Goal: Information Seeking & Learning: Check status

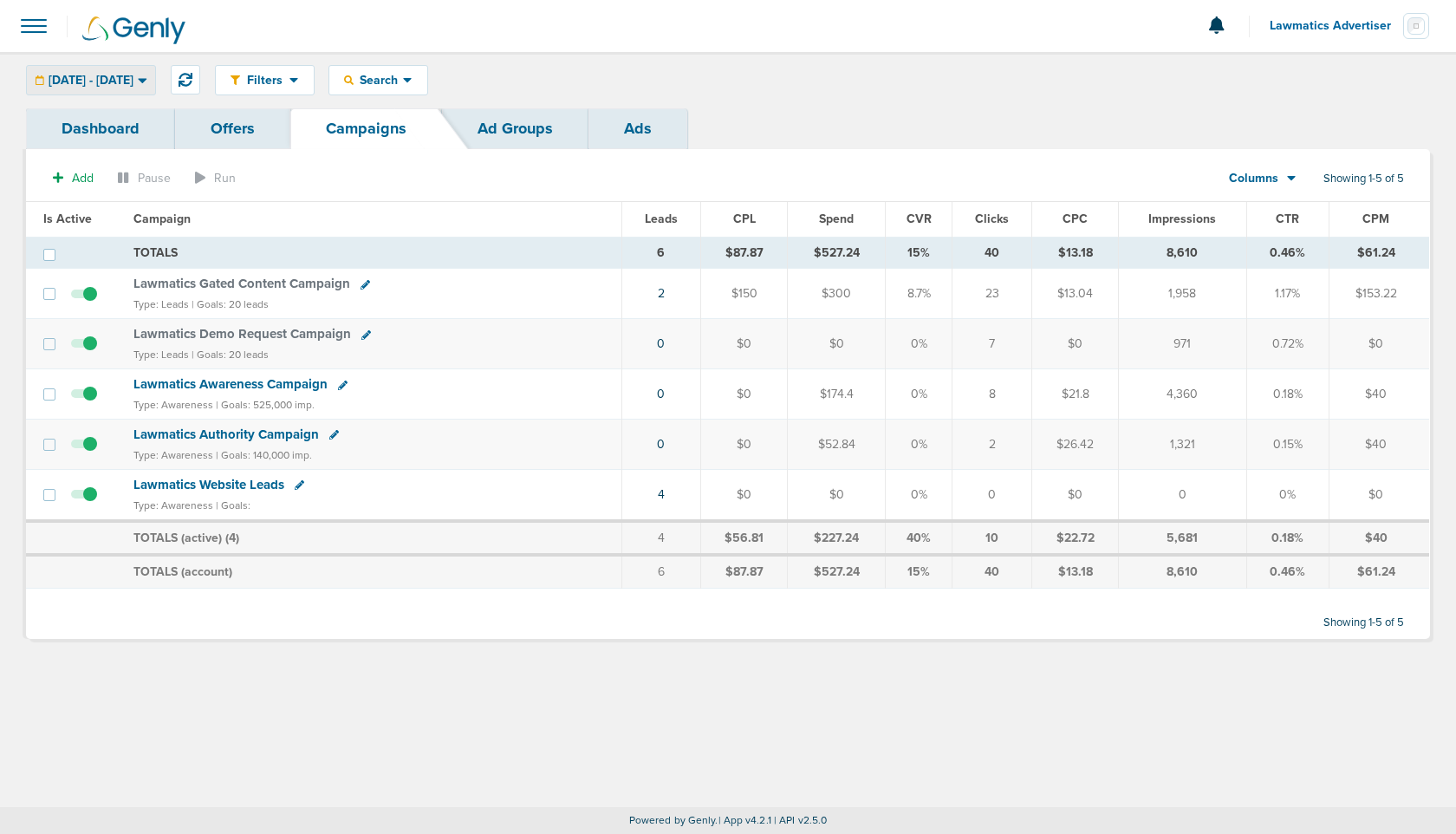
click at [133, 74] on span "09.03.2025 - 09.03.2025" at bounding box center [91, 80] width 85 height 12
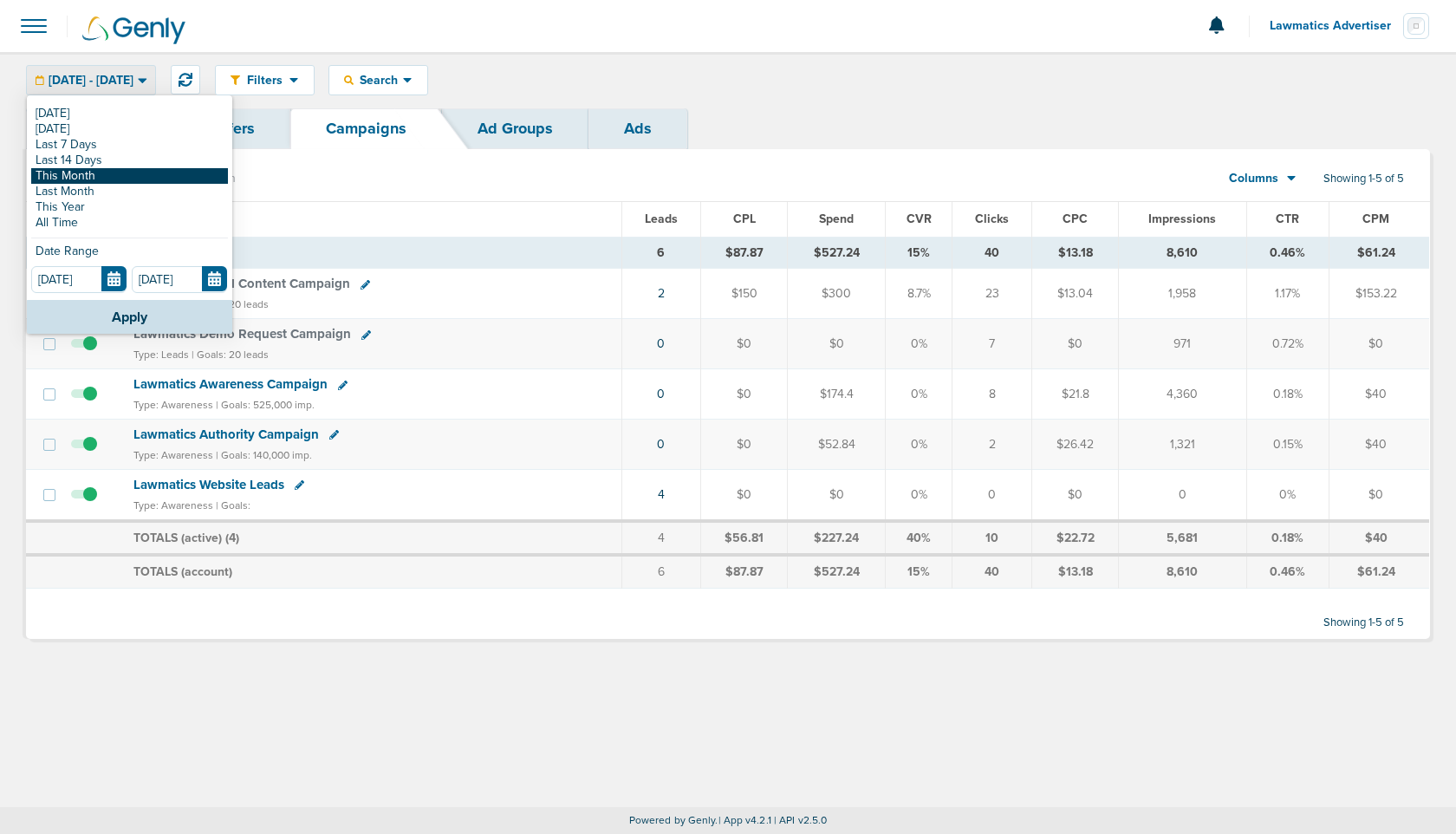
click at [86, 173] on link "This Month" at bounding box center [129, 177] width 197 height 16
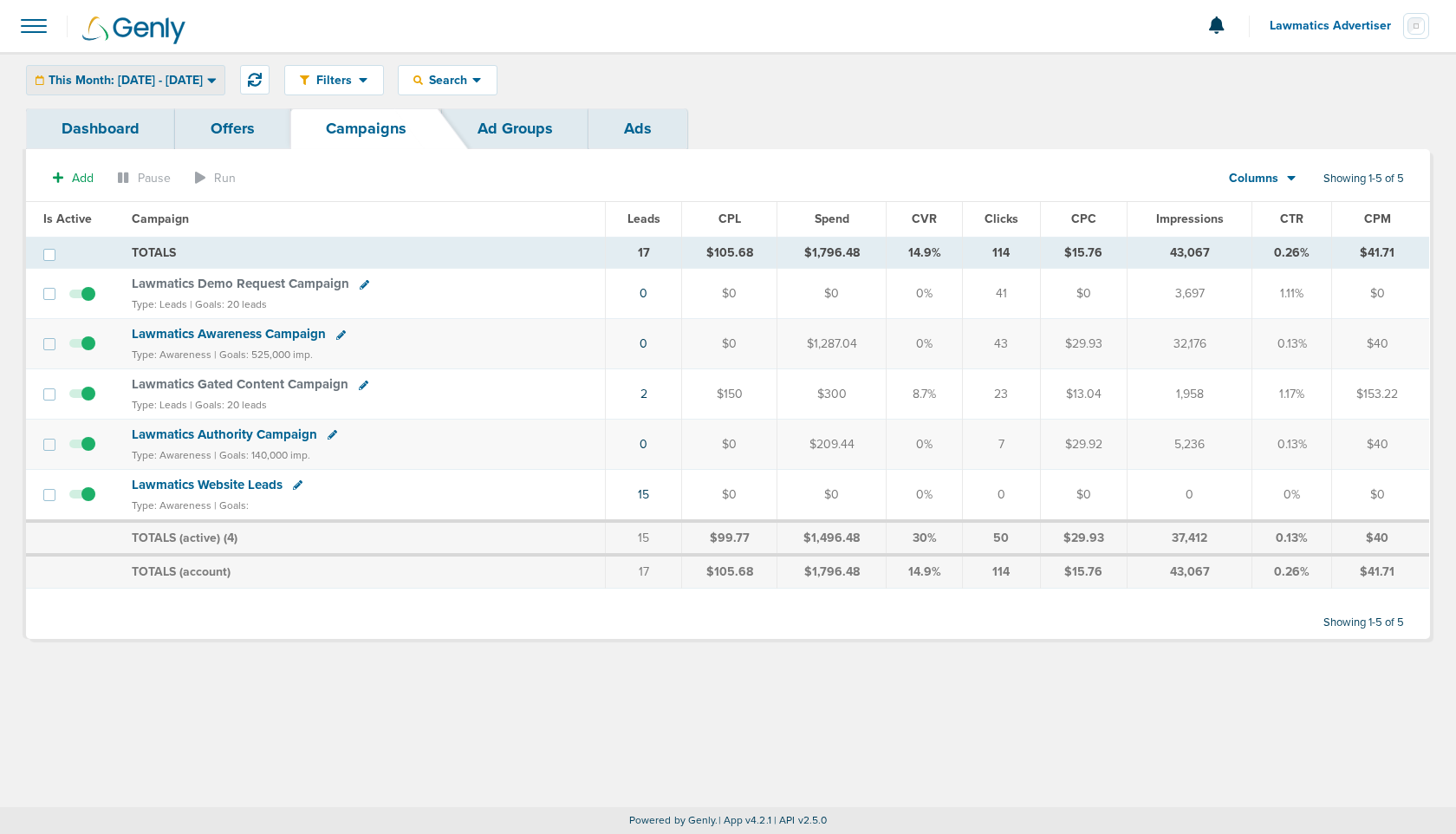
click at [166, 74] on span "This Month: [DATE] - [DATE]" at bounding box center [125, 80] width 154 height 12
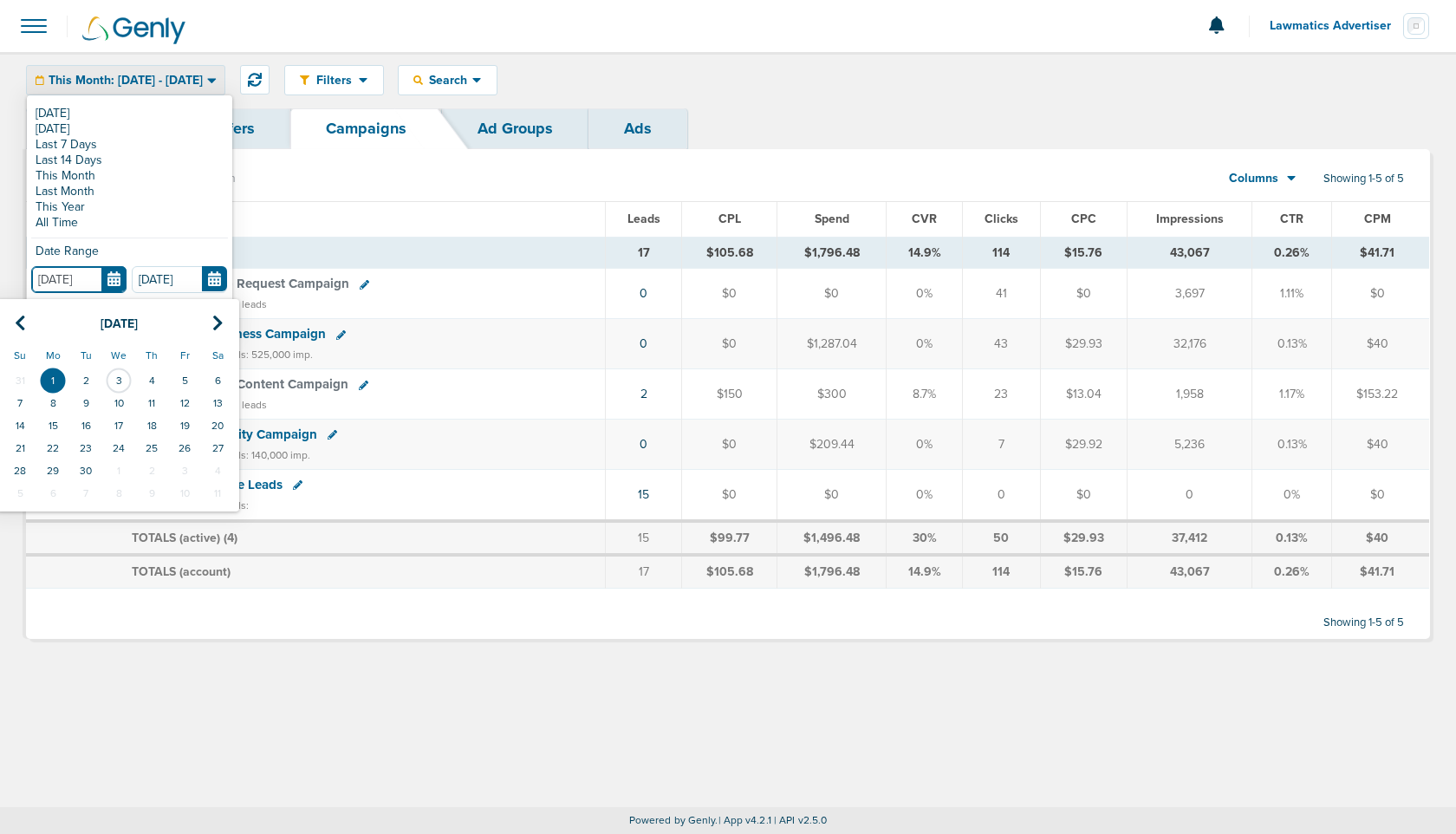
click at [114, 277] on input "[DATE]" at bounding box center [79, 280] width 95 height 26
click at [23, 316] on icon at bounding box center [20, 324] width 11 height 18
click at [190, 379] on td "1" at bounding box center [184, 380] width 33 height 23
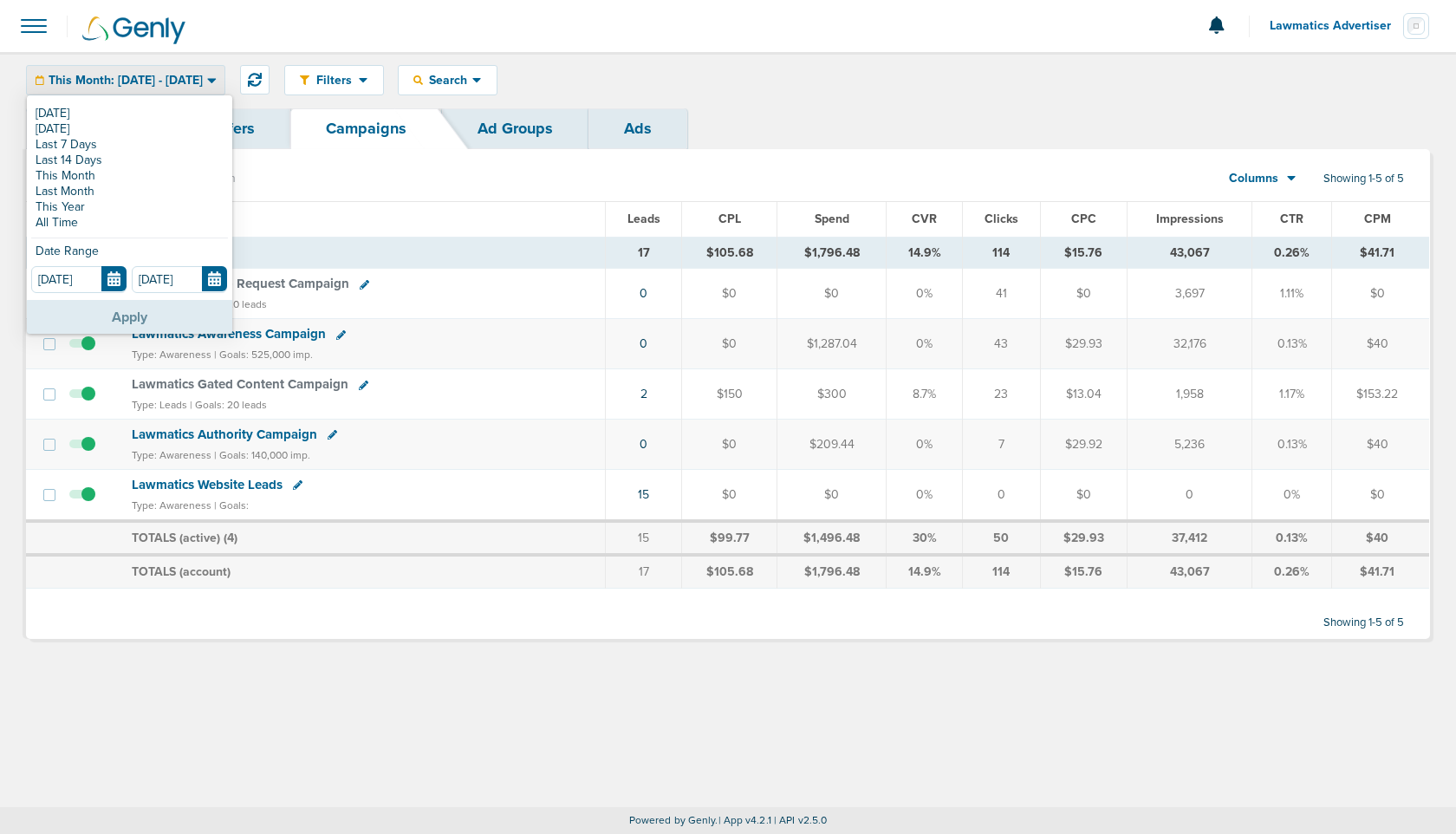
click at [128, 304] on button "Apply" at bounding box center [129, 317] width 206 height 34
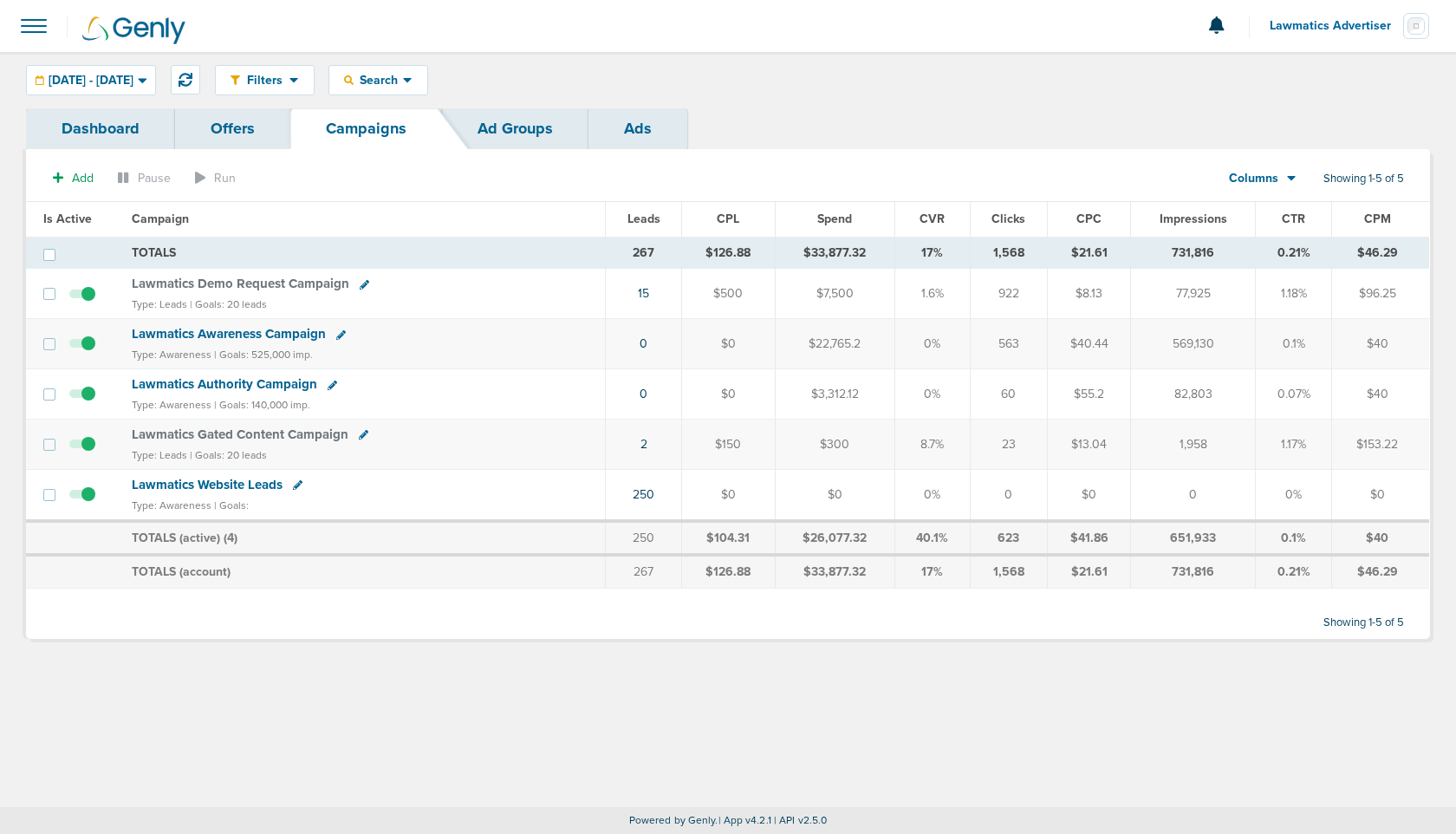
click at [106, 137] on link "Dashboard" at bounding box center [100, 129] width 149 height 41
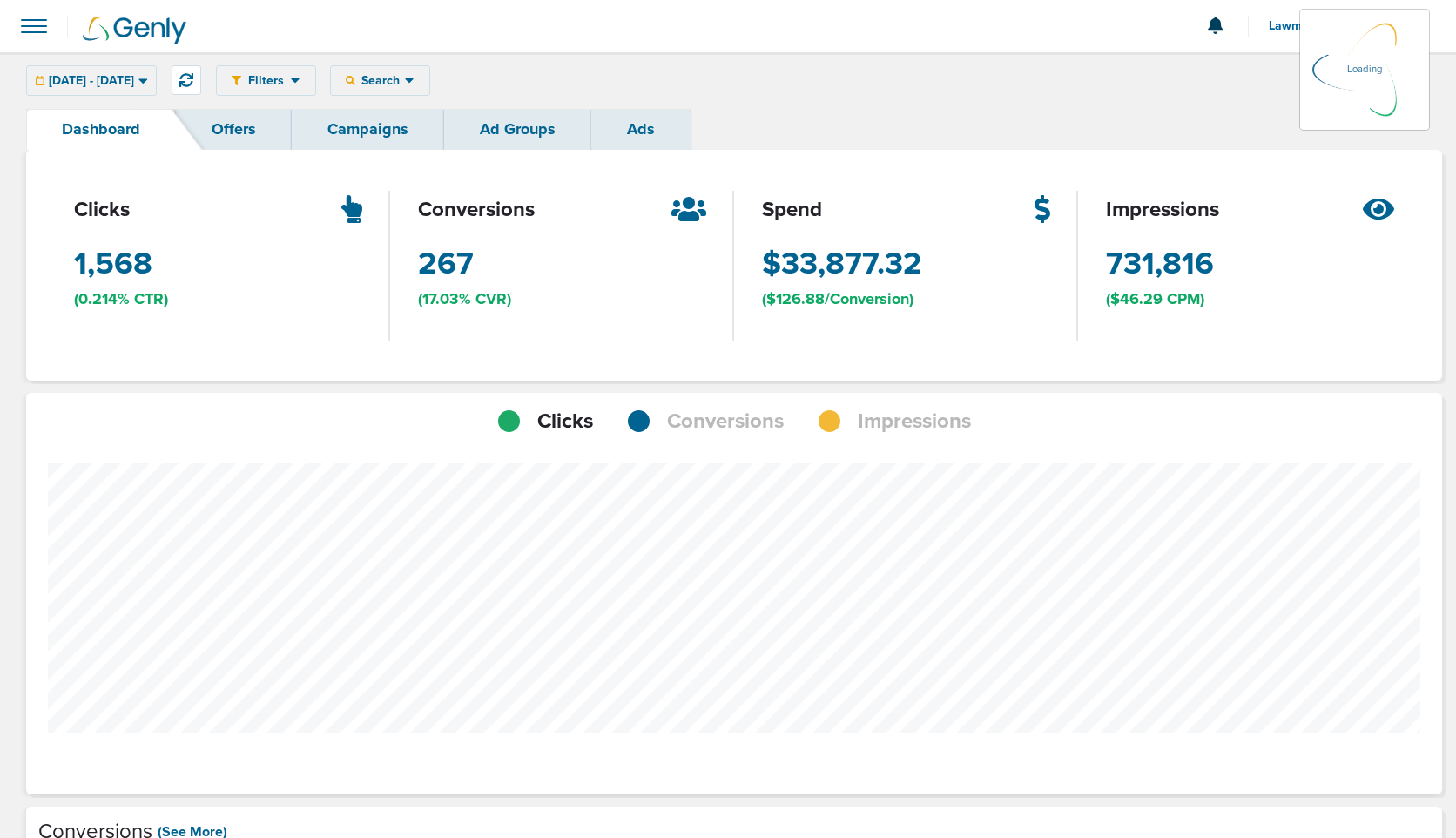
scroll to position [1356, 1404]
click at [739, 417] on span "Conversions" at bounding box center [725, 421] width 117 height 29
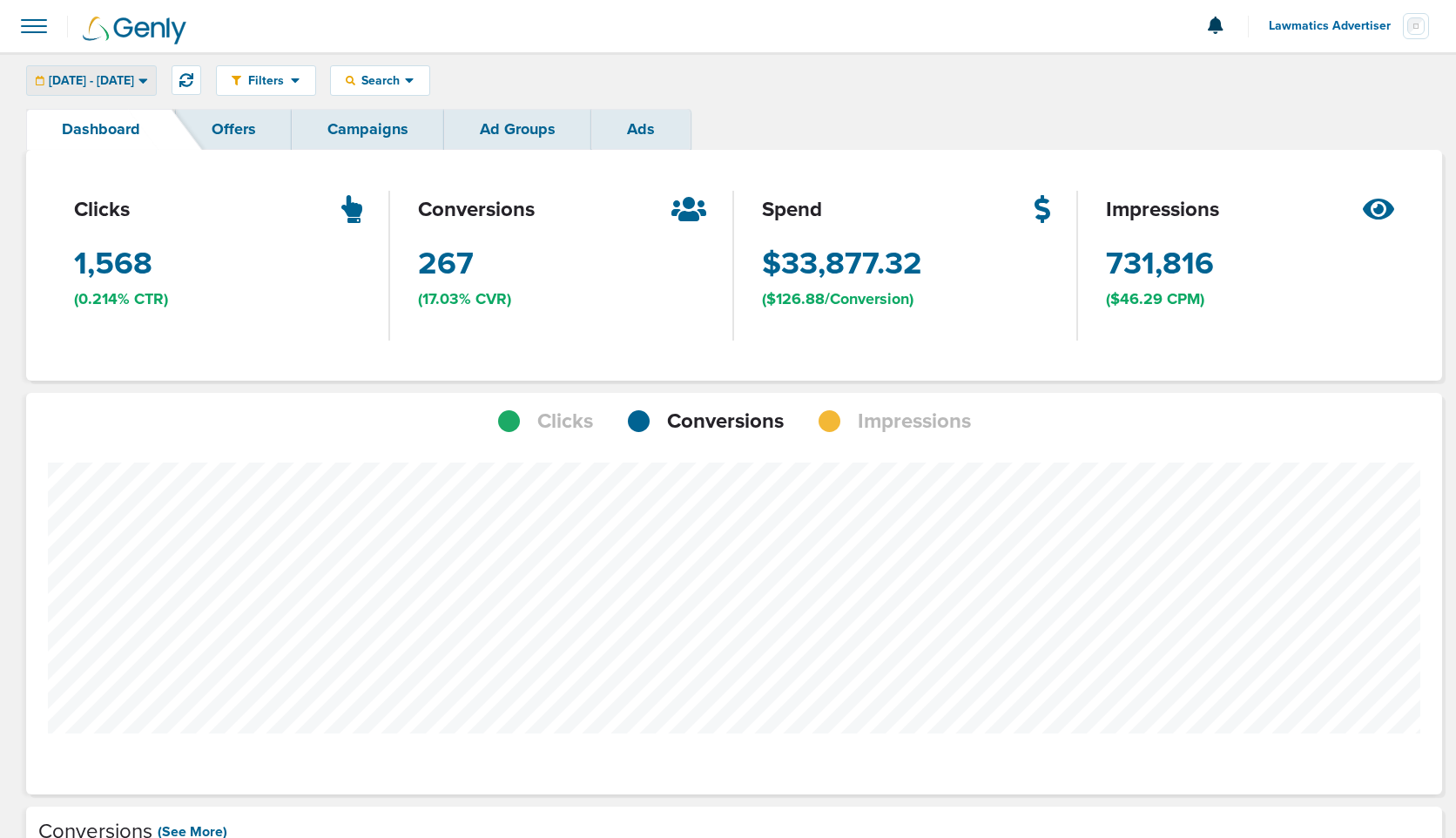
click at [131, 74] on span "[DATE] - [DATE]" at bounding box center [91, 81] width 85 height 12
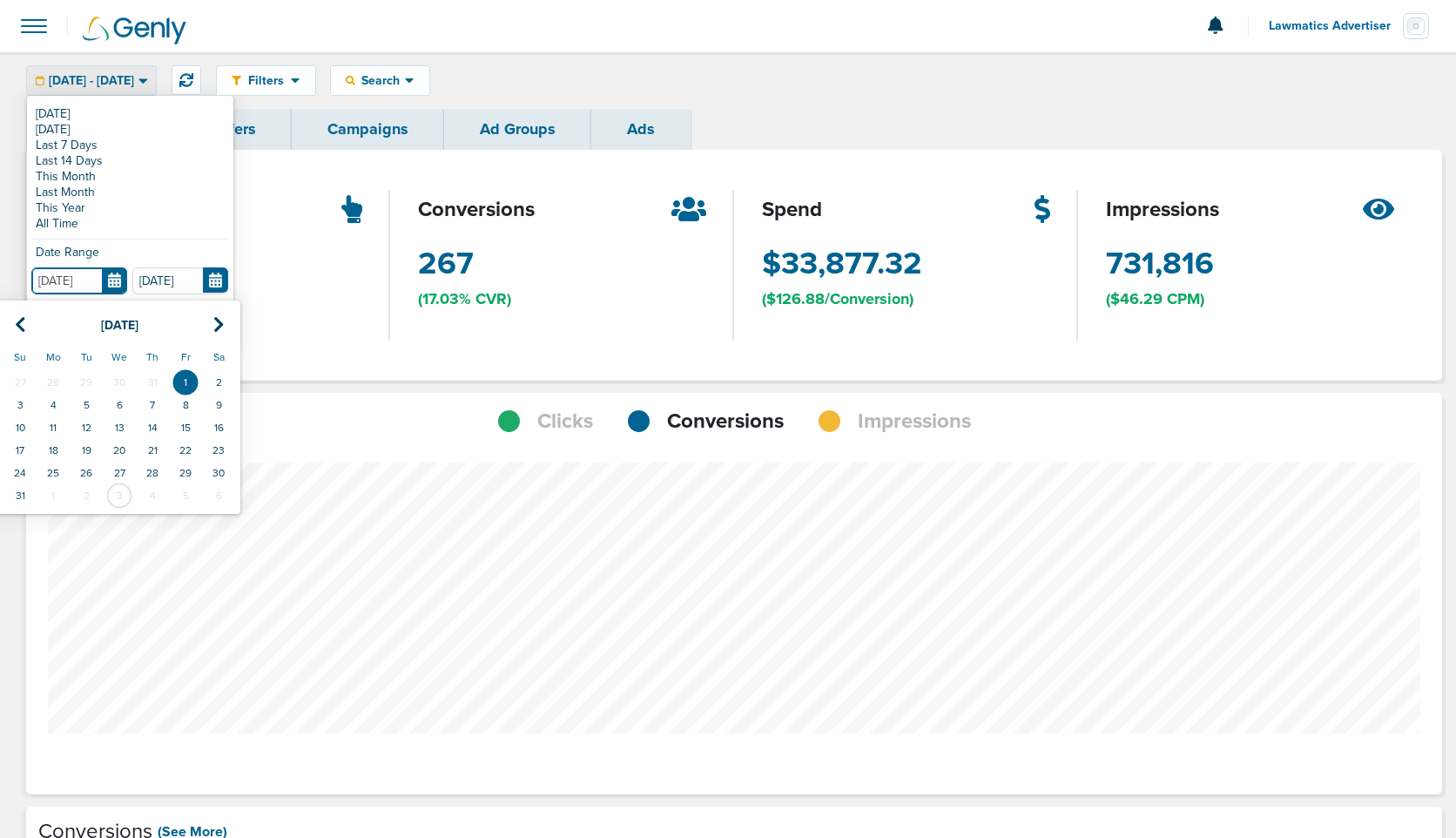
click at [113, 278] on input "[DATE]" at bounding box center [79, 281] width 96 height 27
click at [18, 325] on icon at bounding box center [20, 325] width 12 height 18
click at [85, 376] on td "1" at bounding box center [86, 382] width 33 height 23
type input "[DATE]"
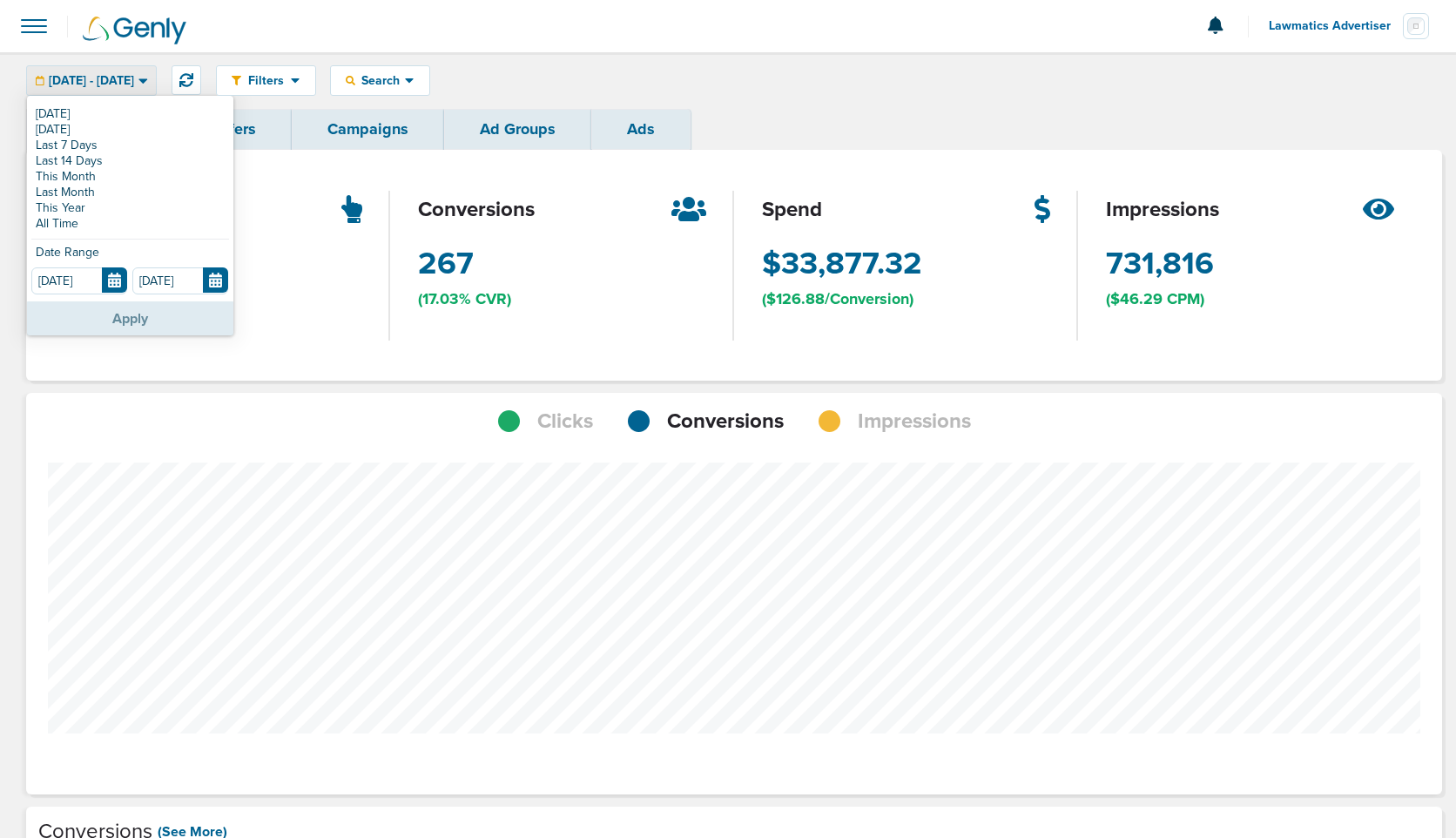
click at [111, 305] on button "Apply" at bounding box center [129, 318] width 207 height 34
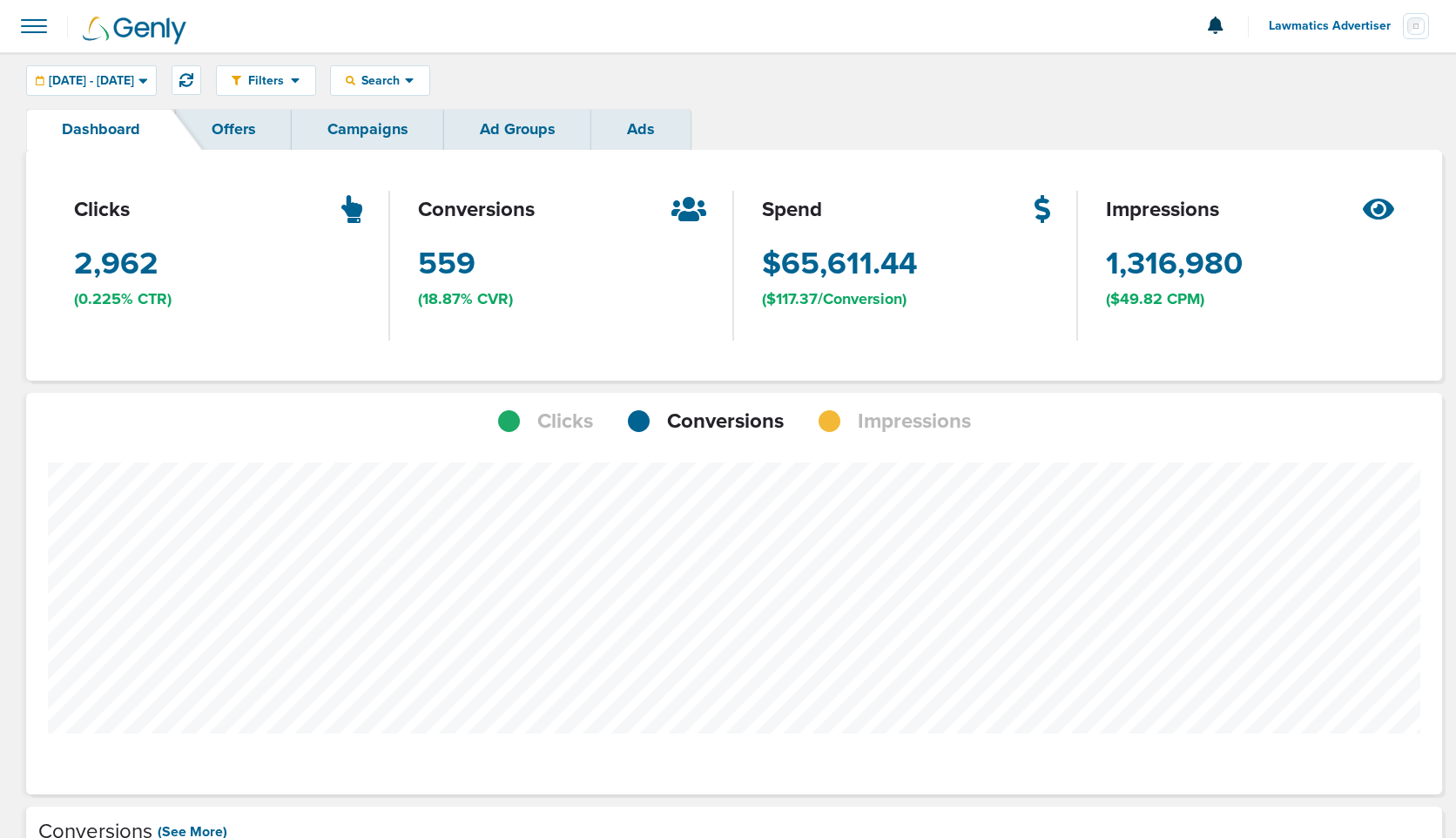
click at [920, 431] on span "Impressions" at bounding box center [914, 421] width 114 height 29
click at [719, 421] on span "Conversions" at bounding box center [725, 421] width 117 height 29
click at [920, 431] on span "Impressions" at bounding box center [914, 421] width 114 height 29
click at [699, 419] on span "Conversions" at bounding box center [725, 421] width 117 height 29
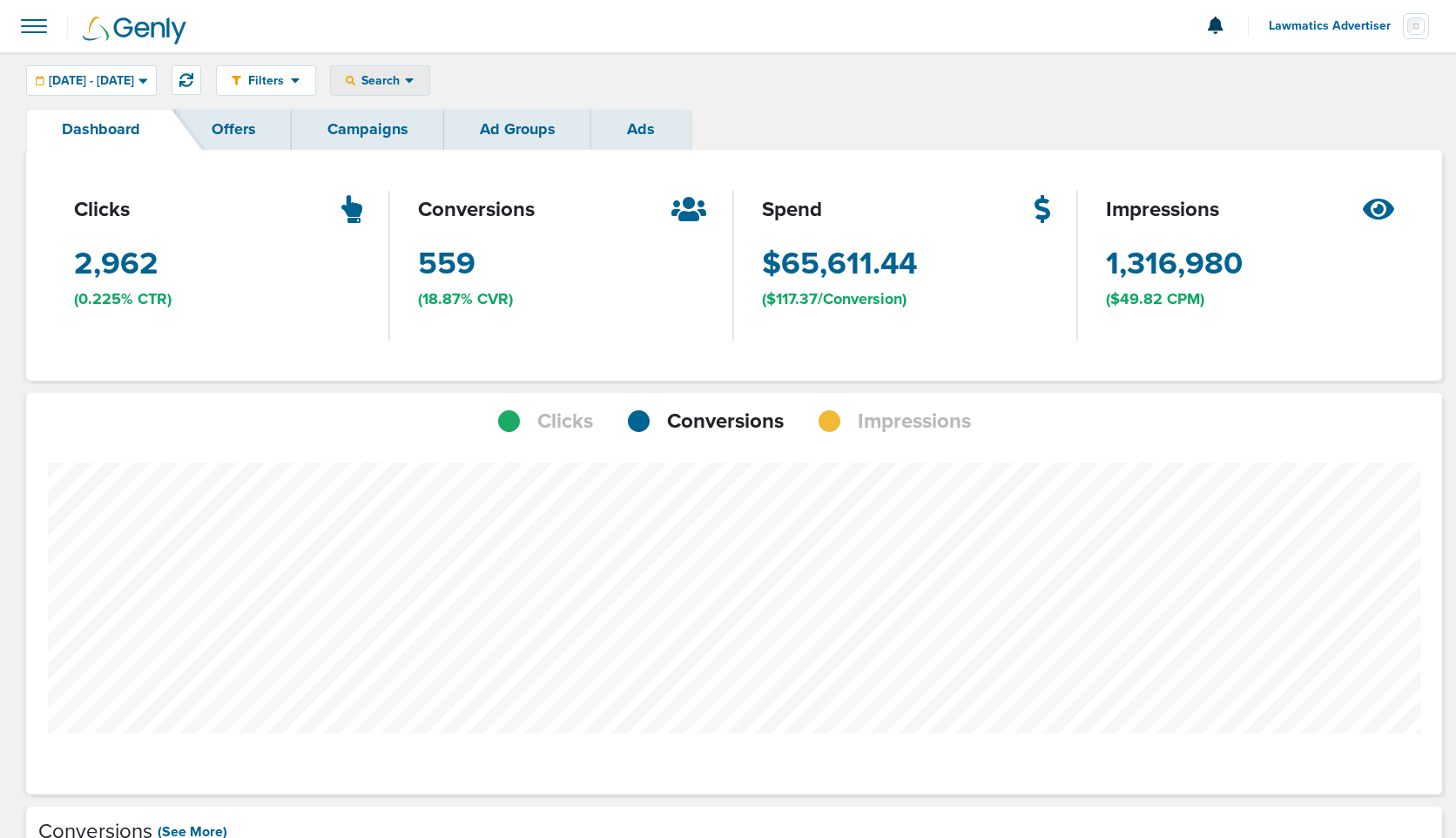
click at [405, 86] on span "Search" at bounding box center [380, 81] width 50 height 15
click at [443, 143] on link "Campaign" at bounding box center [418, 137] width 174 height 22
select select "cmpName"
type input "website"
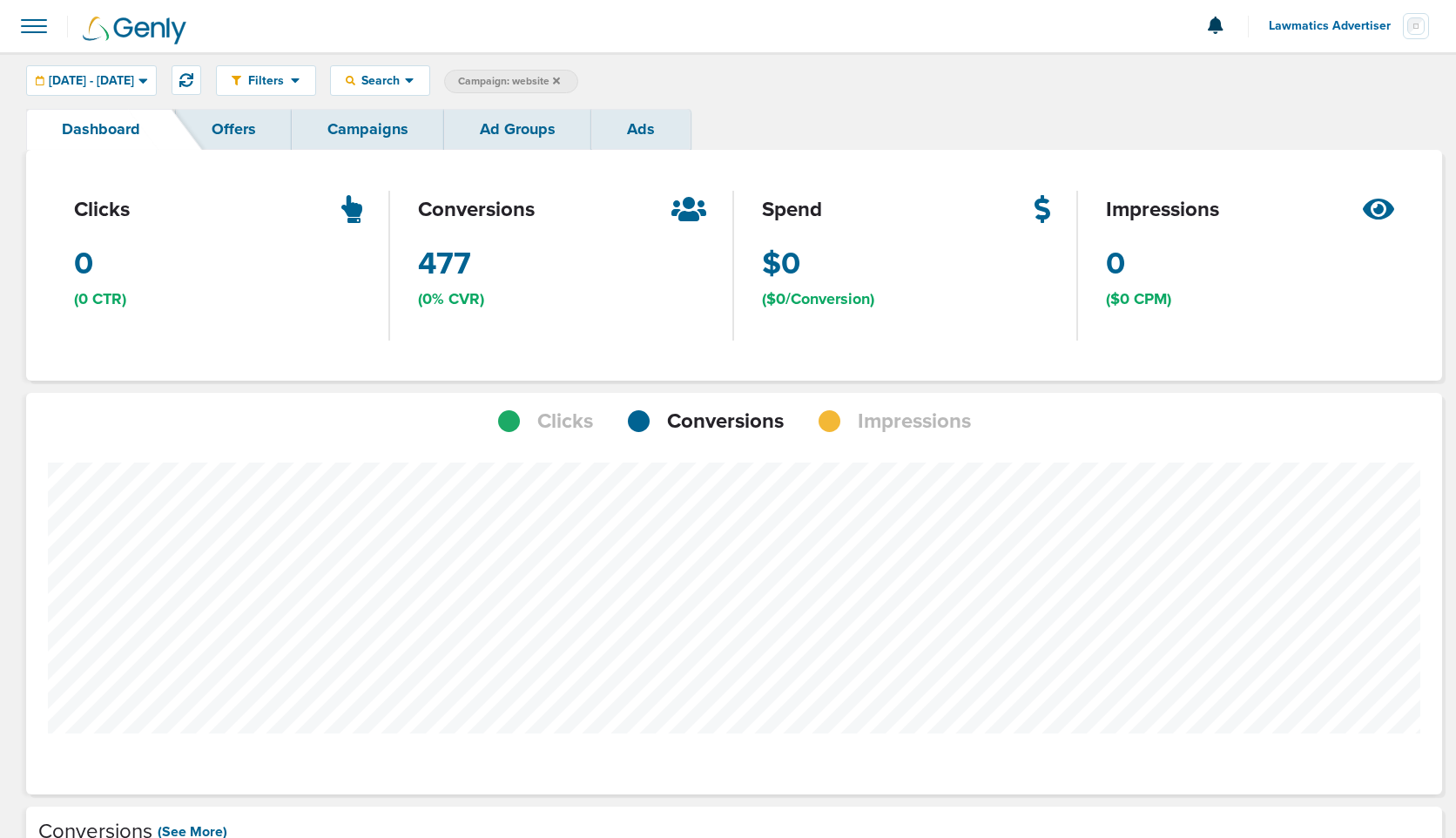
click at [880, 401] on div "Clicks Conversions Impressions" at bounding box center [733, 414] width 1416 height 43
click at [887, 419] on span "Impressions" at bounding box center [914, 421] width 114 height 29
click at [560, 75] on icon at bounding box center [557, 81] width 7 height 11
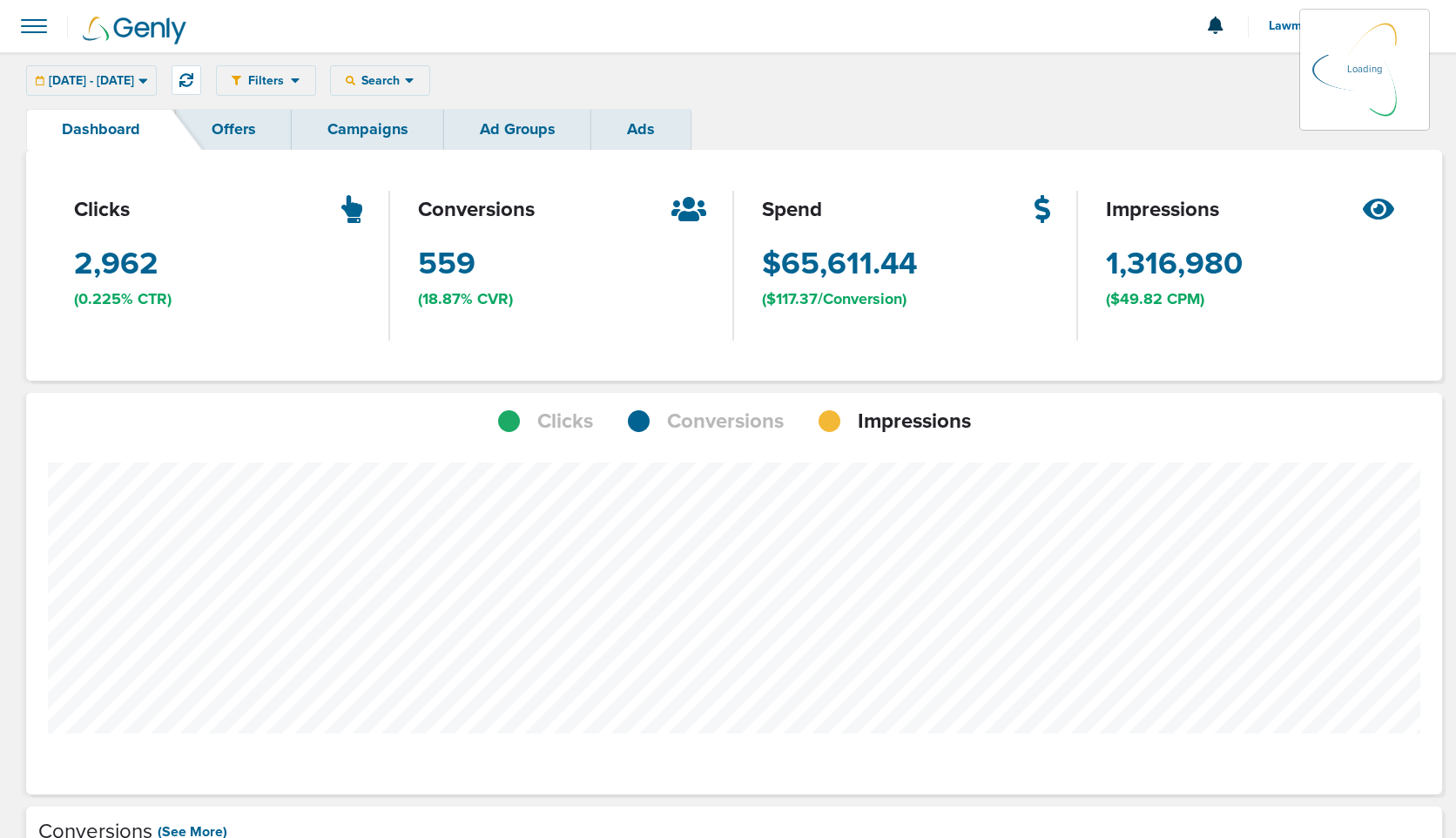
click at [122, 78] on div "07.01.2025 - 09.30.2025 Today Yesterday Last 7 Days Last 14 Days This Month Las…" at bounding box center [90, 81] width 130 height 30
click at [125, 89] on div "[DATE] - [DATE]" at bounding box center [90, 81] width 129 height 28
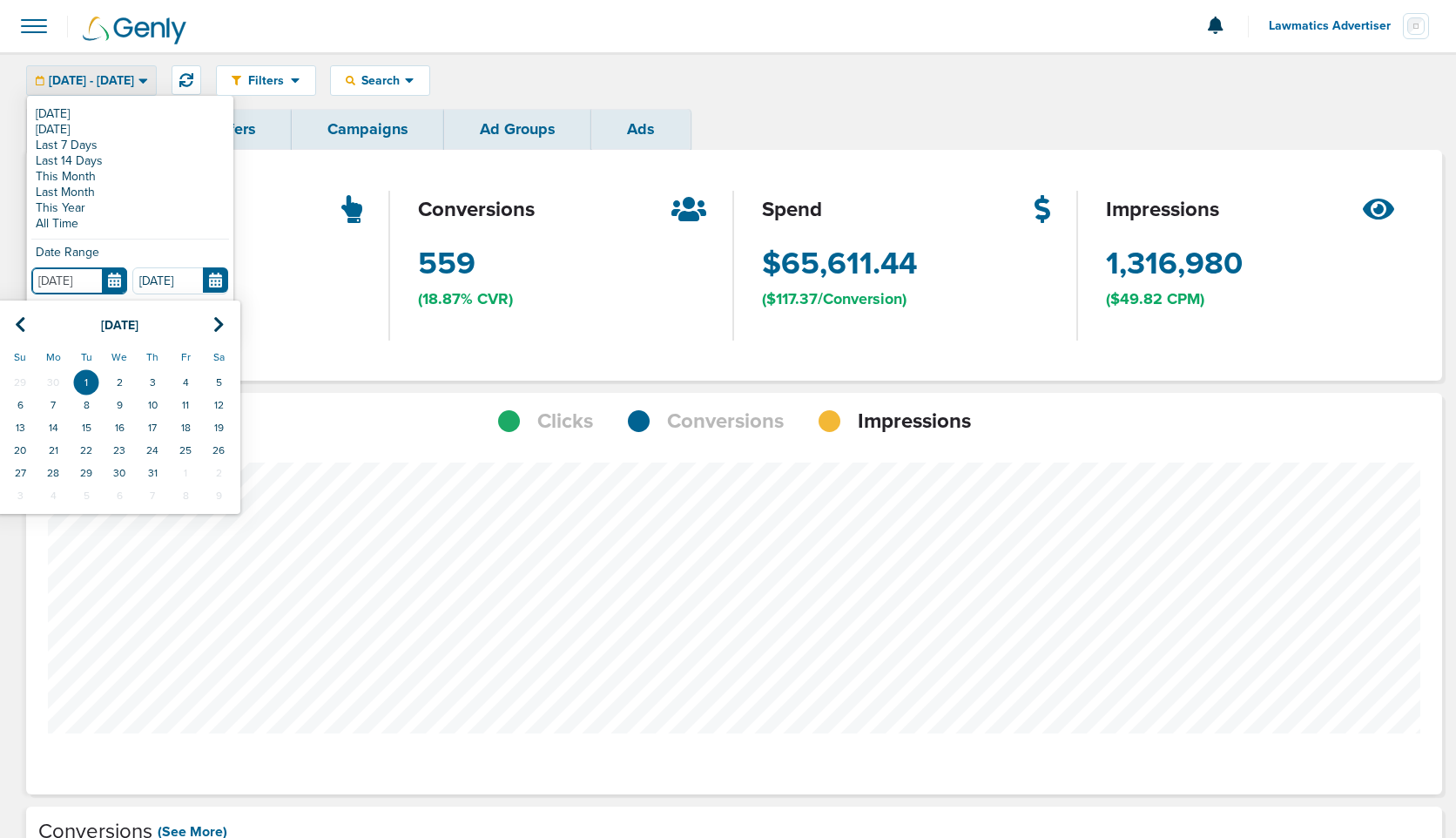
click at [114, 276] on input "[DATE]" at bounding box center [79, 281] width 96 height 27
click at [220, 322] on icon at bounding box center [219, 325] width 12 height 18
click at [187, 383] on td "1" at bounding box center [185, 382] width 33 height 23
type input "[DATE]"
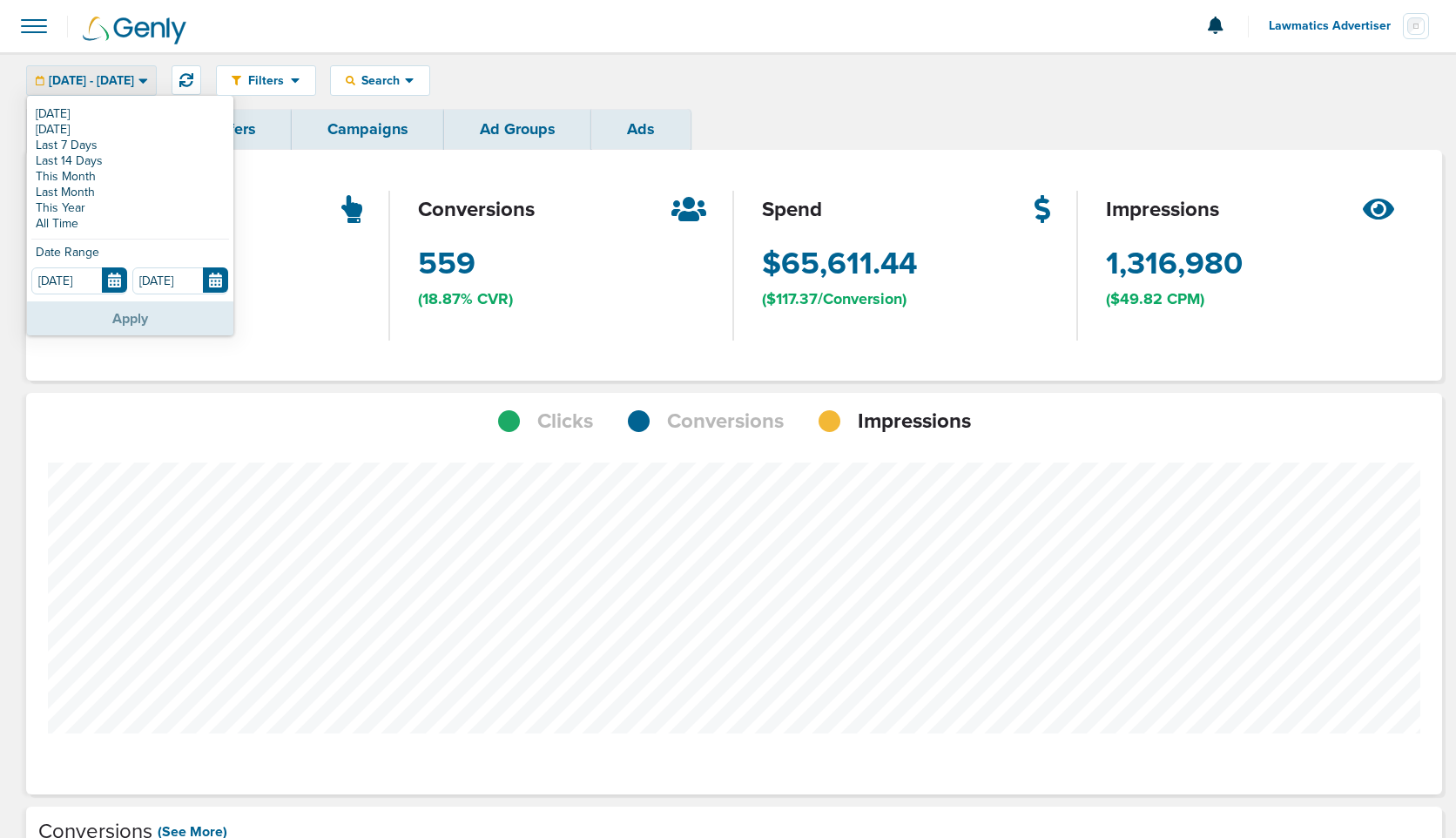
click at [154, 319] on button "Apply" at bounding box center [129, 318] width 207 height 34
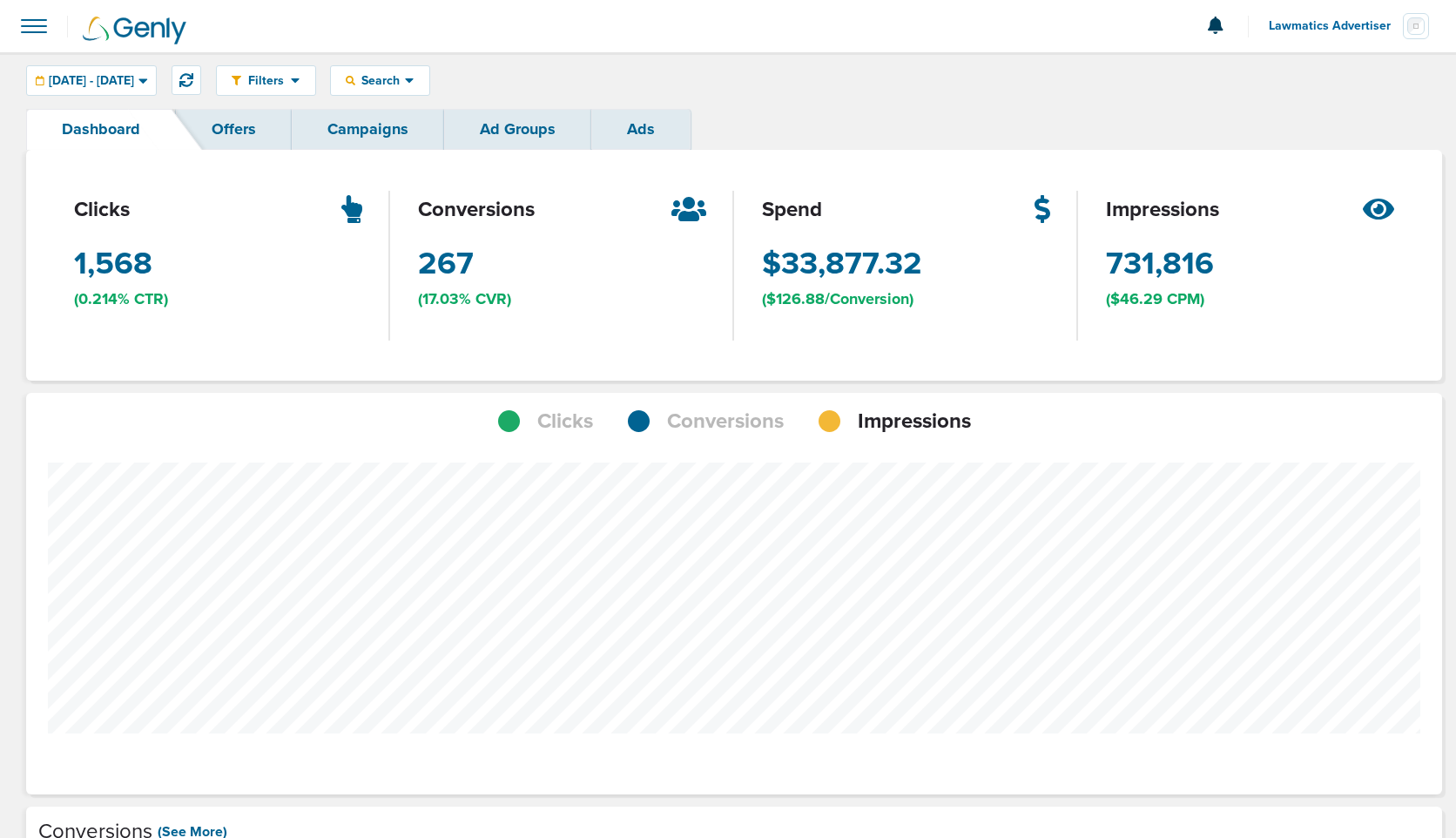
click at [367, 120] on link "Campaigns" at bounding box center [368, 129] width 153 height 41
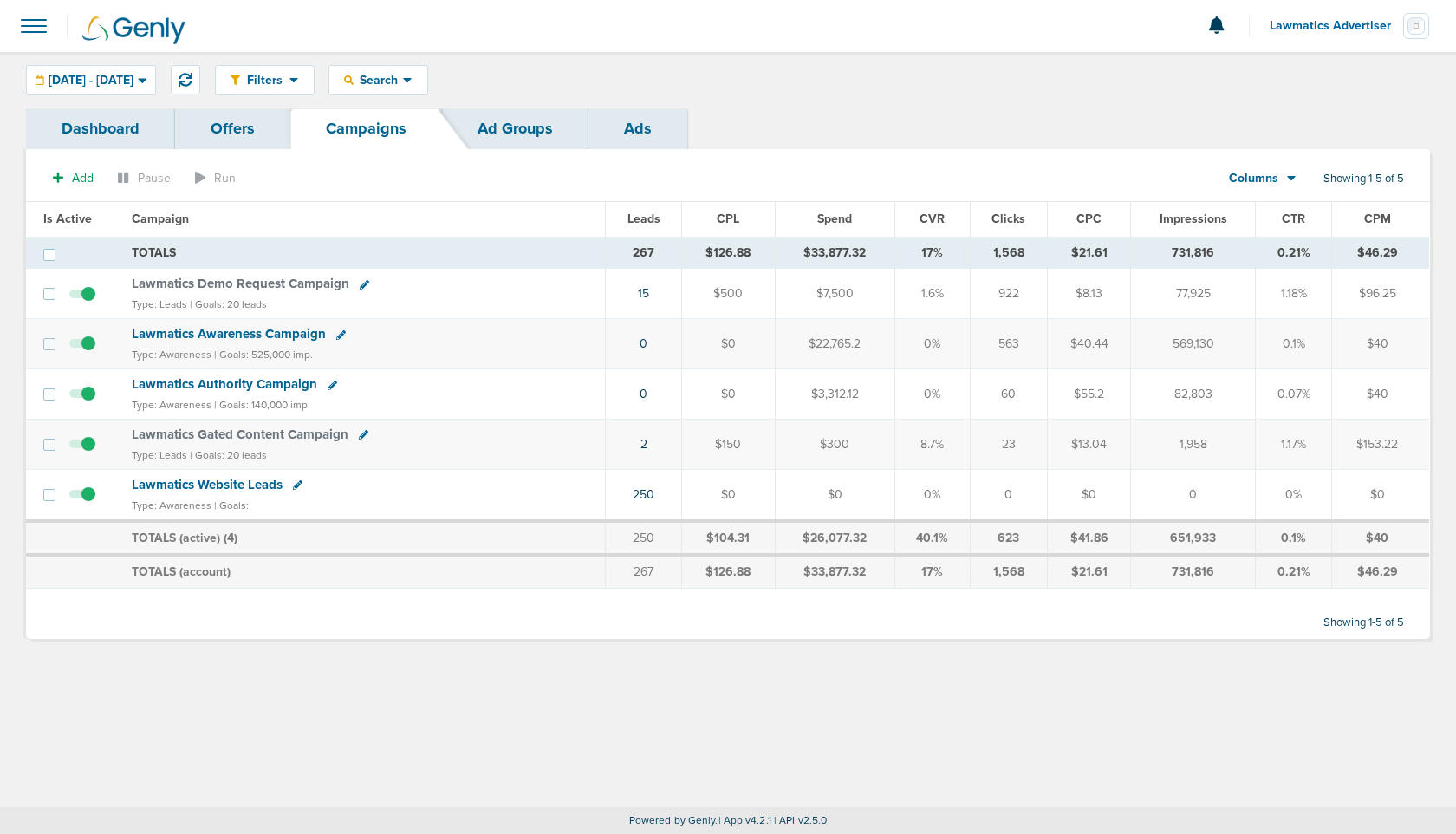
click at [1272, 182] on span "Columns" at bounding box center [1254, 179] width 49 height 18
click at [1280, 222] on link "Sales Performance" at bounding box center [1302, 229] width 173 height 22
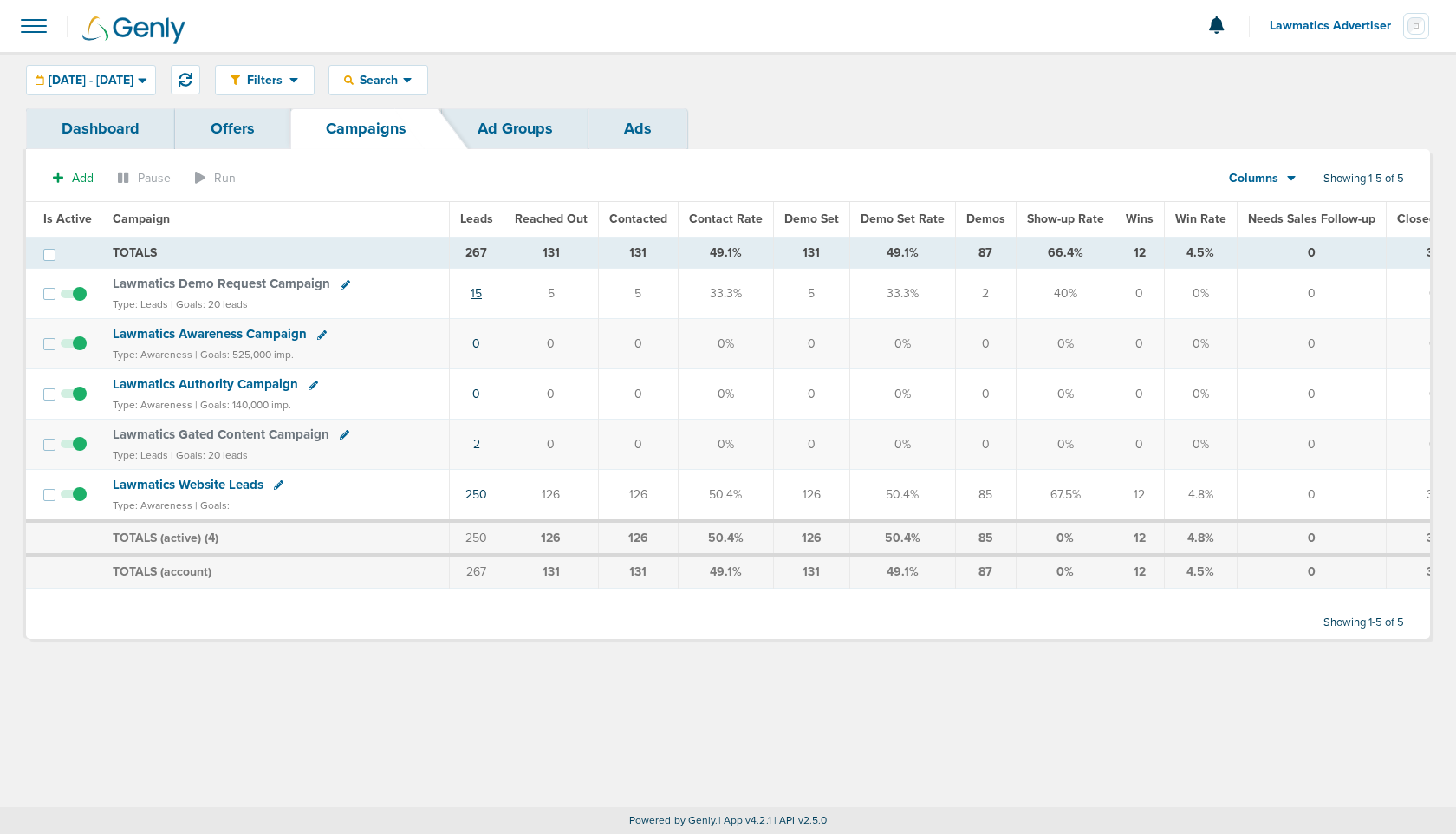
click at [472, 289] on link "15" at bounding box center [476, 293] width 11 height 15
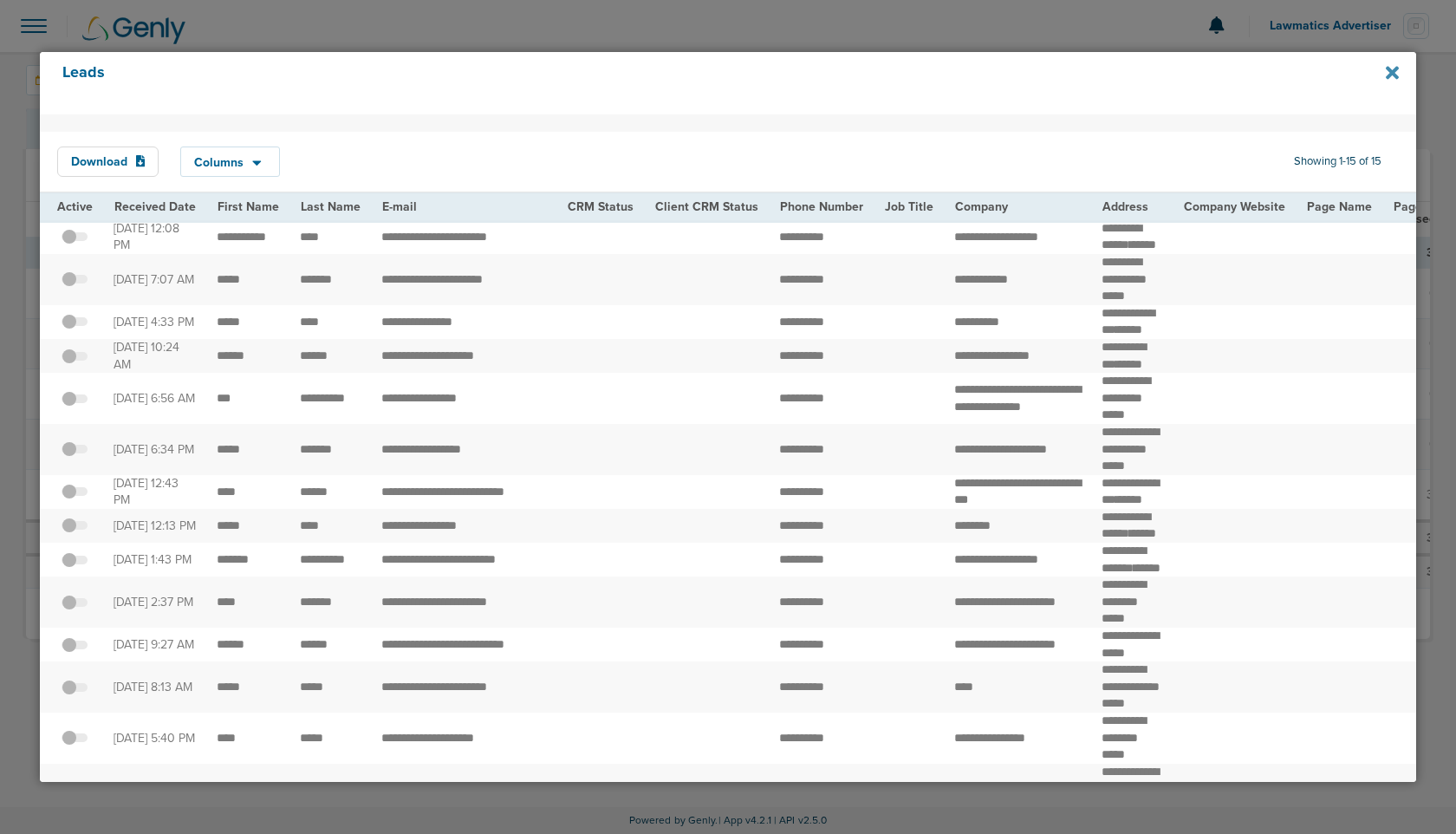
click at [1392, 69] on icon at bounding box center [1392, 73] width 13 height 19
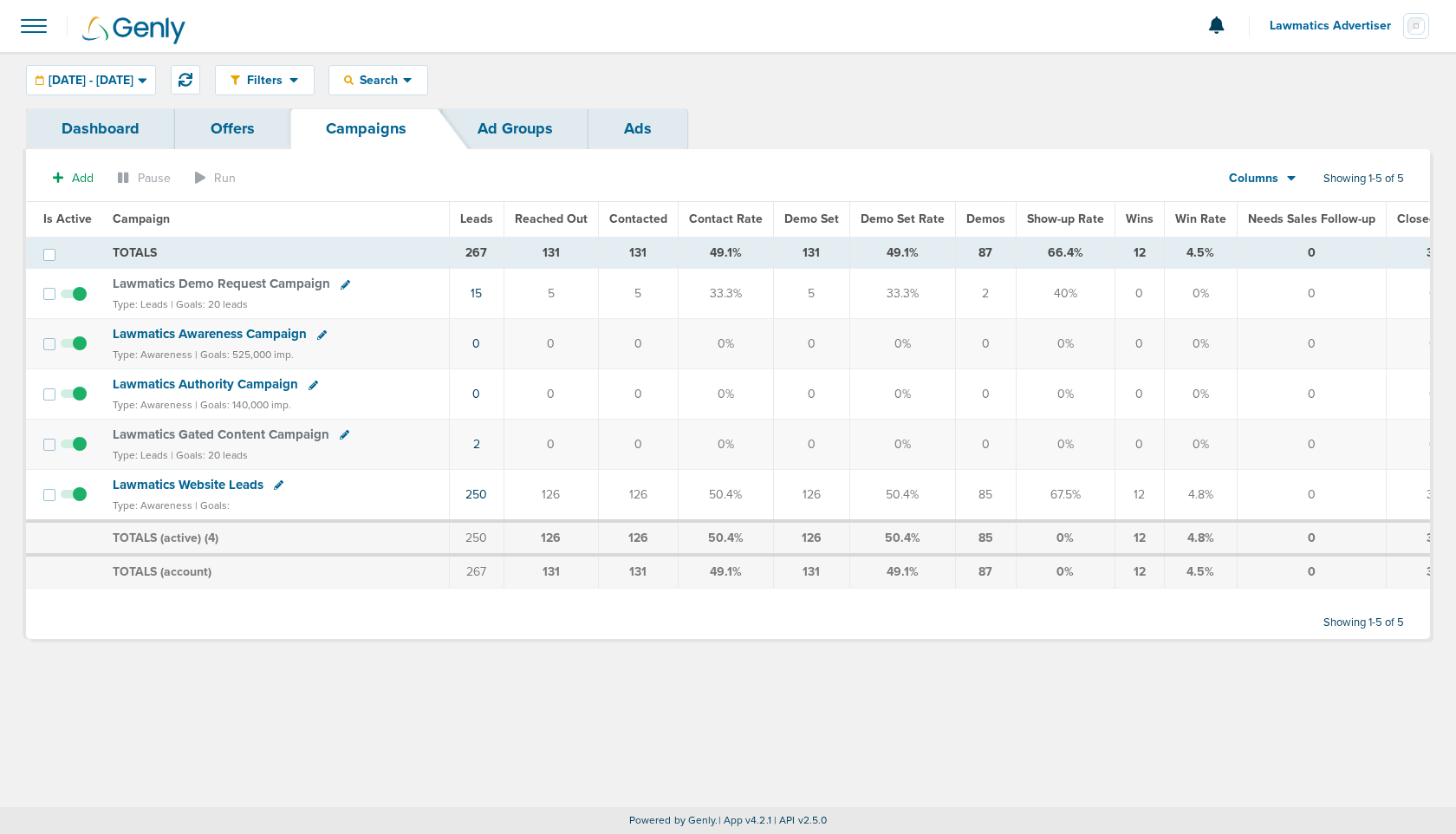
click at [477, 213] on span "Leads" at bounding box center [477, 219] width 33 height 15
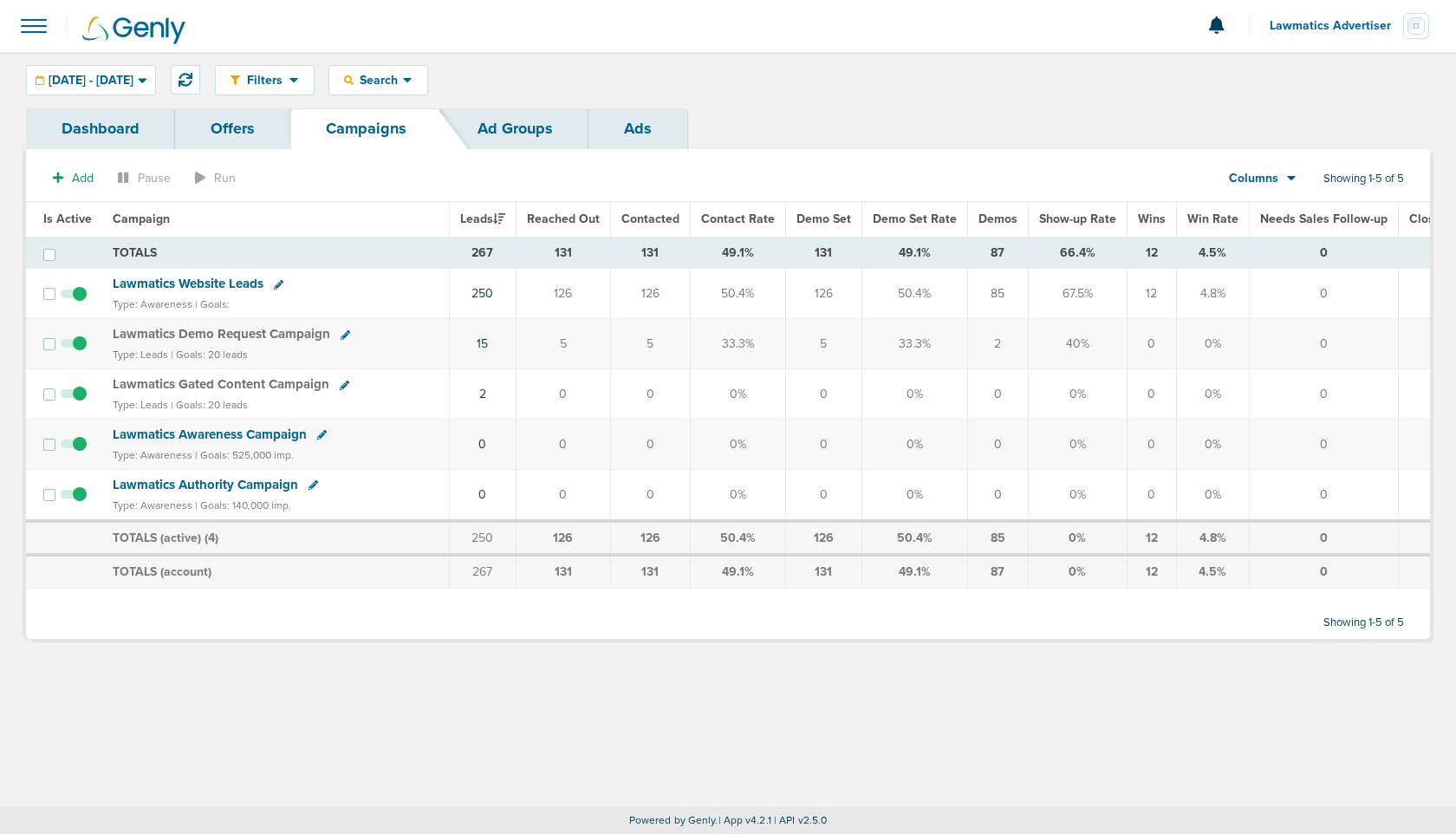
click at [486, 300] on td "250" at bounding box center [483, 293] width 67 height 50
click at [484, 295] on link "250" at bounding box center [482, 293] width 22 height 15
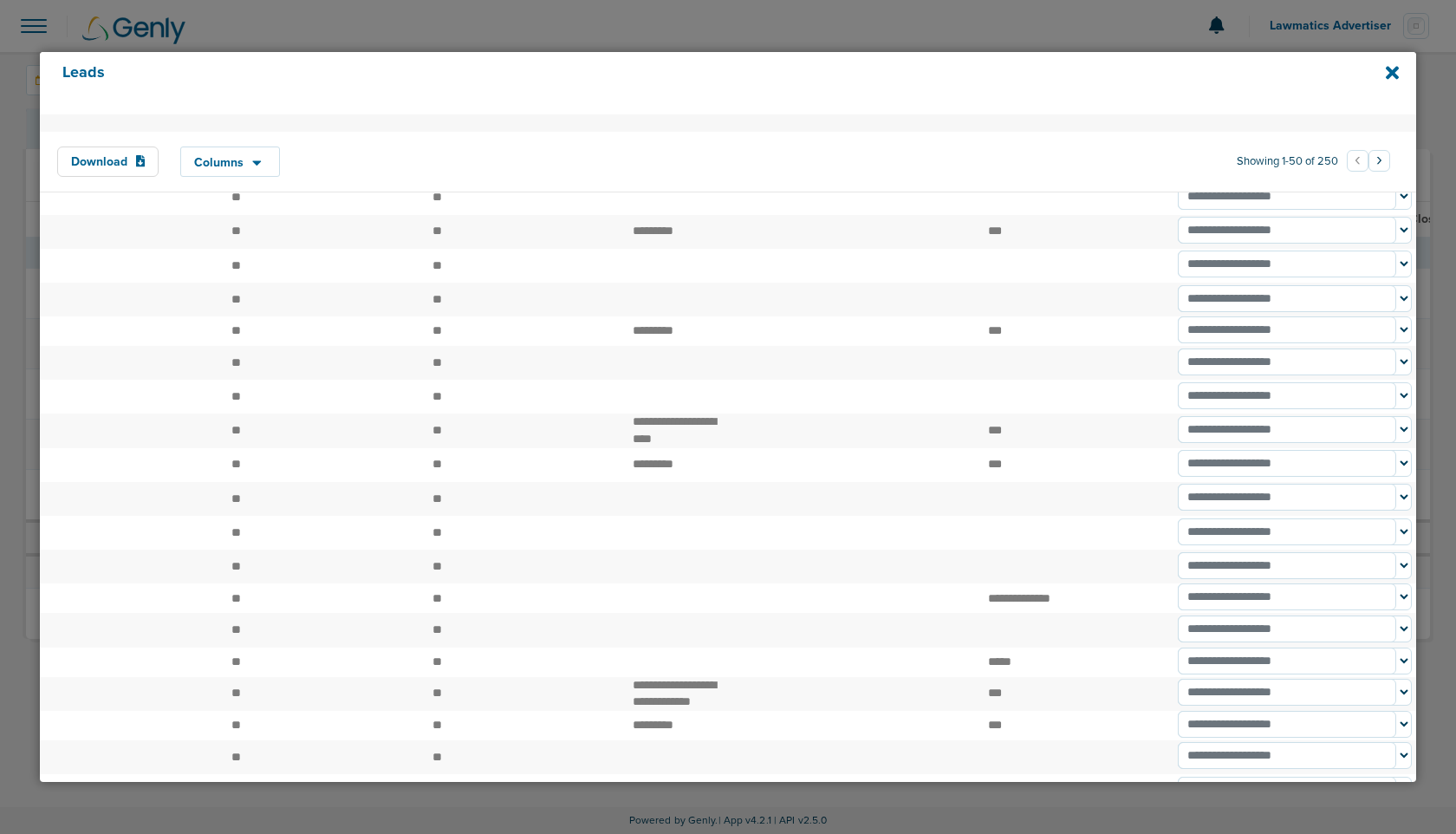
scroll to position [1161, 0]
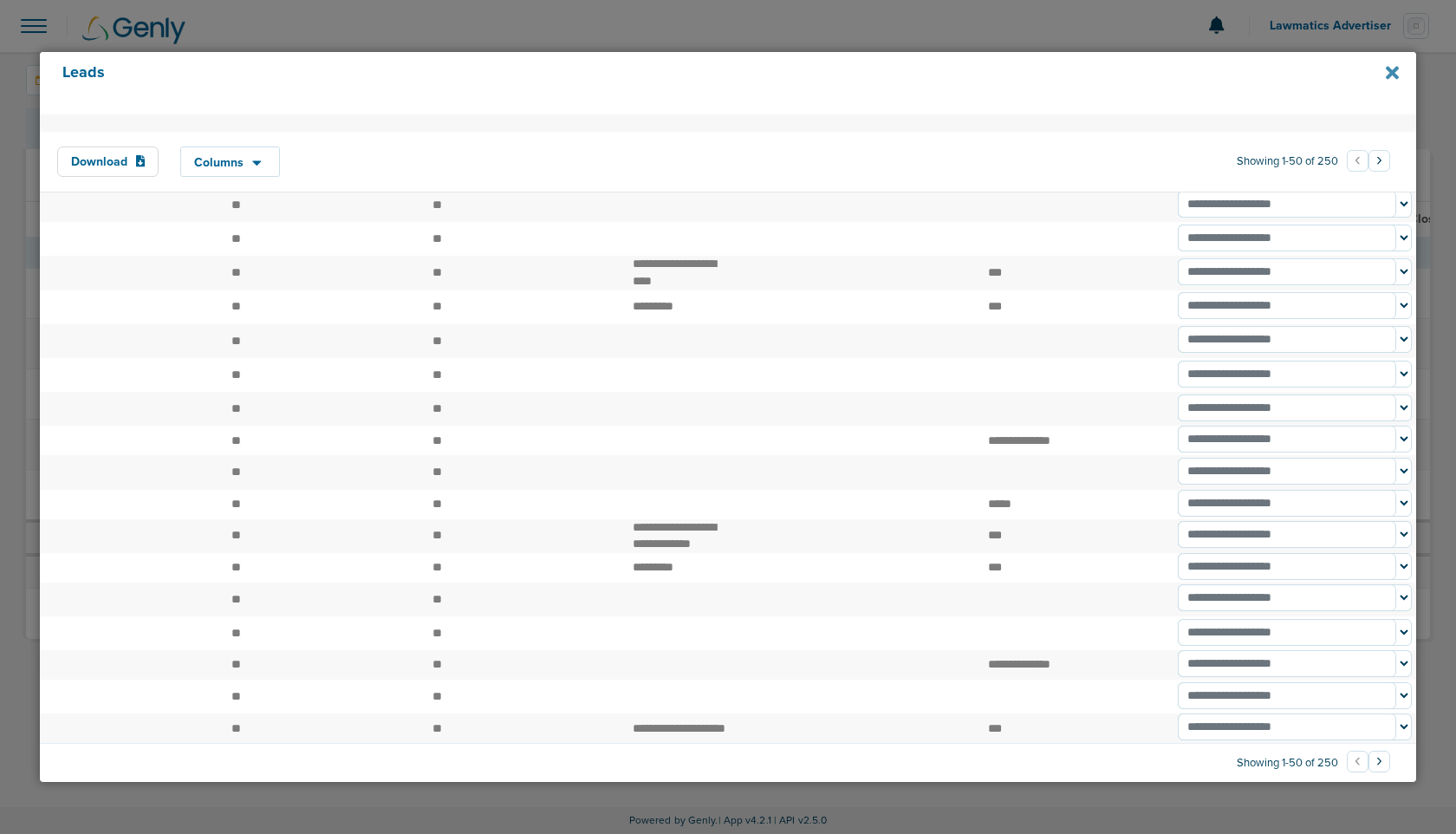
click at [1393, 73] on icon at bounding box center [1392, 73] width 13 height 13
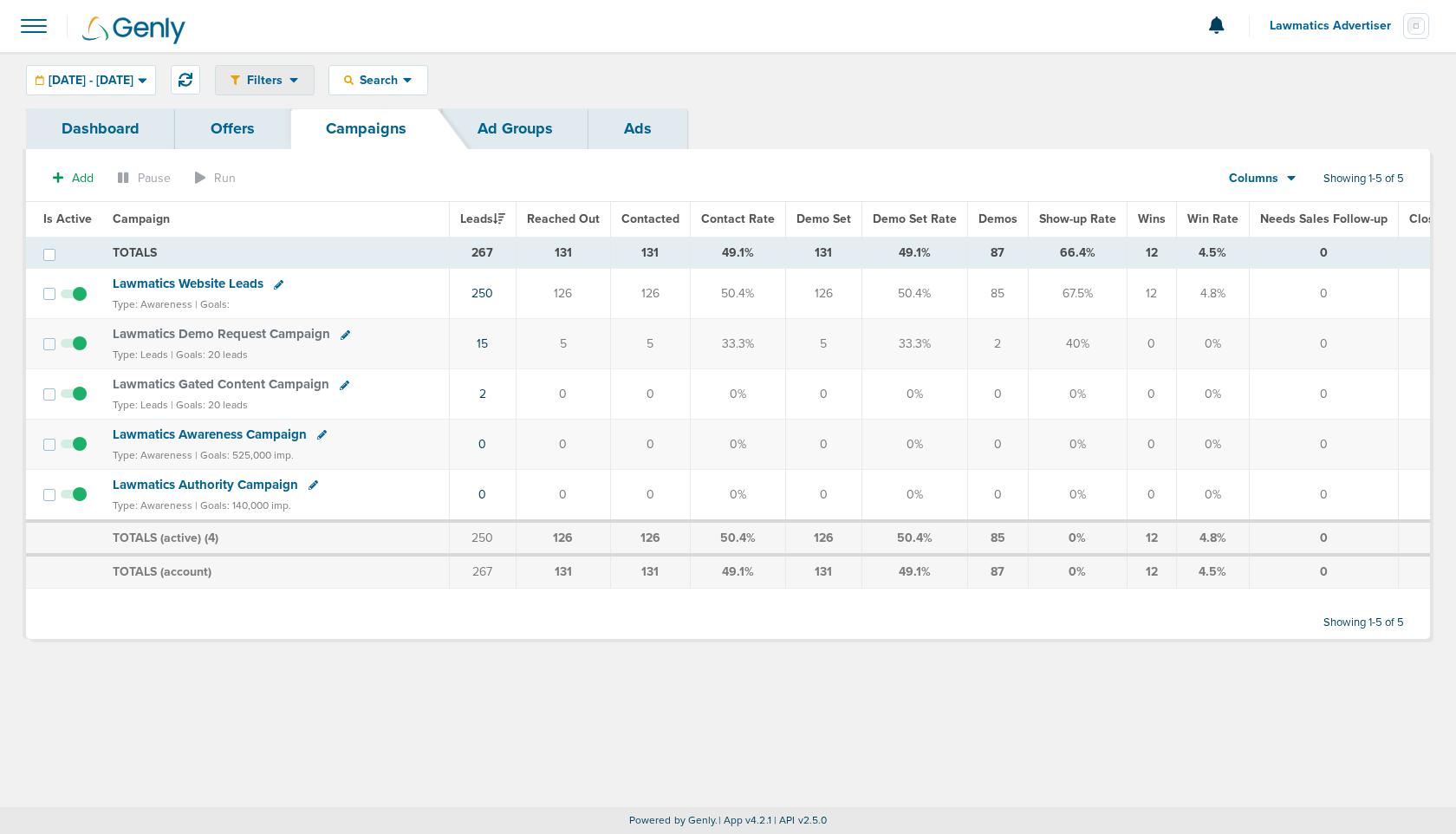
click at [289, 80] on span "Filters" at bounding box center [265, 80] width 49 height 15
click at [340, 136] on link "Settings" at bounding box center [303, 130] width 173 height 22
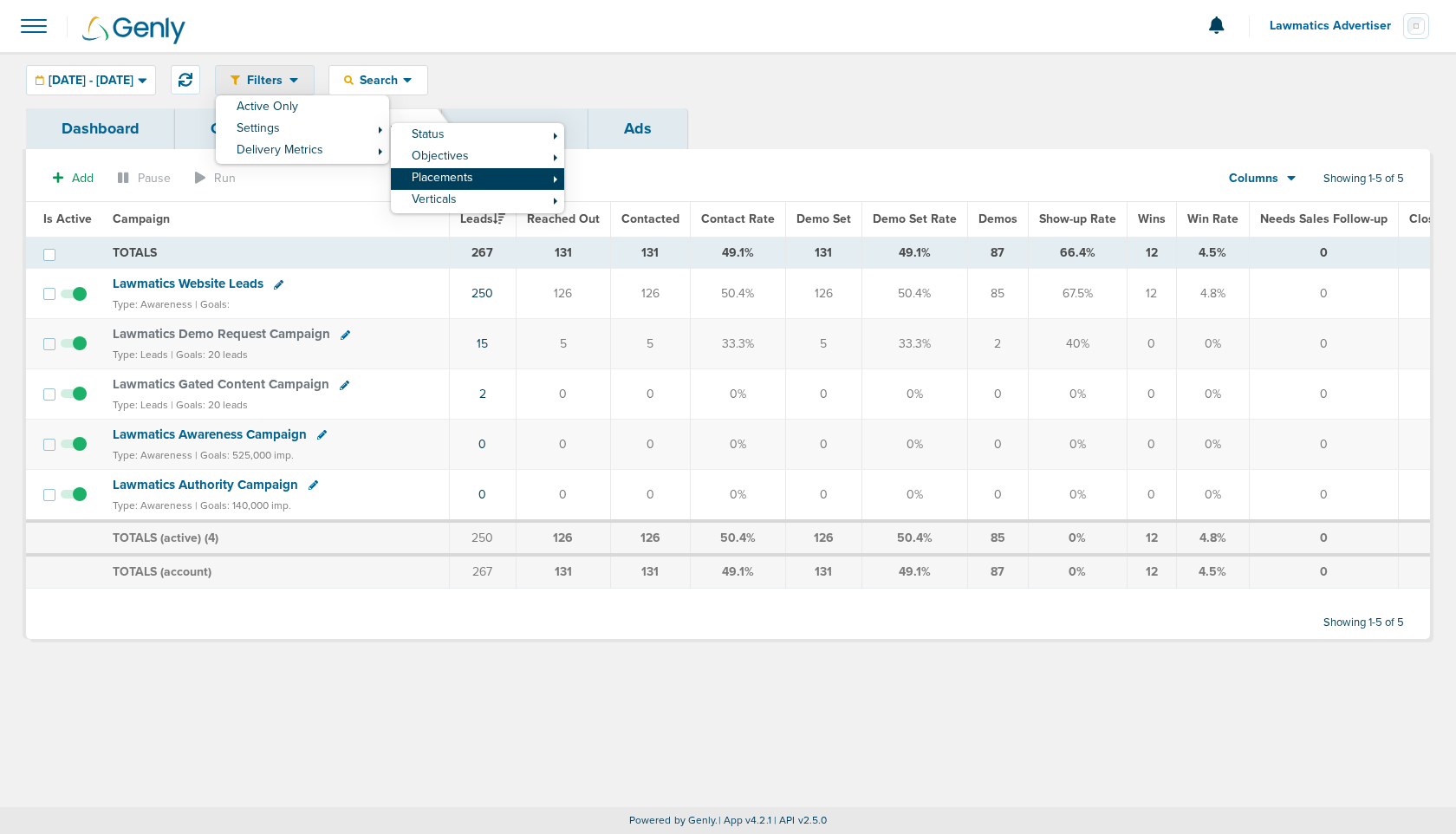
click at [522, 177] on link "Placements" at bounding box center [477, 179] width 173 height 22
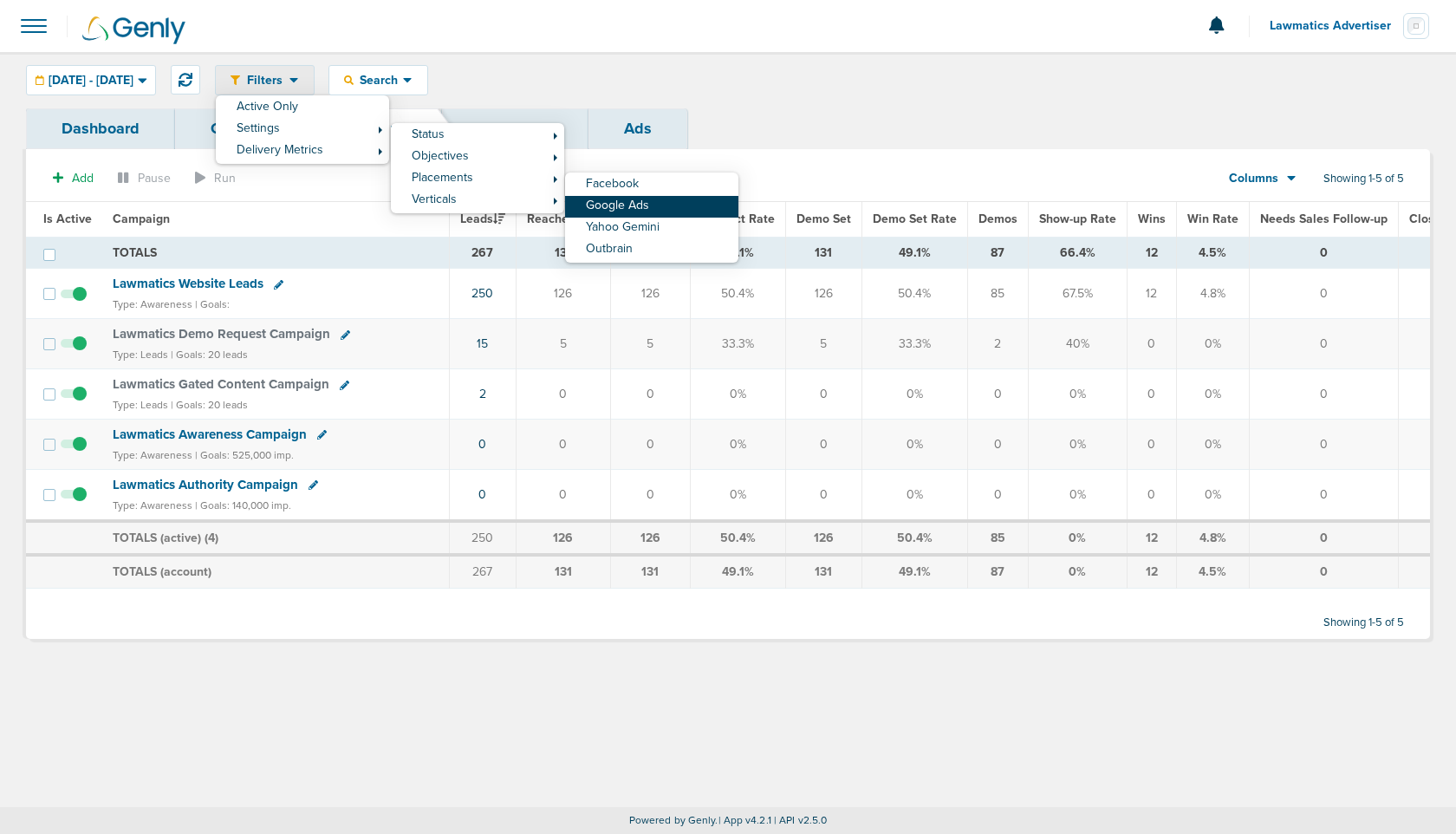
click at [682, 205] on link "Google Ads" at bounding box center [651, 207] width 173 height 22
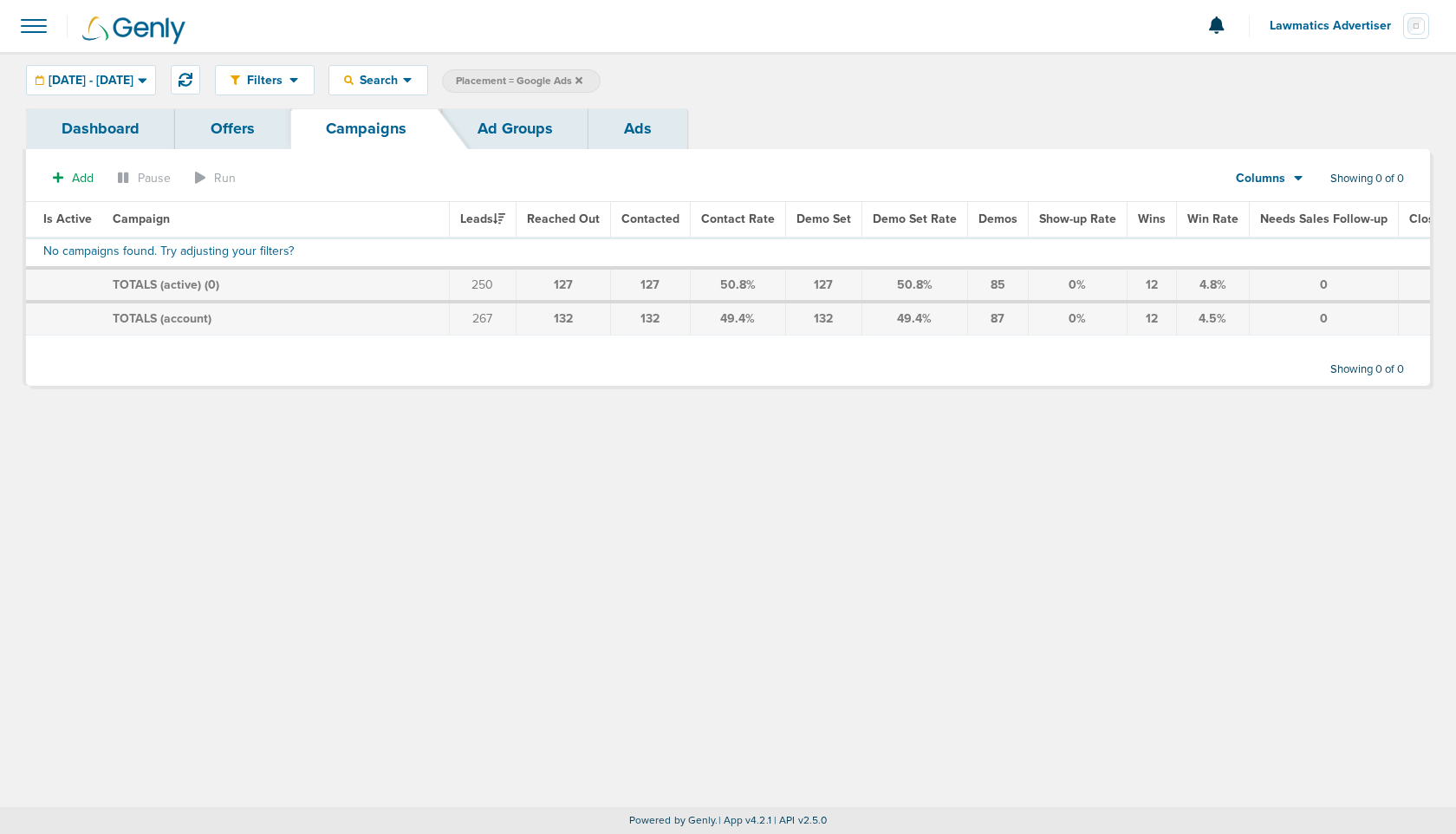
click at [1326, 25] on span "Lawmatics Advertiser" at bounding box center [1336, 26] width 133 height 12
click at [1295, 82] on link "Sign Out" at bounding box center [1343, 75] width 173 height 22
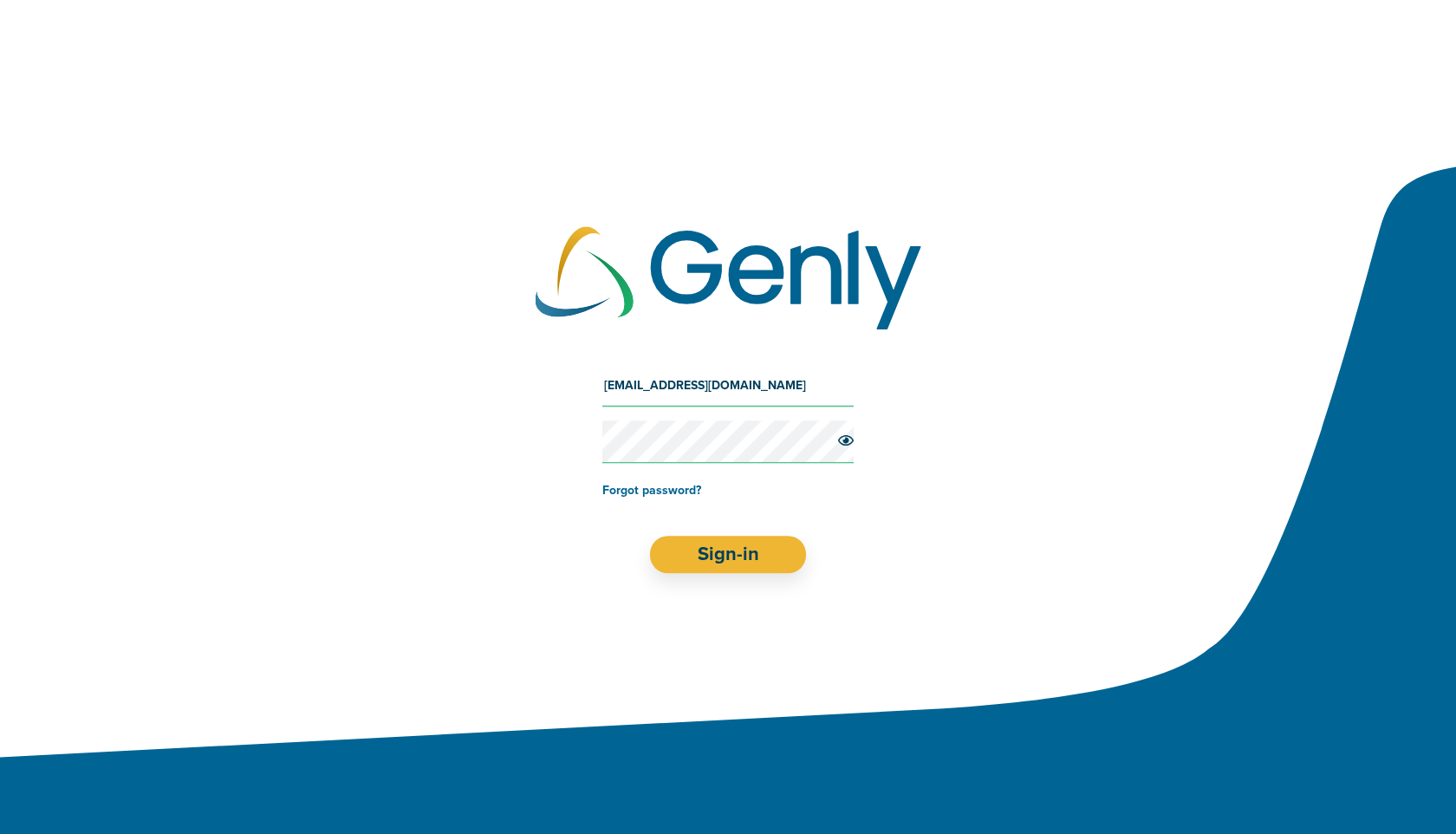
click at [760, 373] on input "kelsey+lawmatics@genly.com" at bounding box center [728, 385] width 251 height 41
type input "[EMAIL_ADDRESS][DOMAIN_NAME]"
click at [759, 553] on button "Sign-in" at bounding box center [729, 554] width 157 height 37
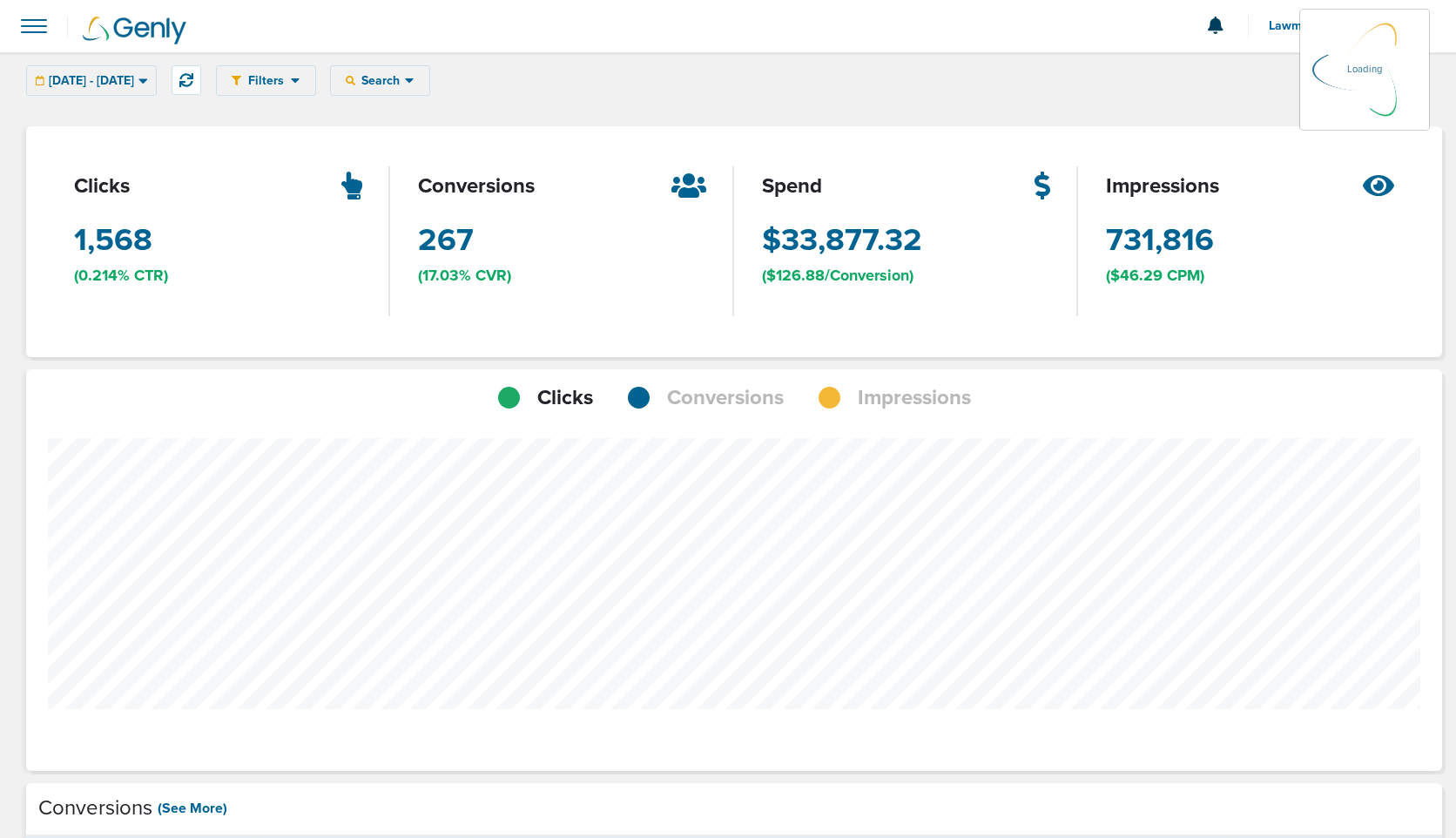
scroll to position [1356, 1404]
click at [737, 409] on span "Conversions" at bounding box center [725, 397] width 117 height 29
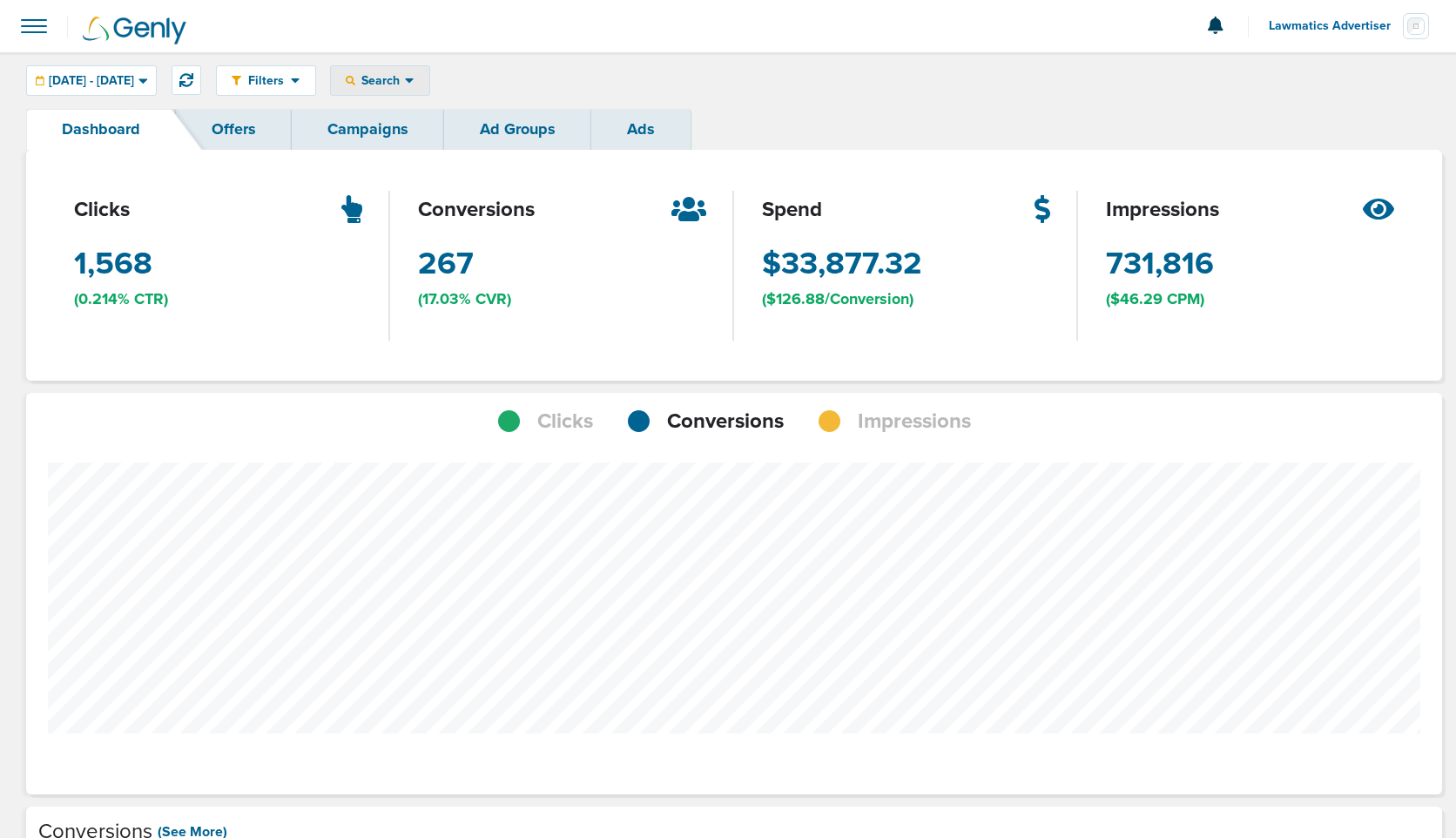
click at [429, 77] on div "Search" at bounding box center [380, 81] width 98 height 28
click at [466, 141] on link "Campaign" at bounding box center [418, 137] width 174 height 22
select select "cmpName"
type input "website"
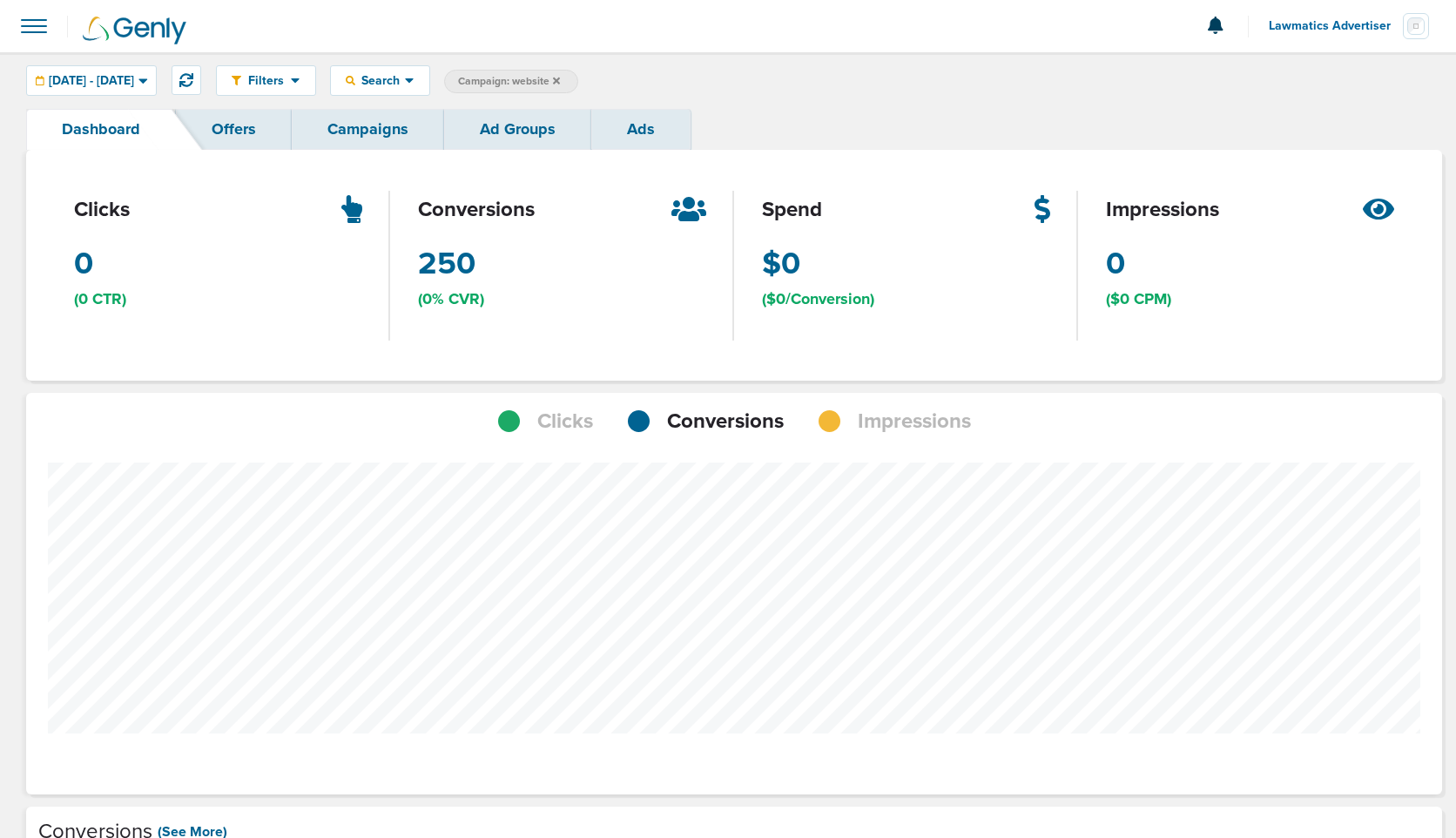
click at [372, 135] on link "Campaigns" at bounding box center [368, 129] width 153 height 41
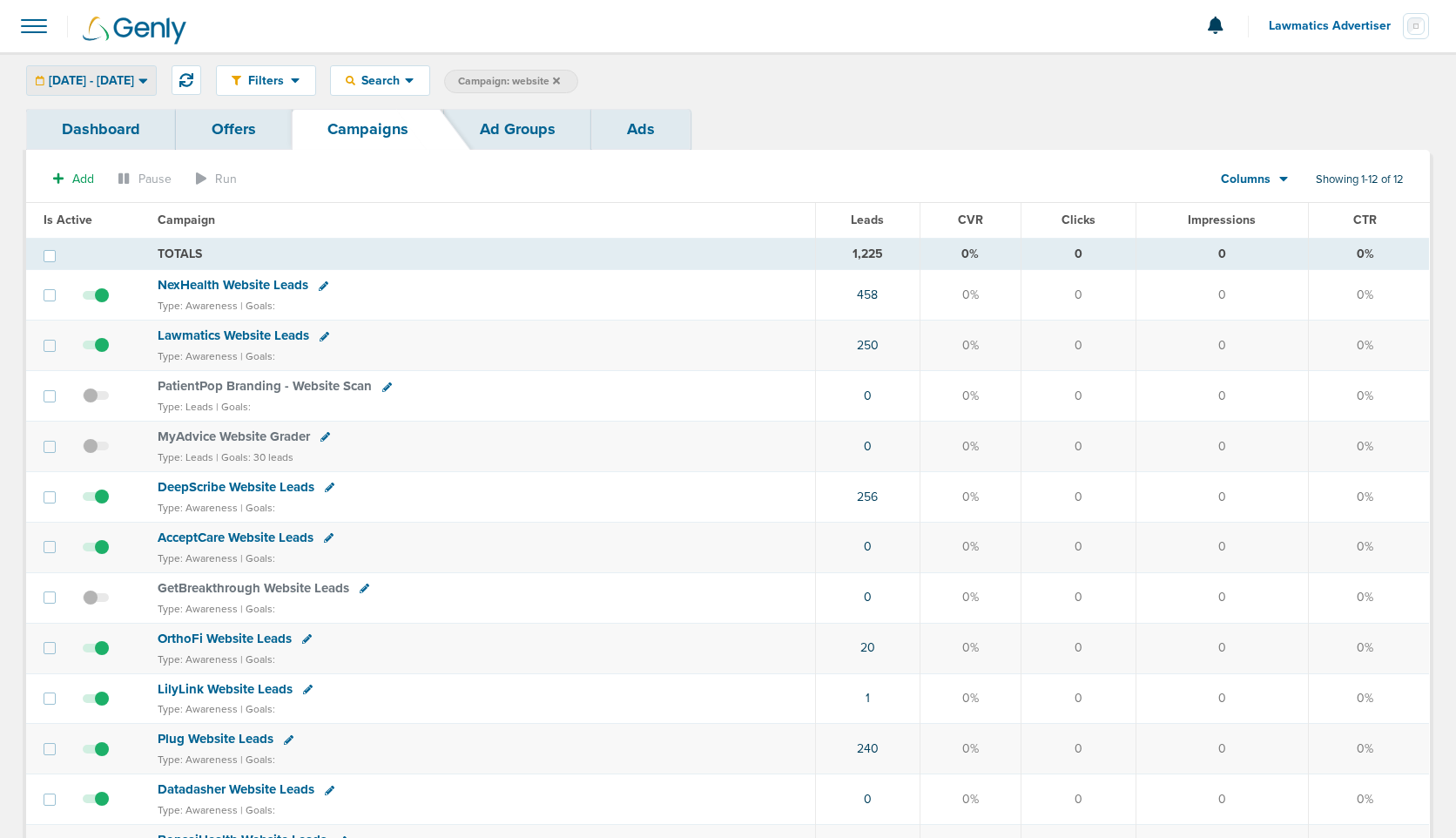
click at [134, 81] on span "[DATE] - [DATE]" at bounding box center [91, 81] width 85 height 12
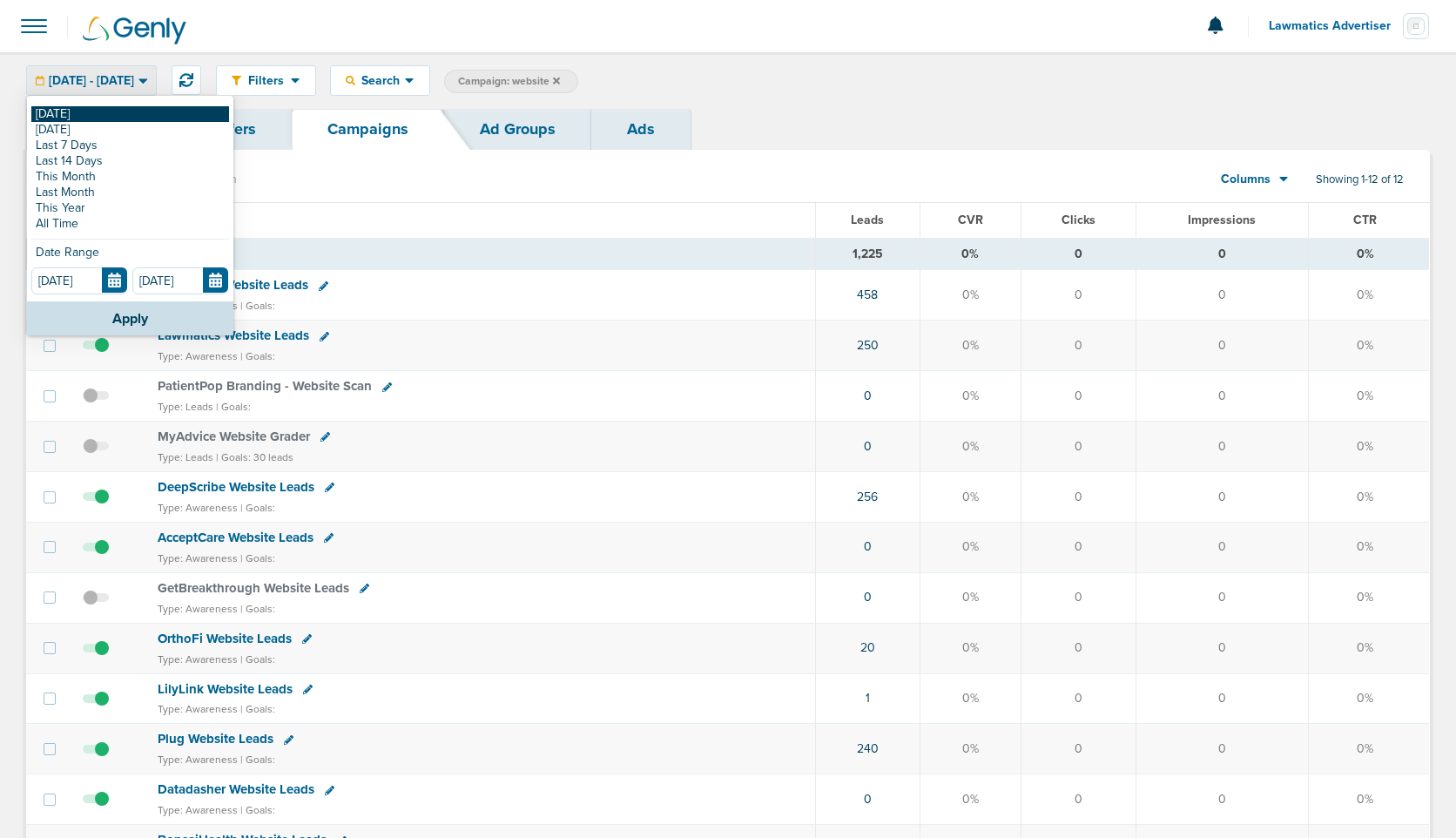
click at [107, 112] on link "[DATE]" at bounding box center [129, 114] width 198 height 16
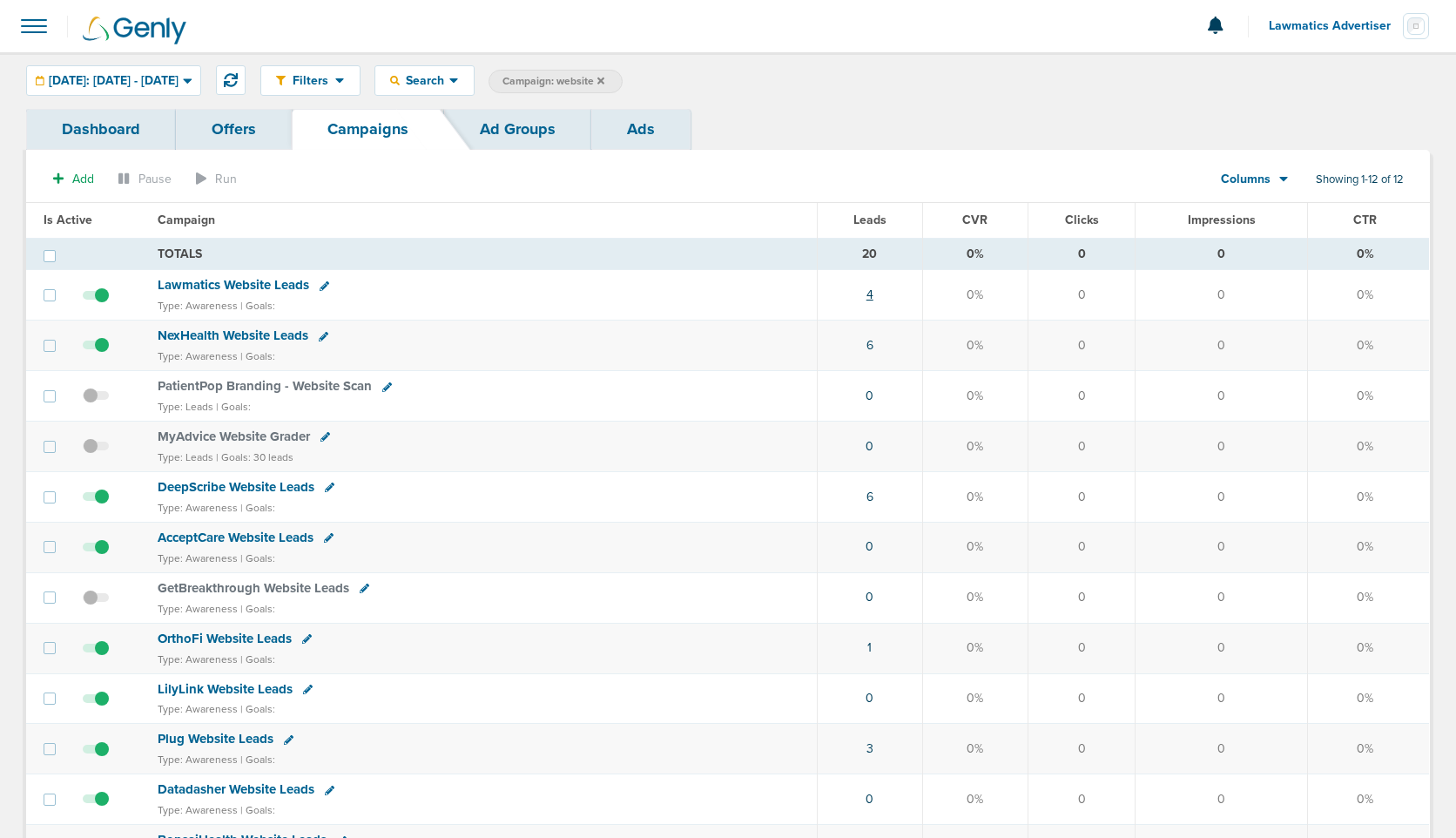
click at [873, 296] on link "4" at bounding box center [870, 294] width 7 height 15
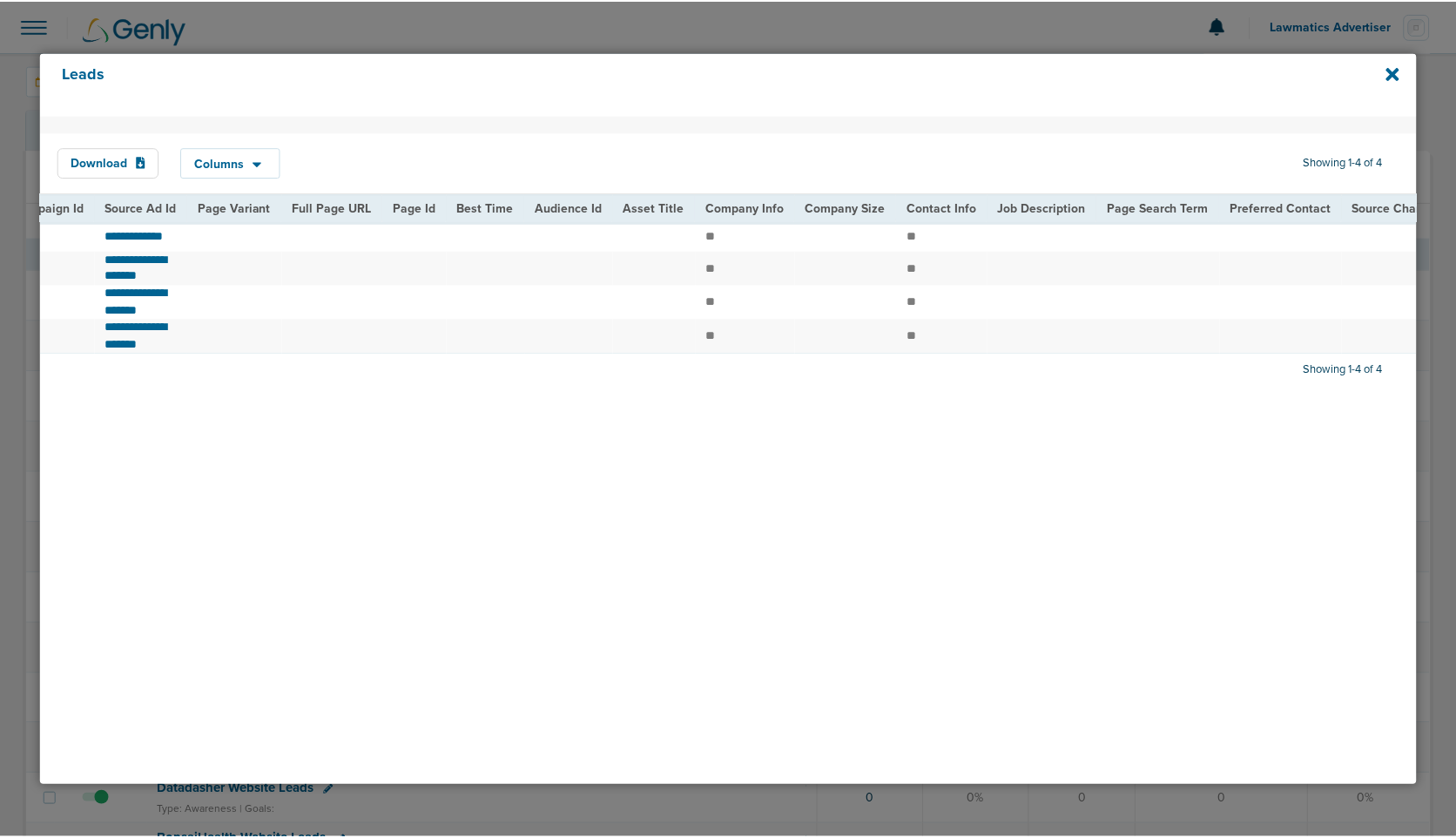
scroll to position [0, 1570]
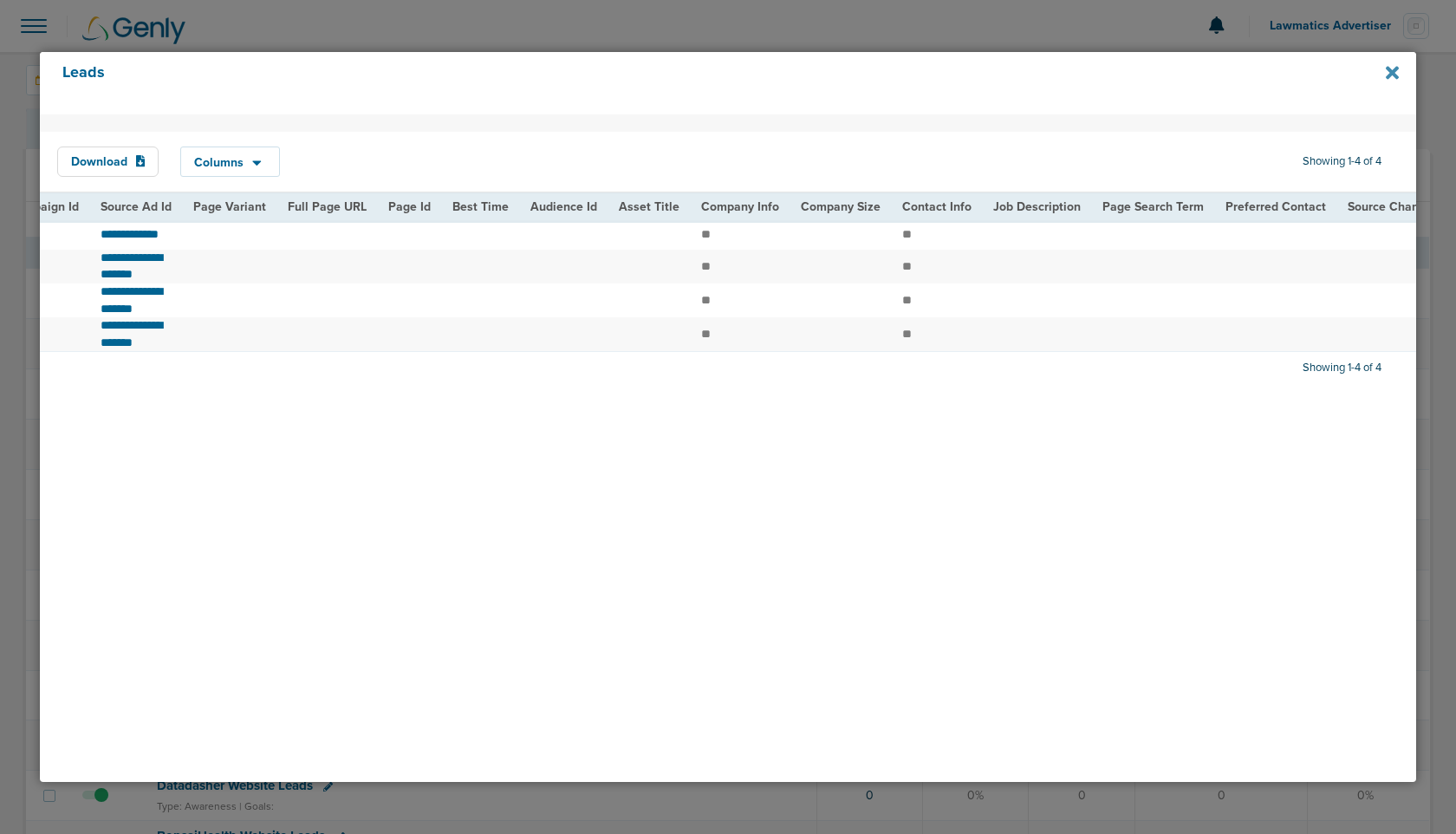
click at [1392, 69] on icon at bounding box center [1392, 73] width 13 height 19
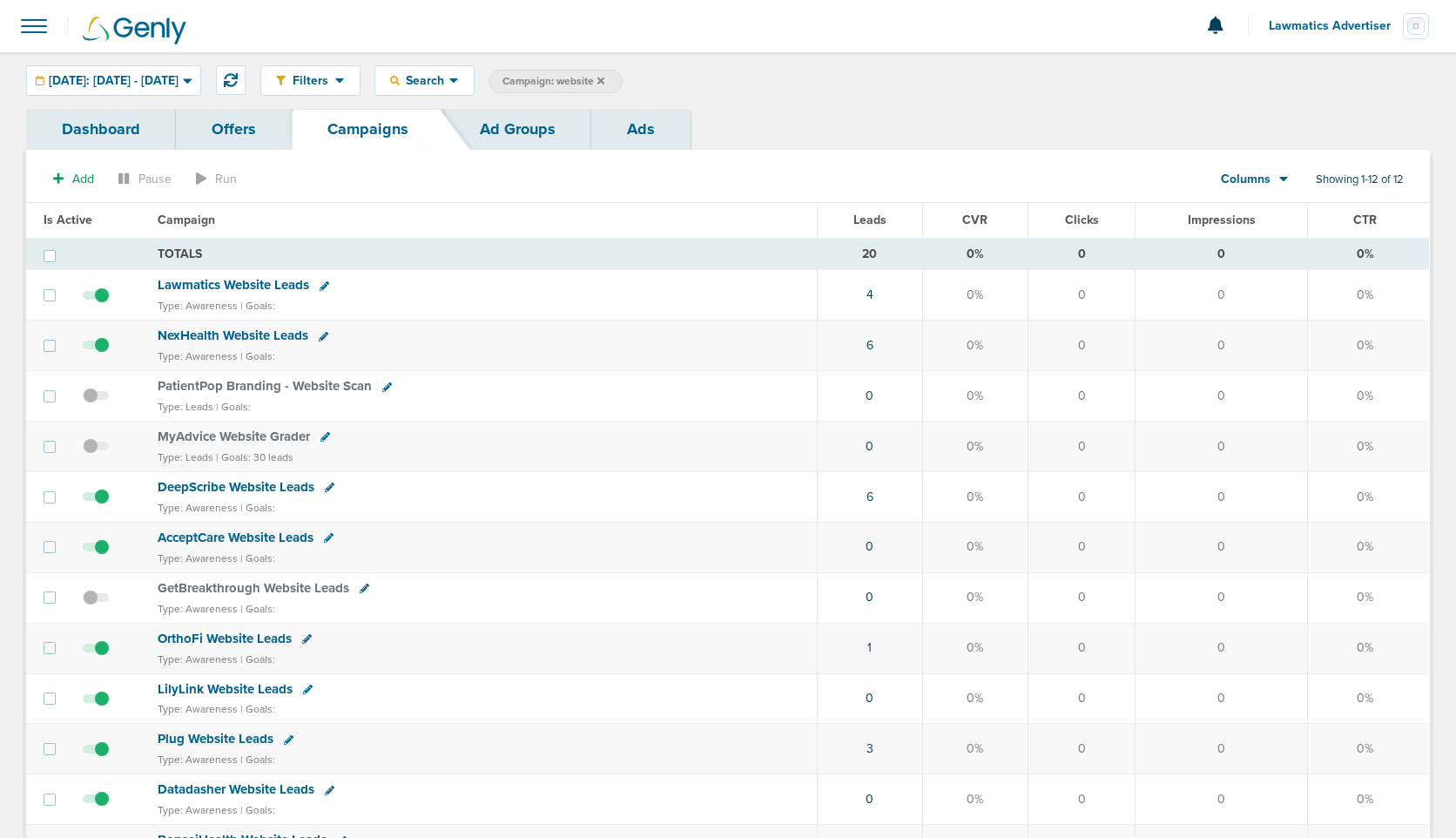
click at [108, 121] on link "Dashboard" at bounding box center [100, 129] width 150 height 41
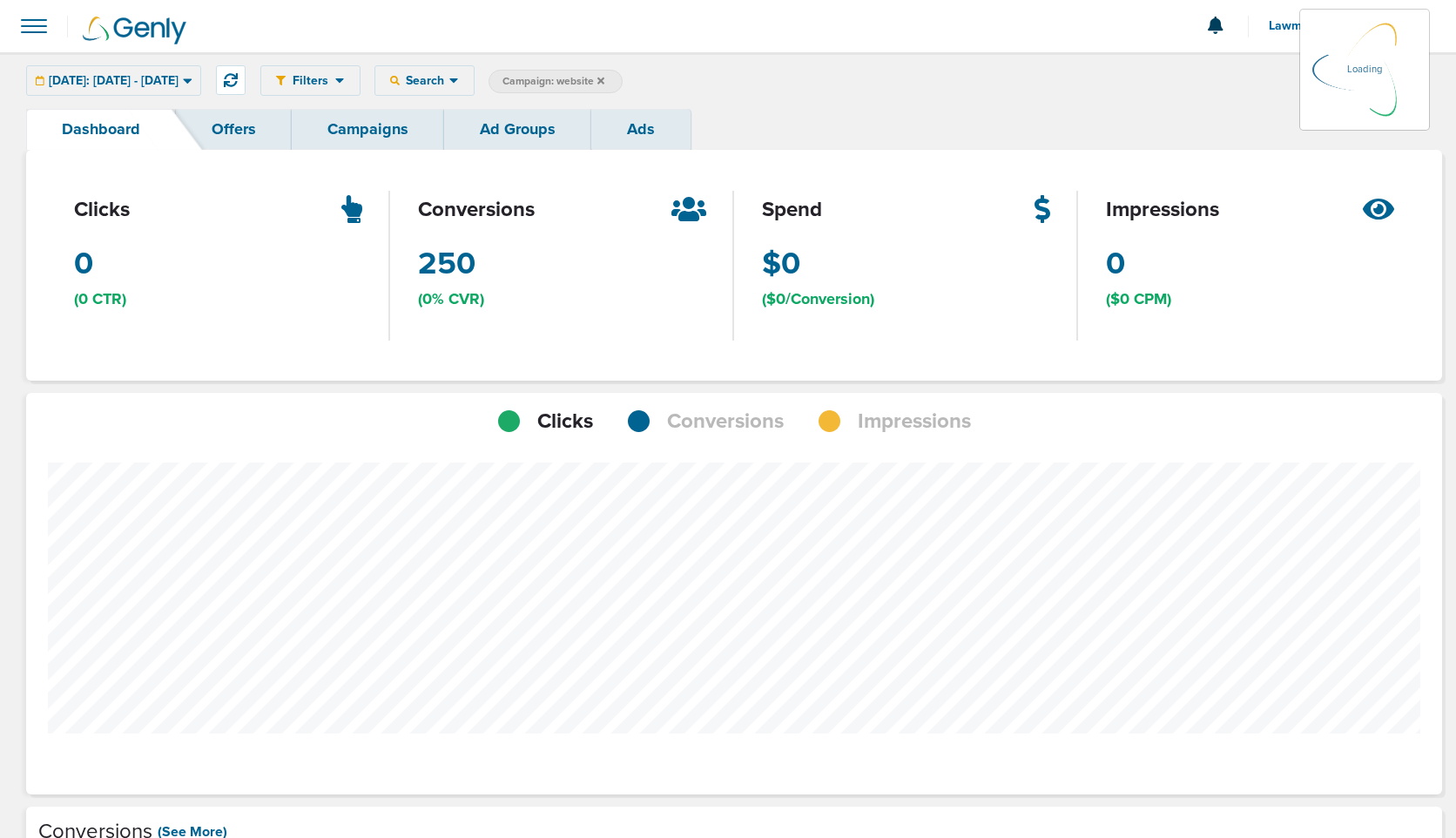
scroll to position [1356, 1404]
click at [450, 75] on span "Search" at bounding box center [425, 81] width 50 height 15
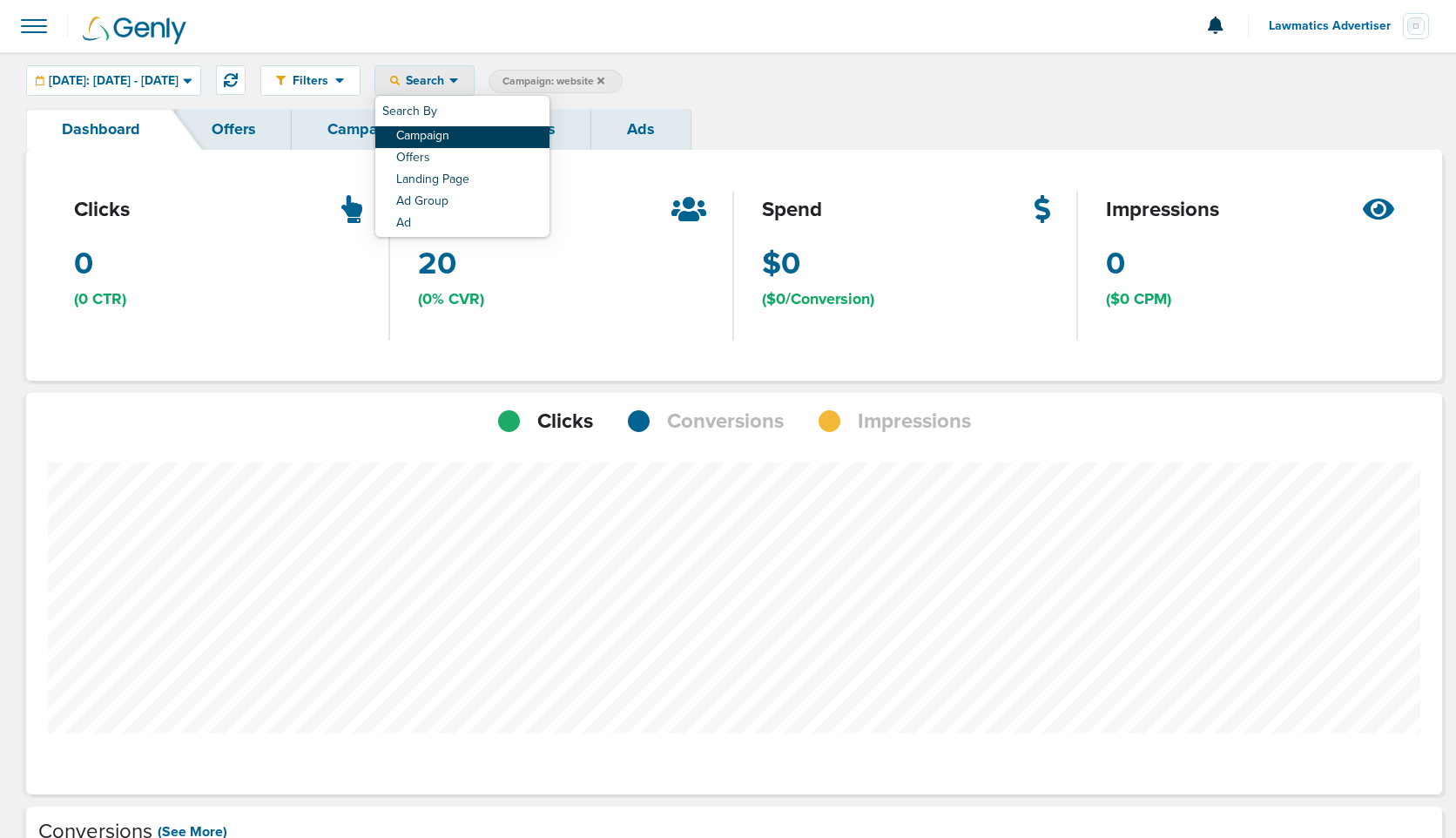
click at [506, 145] on link "Campaign" at bounding box center [462, 137] width 174 height 22
select select "cmpName"
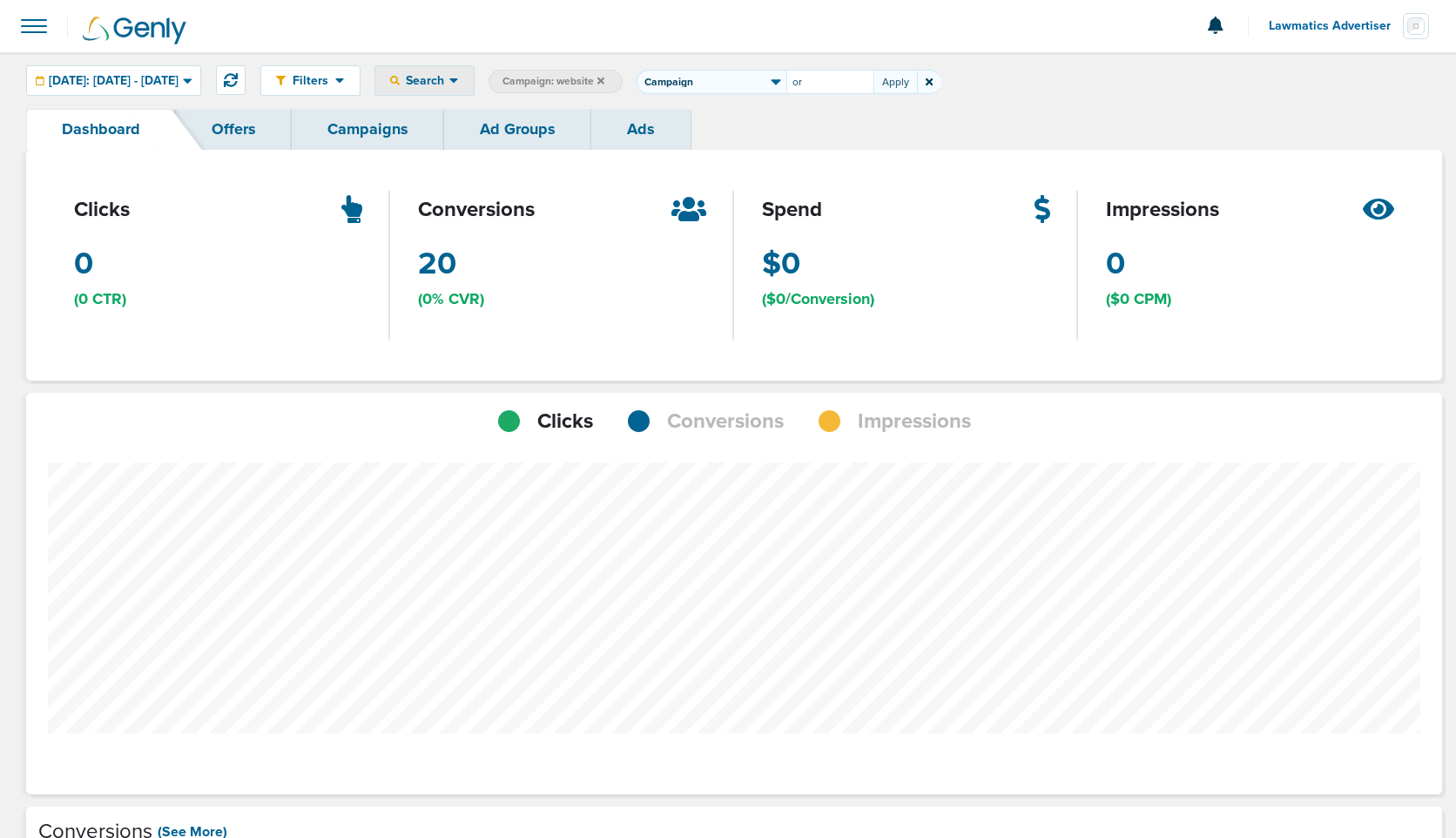
type input "o"
click at [703, 75] on select "Client Campaign Offers Landing Page Ad Group Network Campaign Ad Ad Status Netw…" at bounding box center [711, 82] width 150 height 25
select select "adGroupName"
click at [870, 86] on input "text" at bounding box center [830, 82] width 87 height 25
type input "organic"
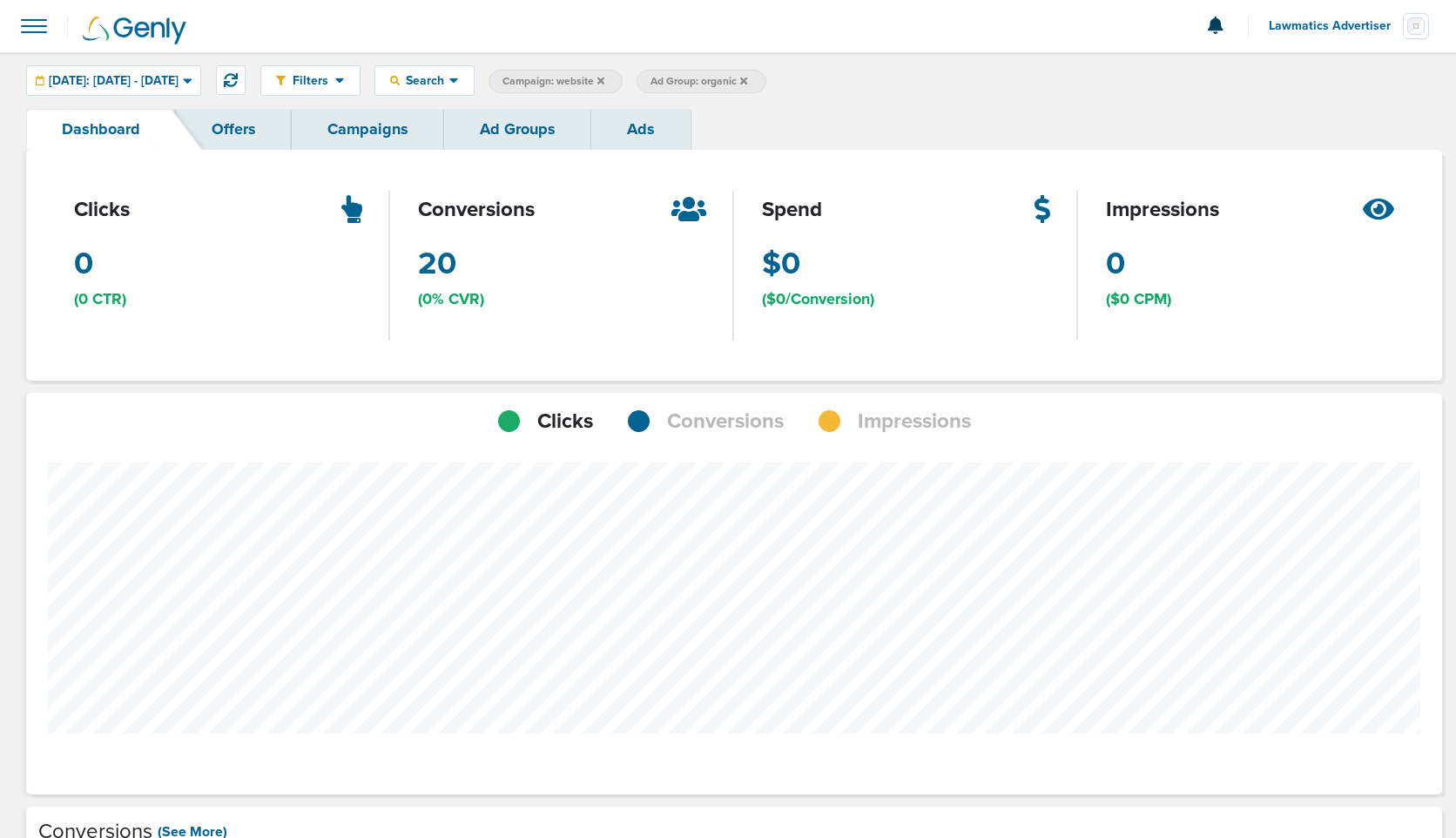
click at [730, 426] on span "Conversions" at bounding box center [725, 421] width 117 height 29
click at [187, 90] on div "[DATE]: [DATE] - [DATE]" at bounding box center [113, 81] width 173 height 28
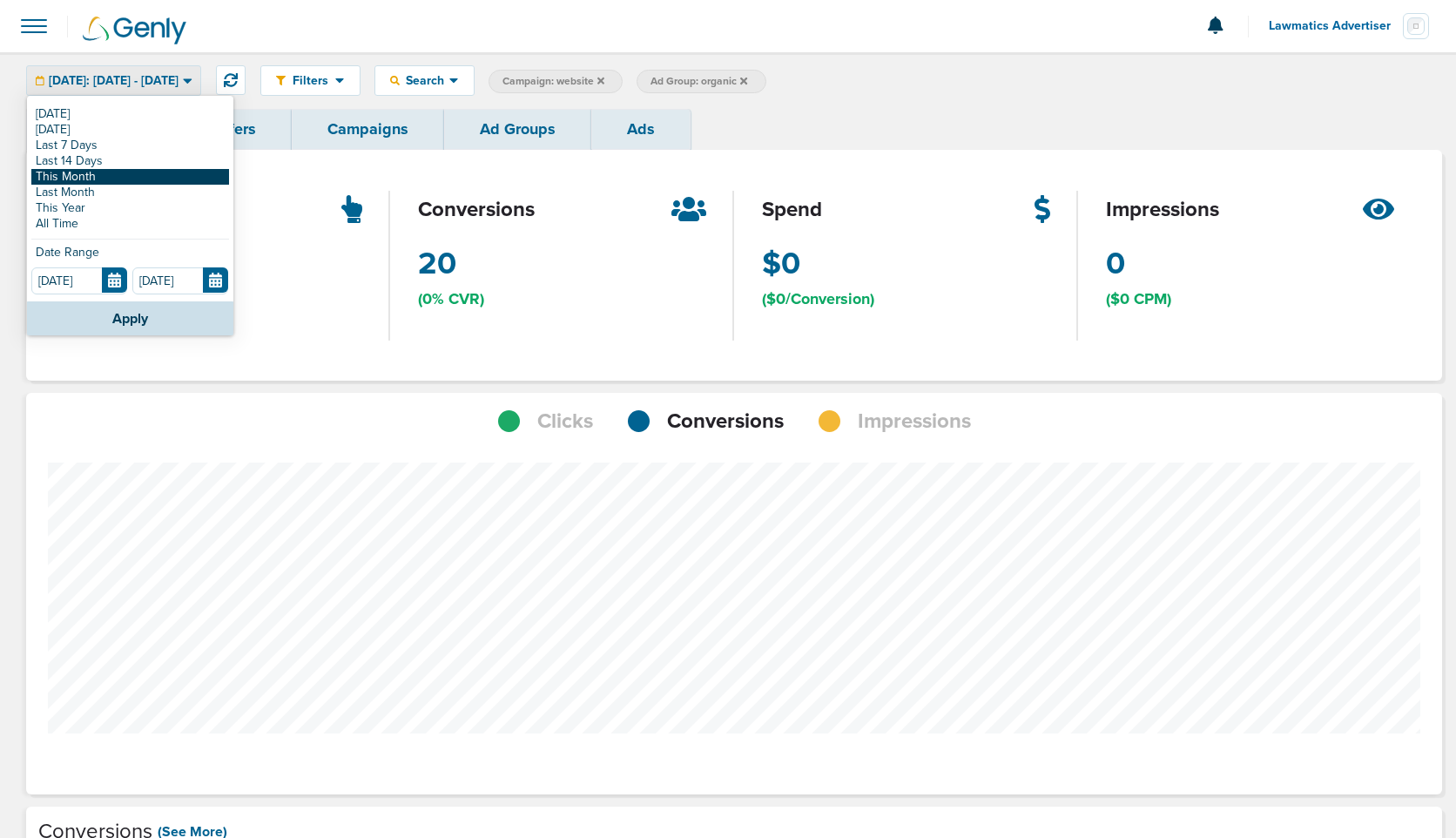
click at [147, 178] on link "This Month" at bounding box center [129, 177] width 198 height 16
type input "[DATE]"
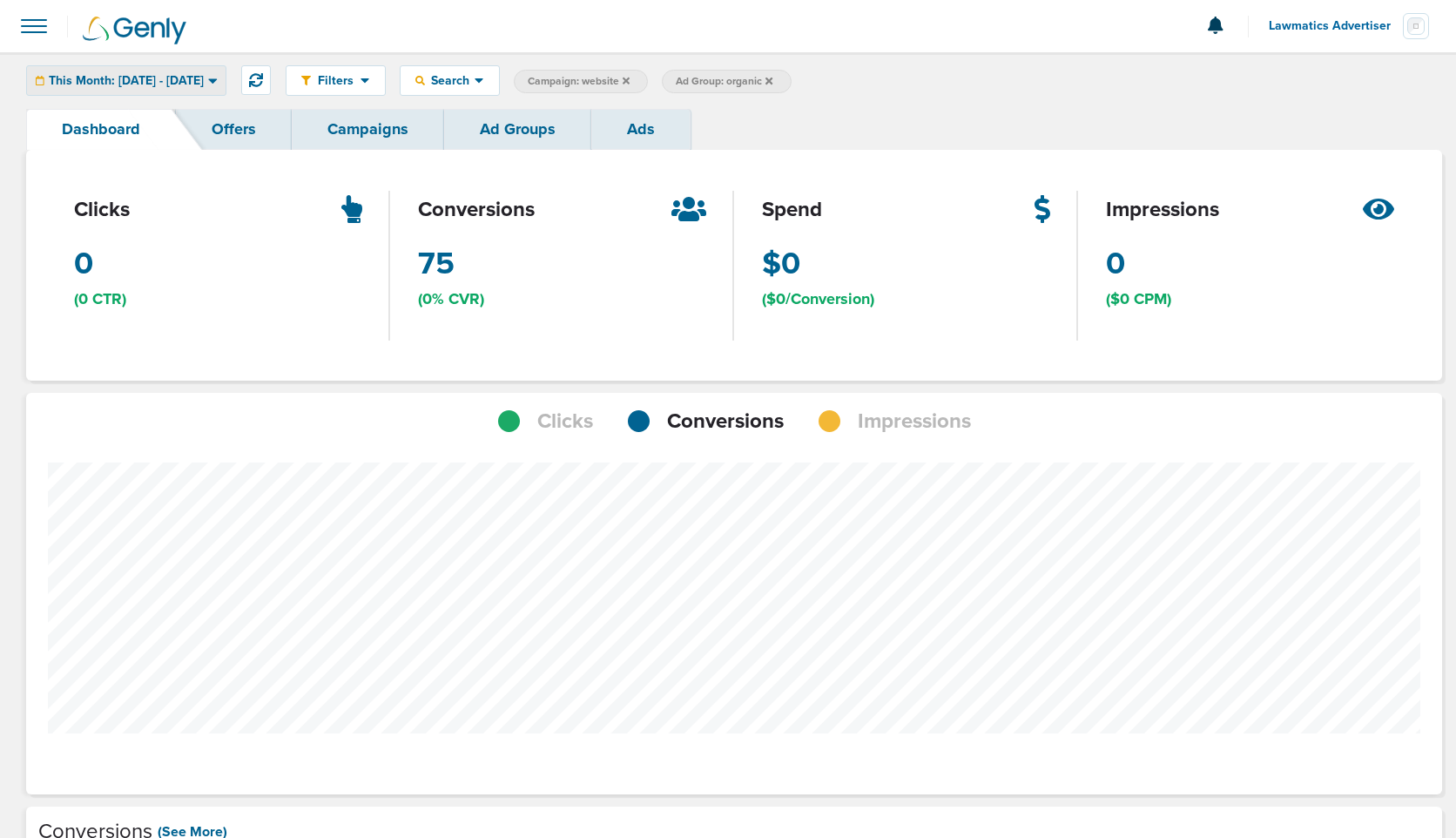
click at [139, 79] on span "This Month: [DATE] - [DATE]" at bounding box center [126, 81] width 155 height 12
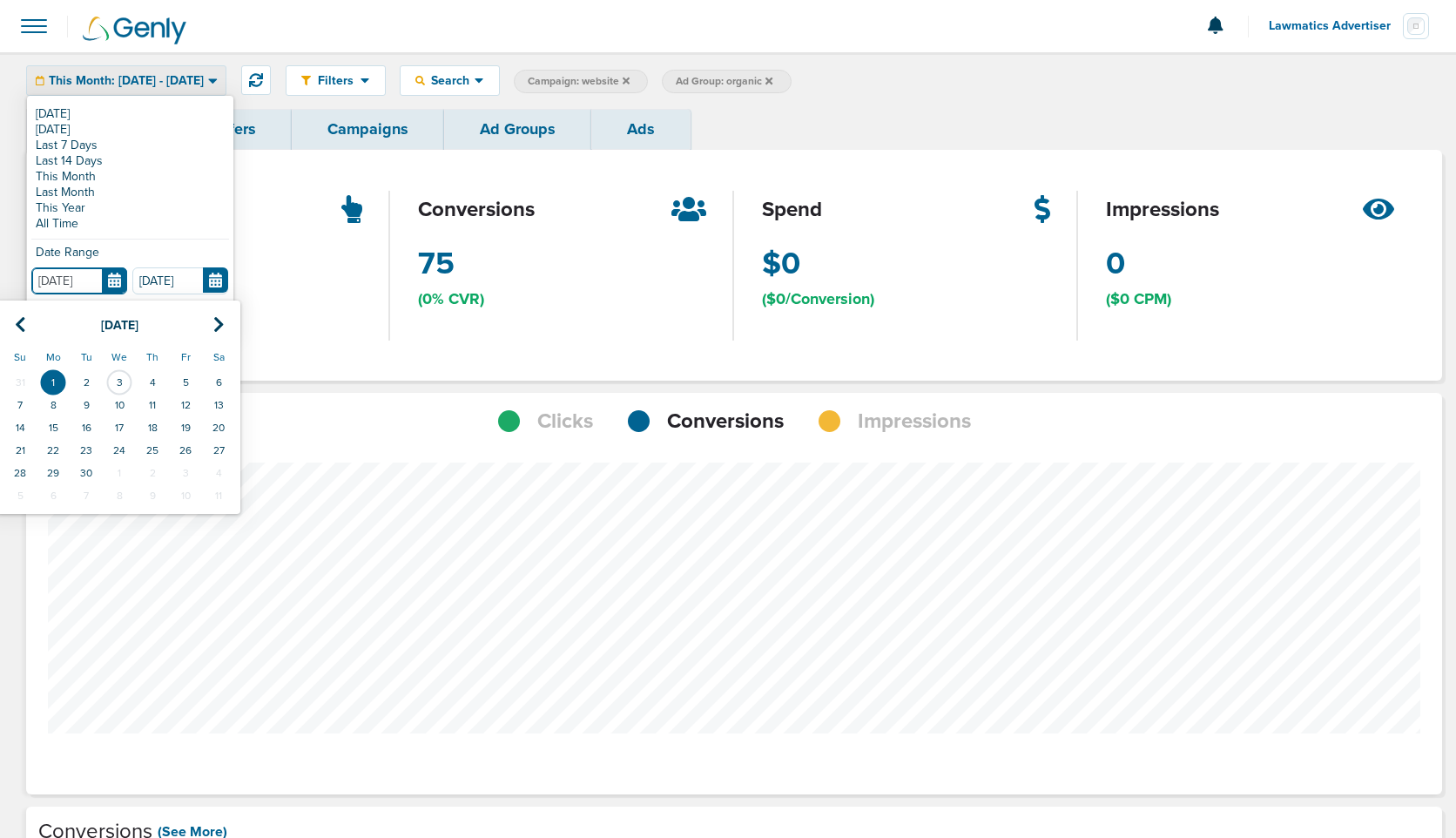
click at [110, 278] on input "[DATE]" at bounding box center [79, 281] width 96 height 27
click at [20, 320] on icon at bounding box center [20, 325] width 12 height 18
click at [188, 377] on td "1" at bounding box center [185, 382] width 33 height 23
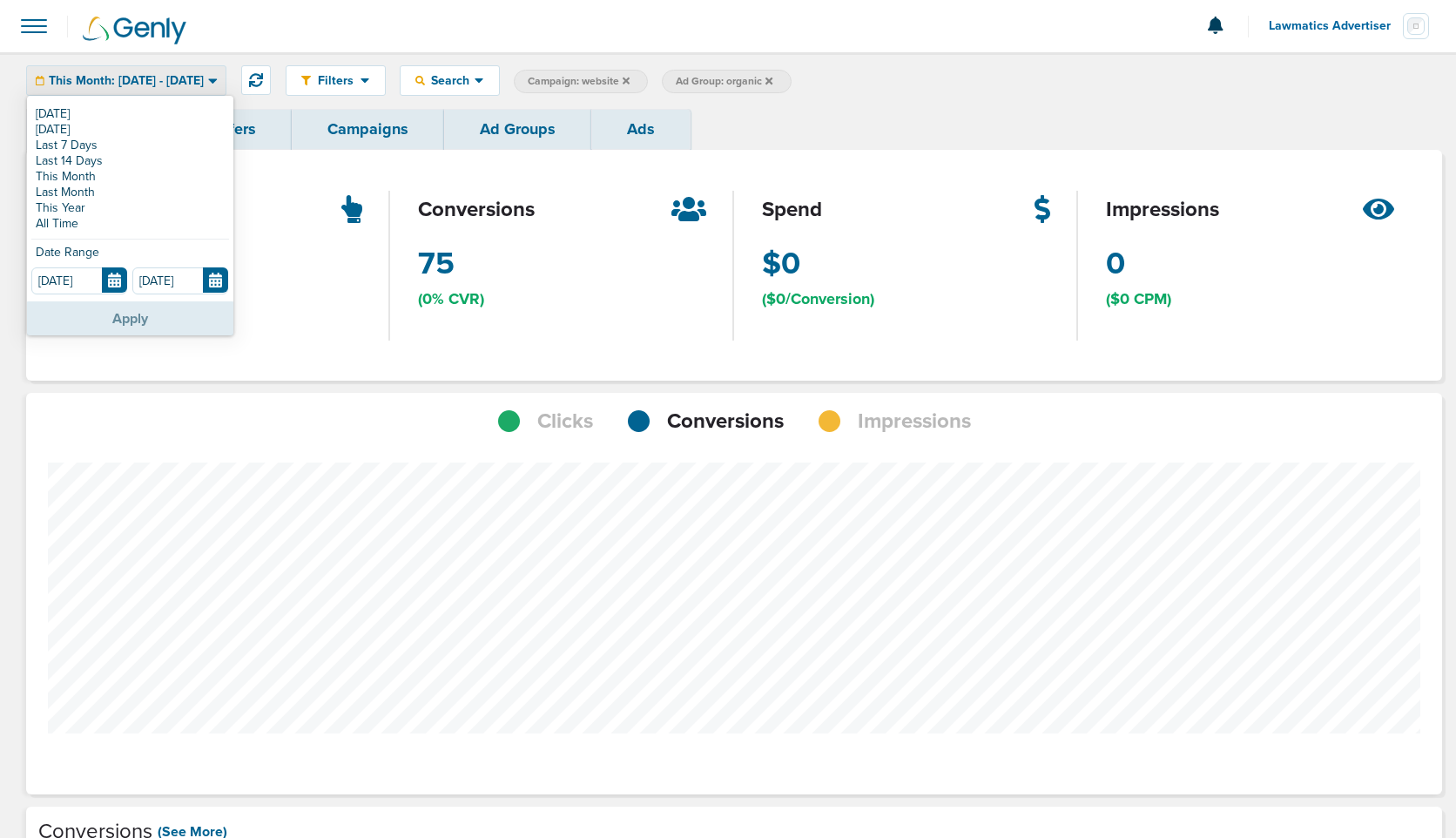
click at [143, 320] on button "Apply" at bounding box center [129, 318] width 207 height 34
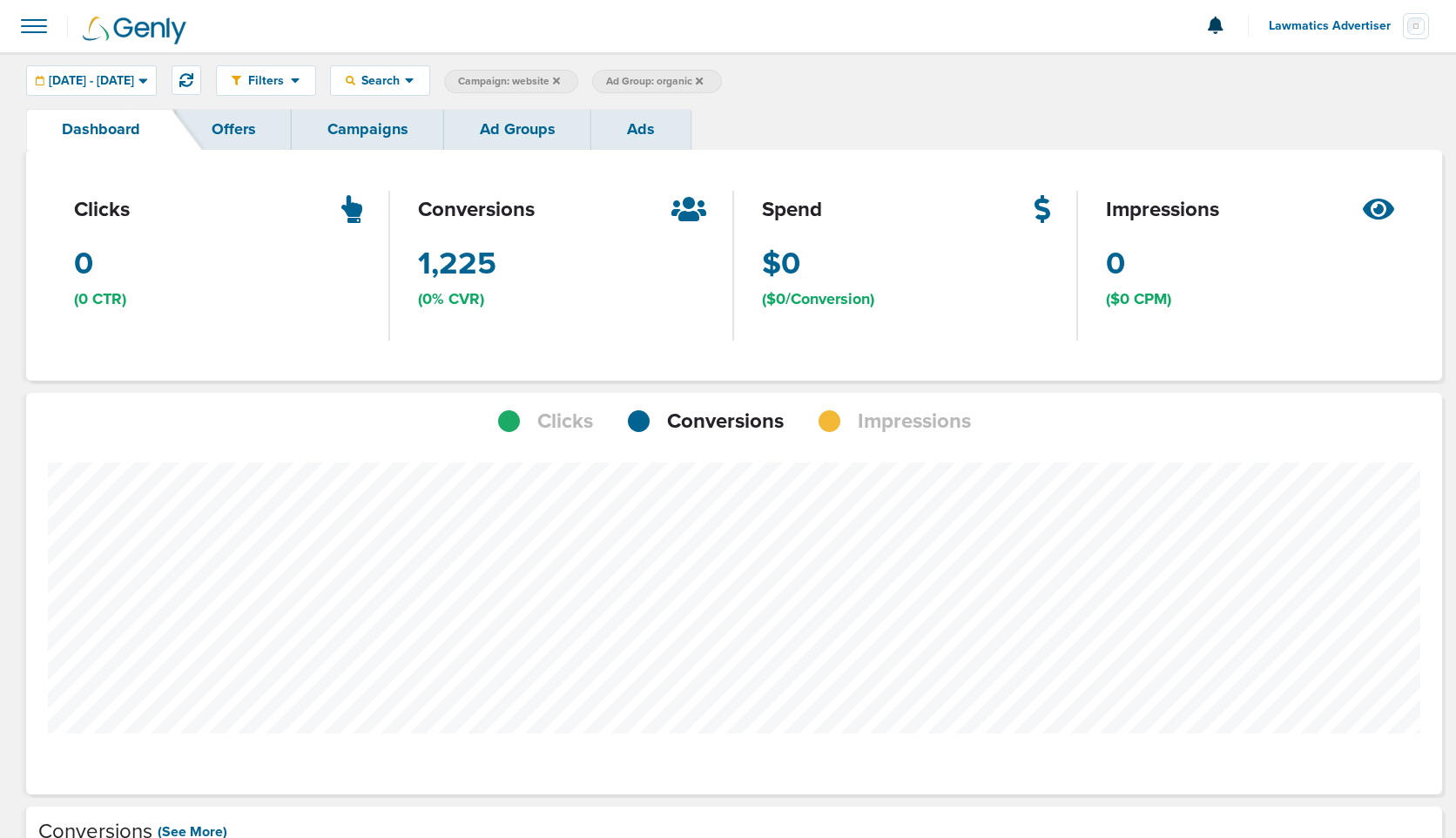
click at [345, 129] on link "Campaigns" at bounding box center [368, 129] width 153 height 41
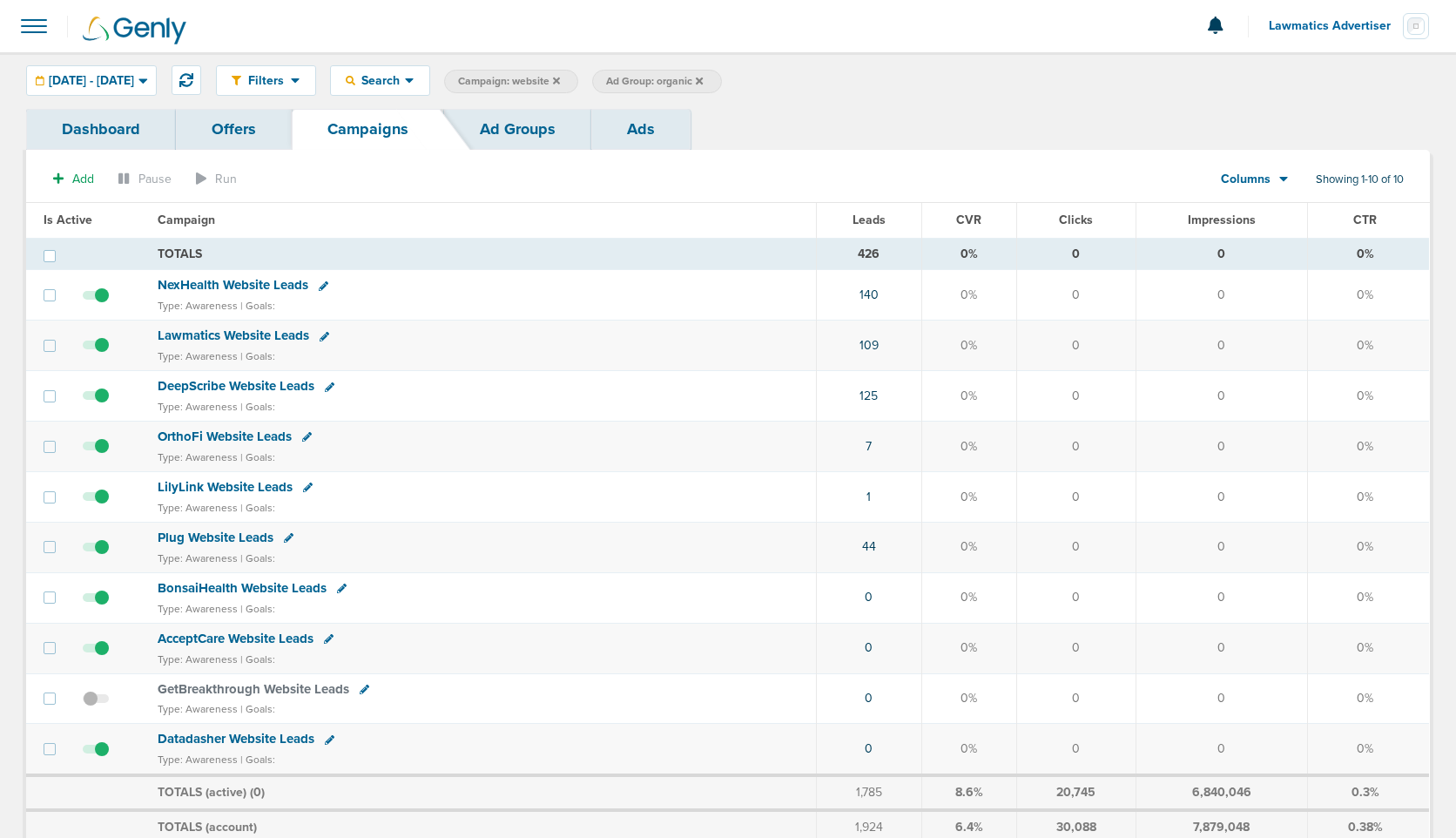
click at [218, 333] on span "Lawmatics Website Leads" at bounding box center [233, 335] width 152 height 16
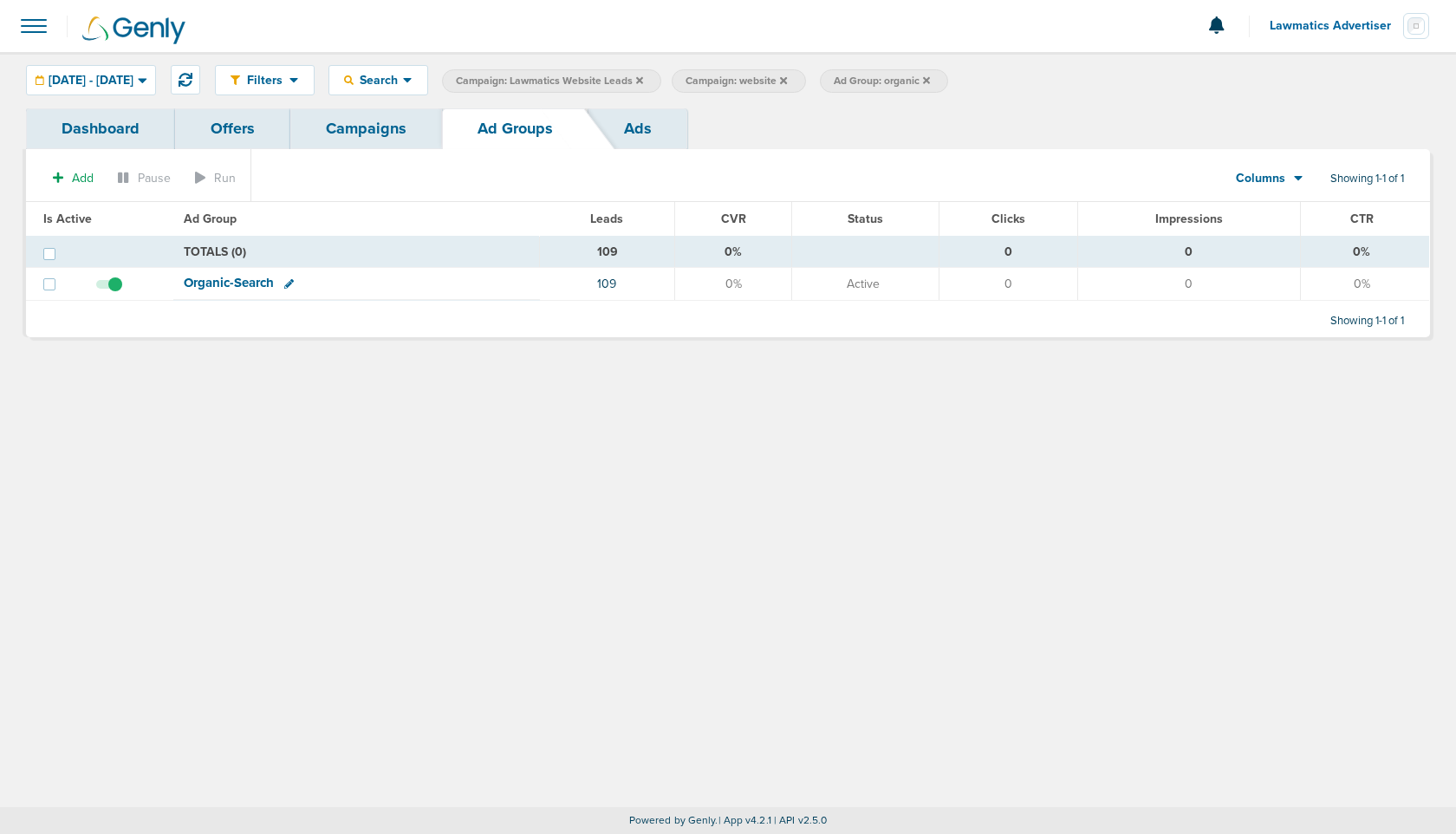
click at [930, 79] on icon at bounding box center [927, 80] width 7 height 11
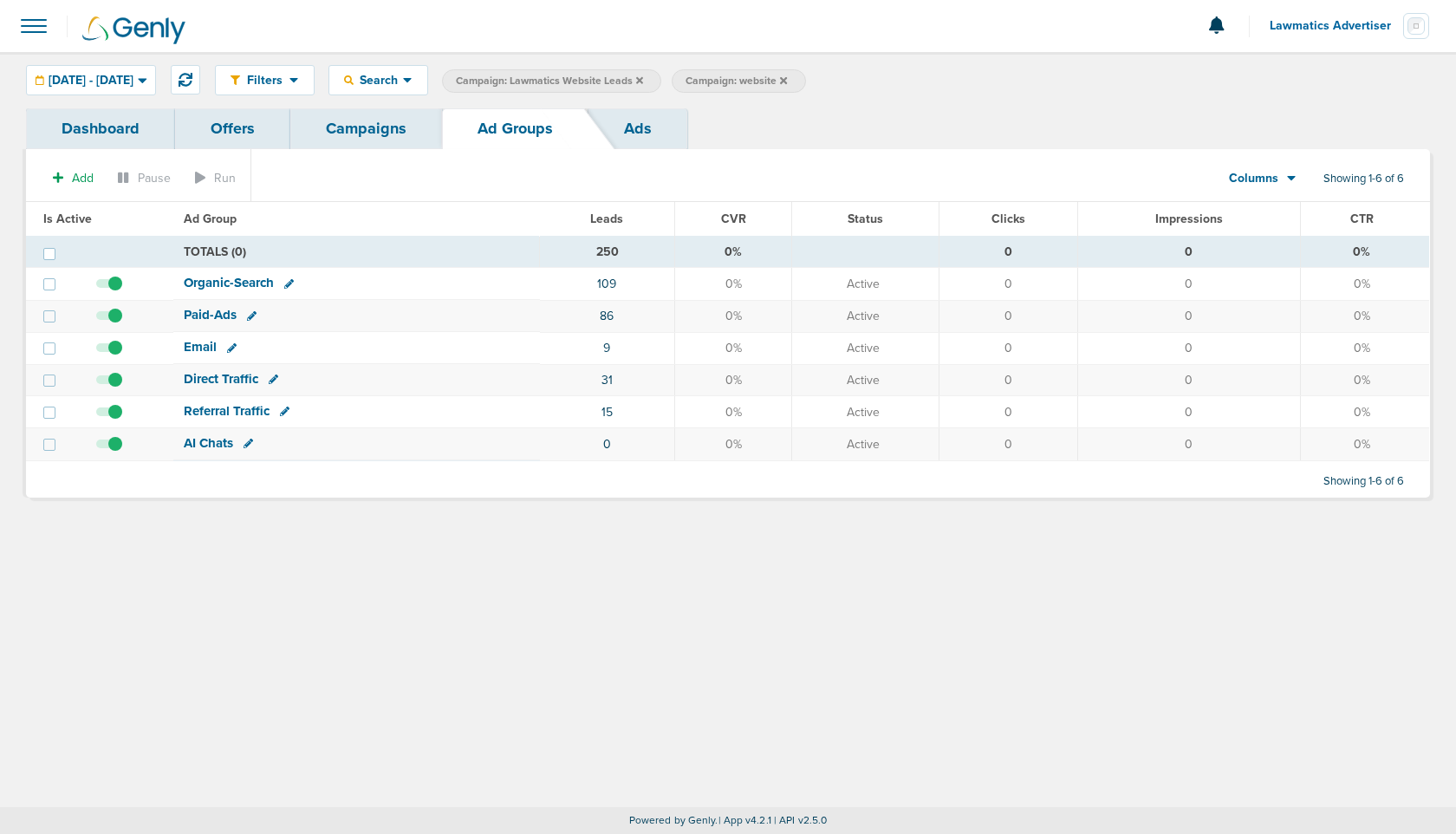
click at [209, 317] on span "Paid-Ads" at bounding box center [210, 315] width 53 height 16
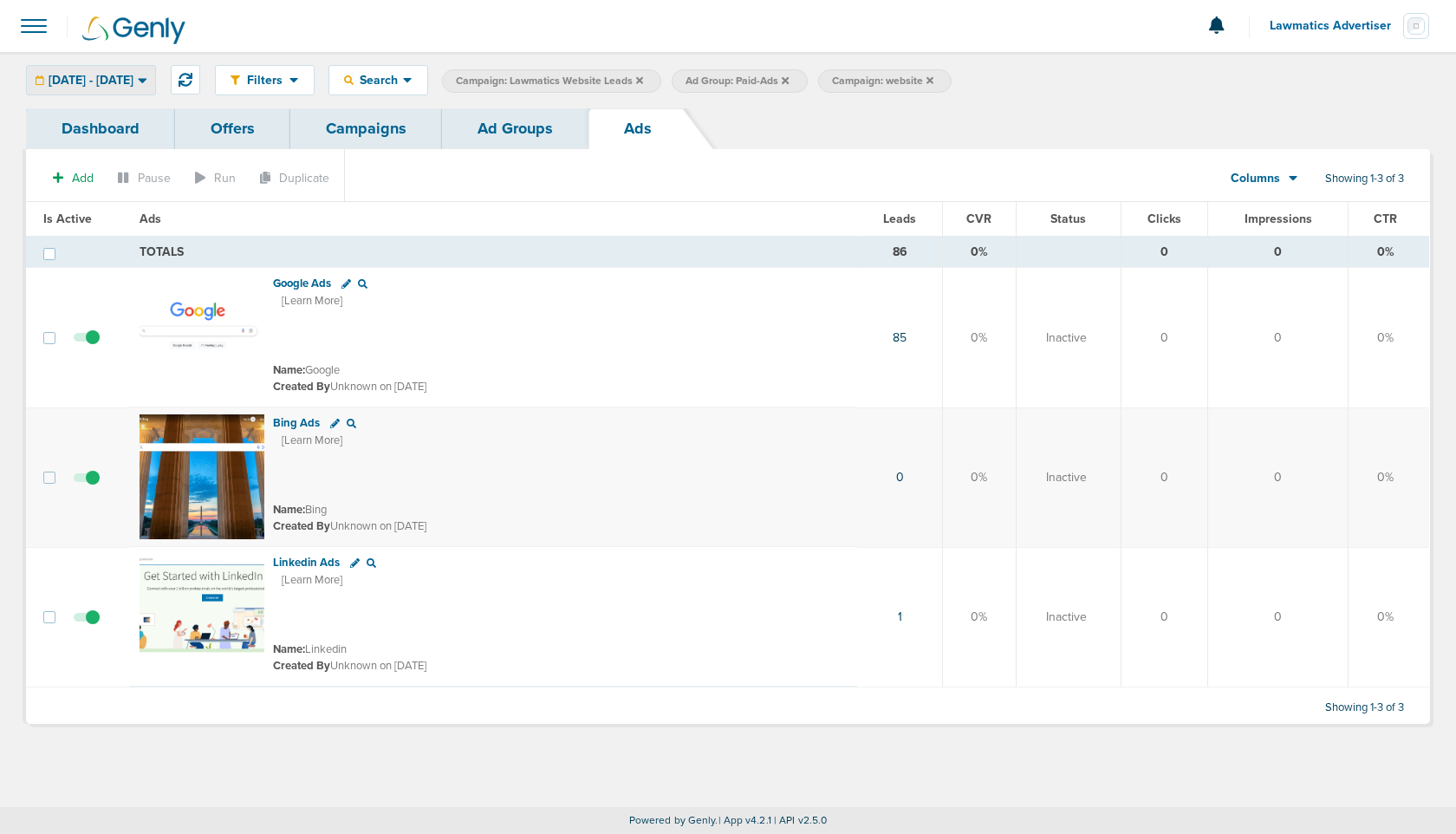
click at [133, 81] on span "[DATE] - [DATE]" at bounding box center [91, 80] width 85 height 12
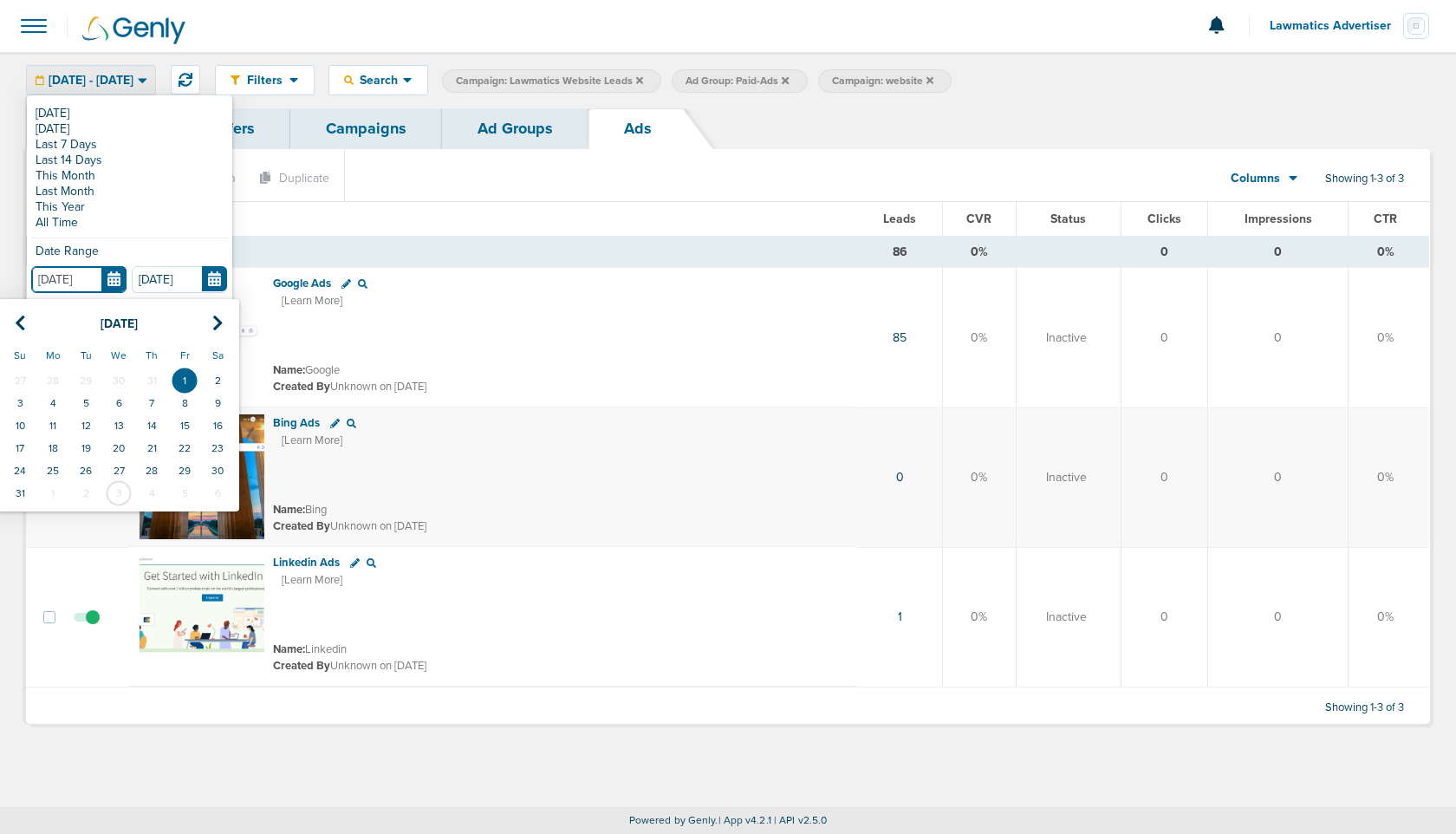
click at [118, 276] on input "[DATE]" at bounding box center [79, 280] width 95 height 26
click at [17, 320] on icon at bounding box center [20, 324] width 11 height 18
click at [88, 378] on td "1" at bounding box center [86, 380] width 33 height 23
type input "[DATE]"
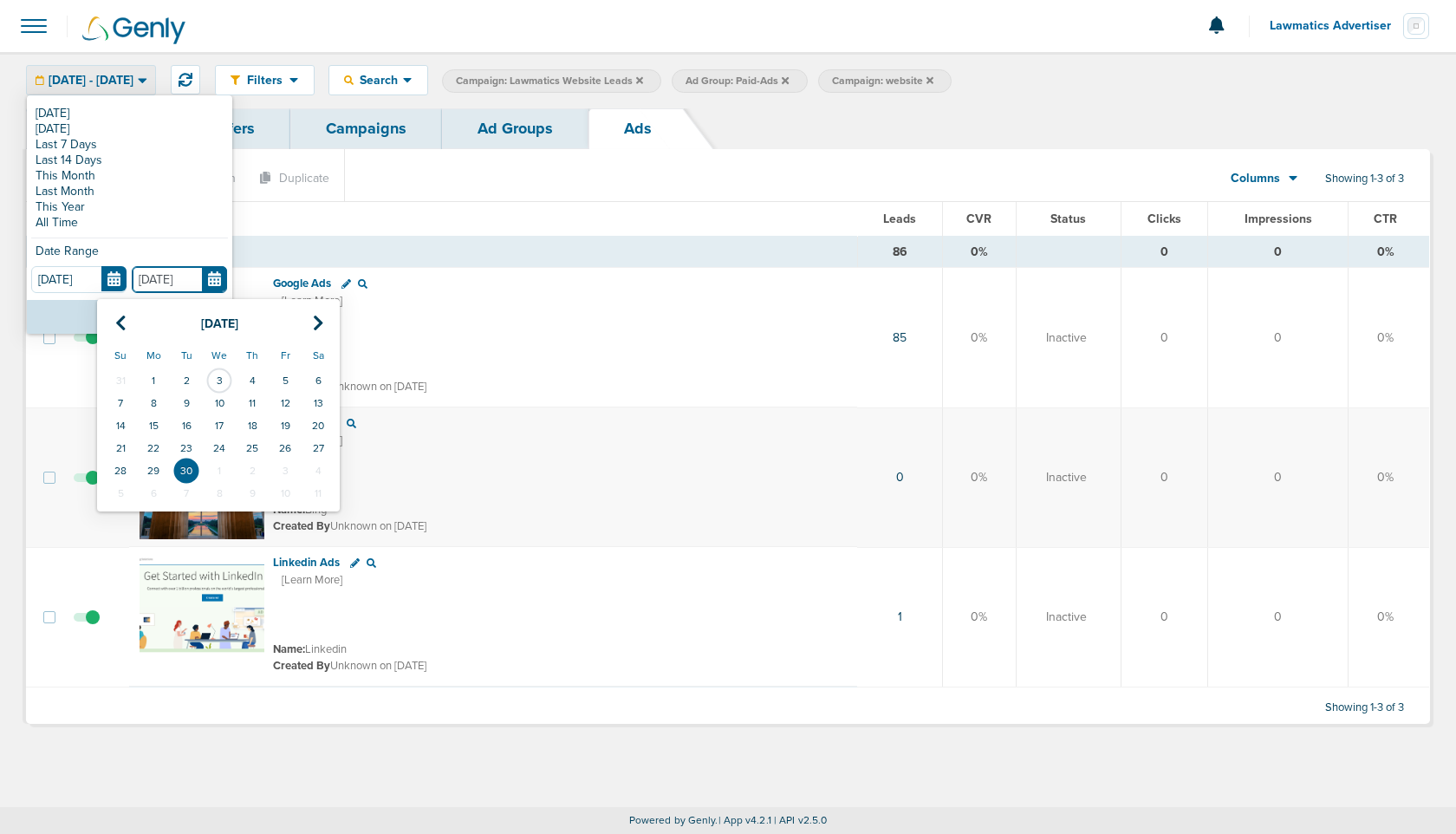
click at [214, 278] on input "[DATE]" at bounding box center [179, 280] width 95 height 26
click at [124, 320] on icon at bounding box center [121, 324] width 11 height 18
click at [119, 320] on icon at bounding box center [121, 324] width 11 height 18
click at [259, 470] on td "31" at bounding box center [251, 471] width 33 height 23
type input "[DATE]"
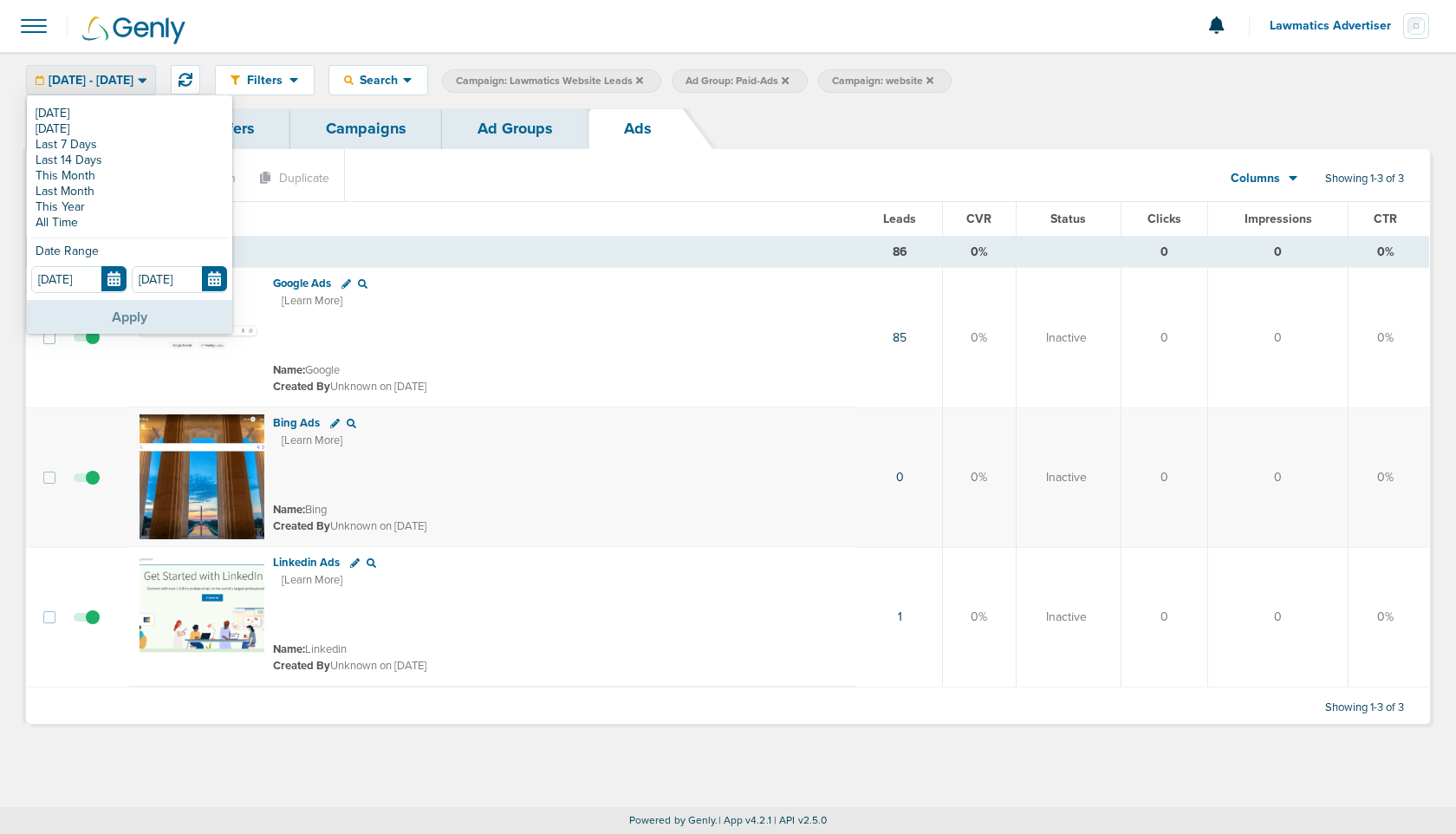
click at [124, 308] on button "Apply" at bounding box center [129, 317] width 206 height 34
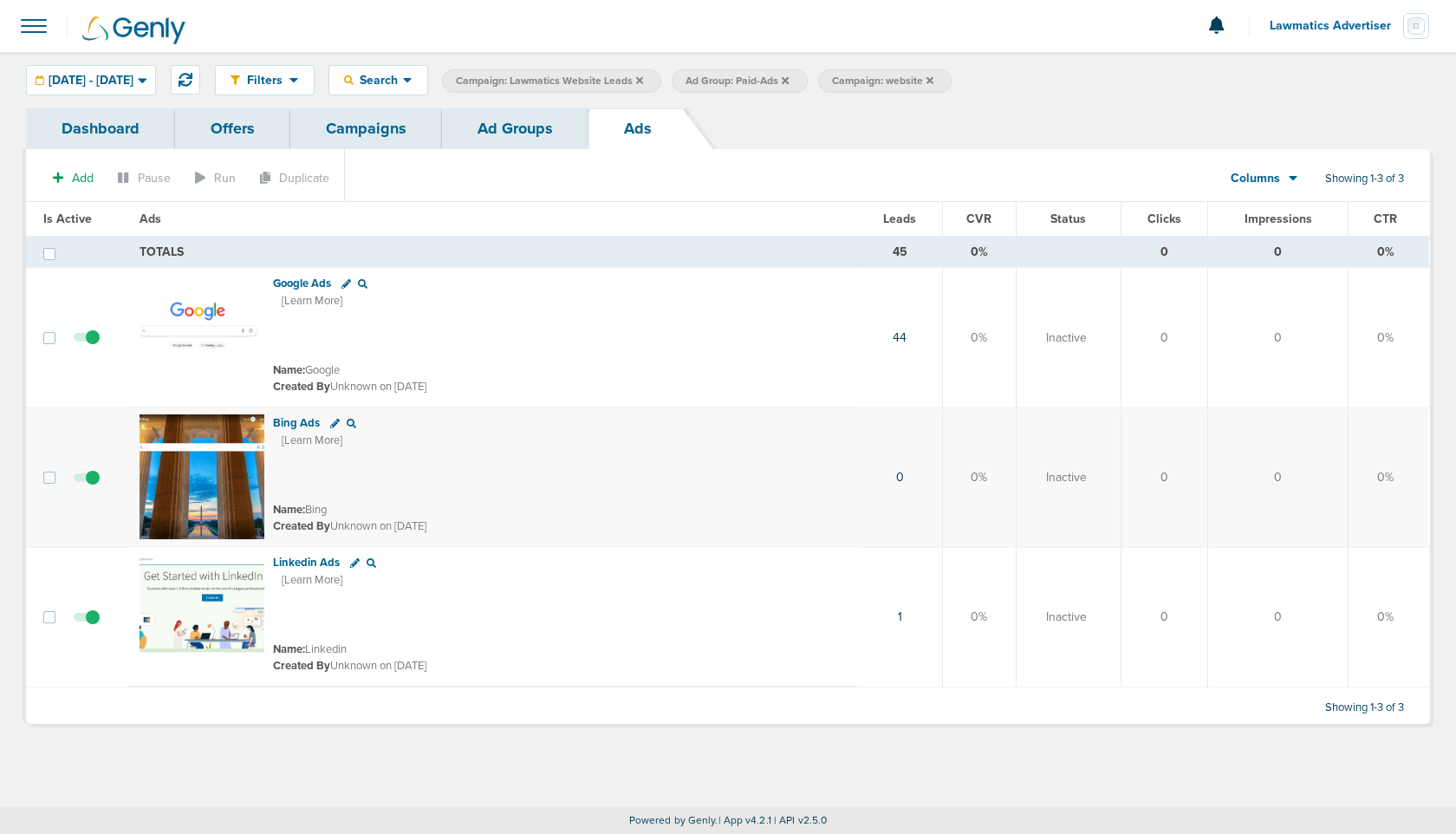
click at [365, 131] on link "Campaigns" at bounding box center [366, 129] width 152 height 41
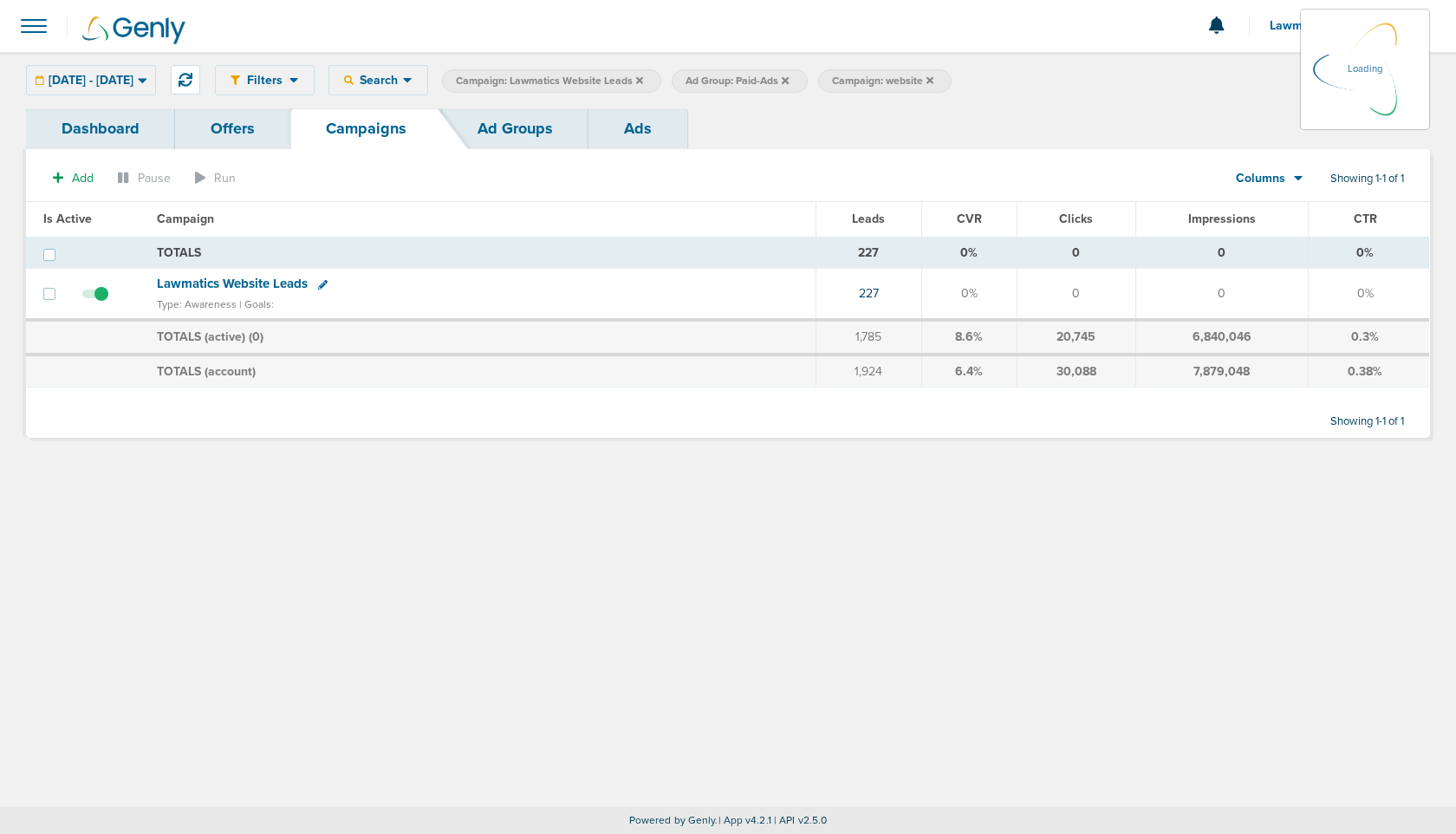
click at [1289, 177] on div "Columns Media Stats Sales Performance Custom" at bounding box center [1270, 178] width 122 height 33
click at [1294, 179] on icon at bounding box center [1298, 177] width 10 height 15
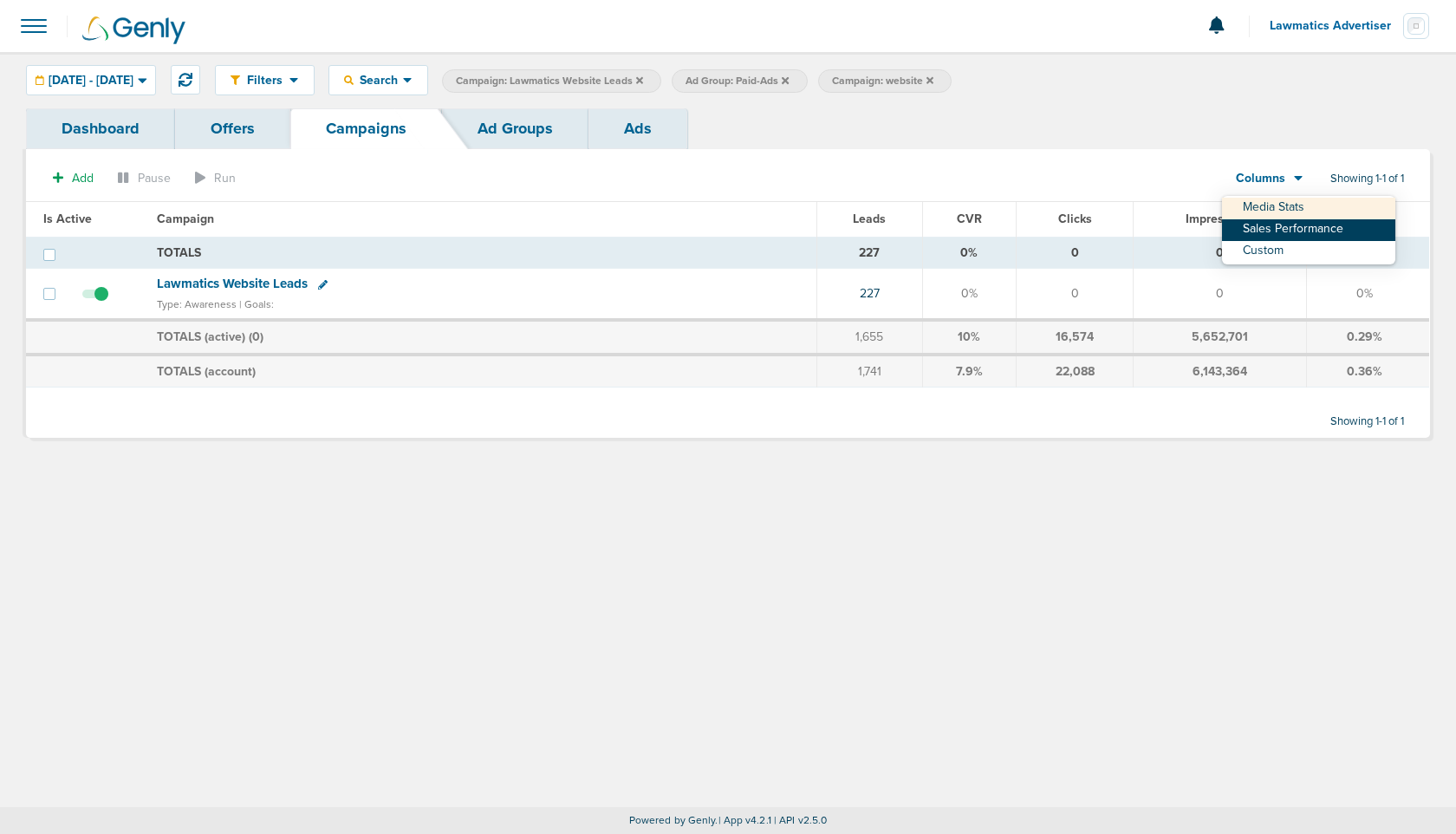
click at [1294, 225] on link "Sales Performance" at bounding box center [1309, 229] width 173 height 22
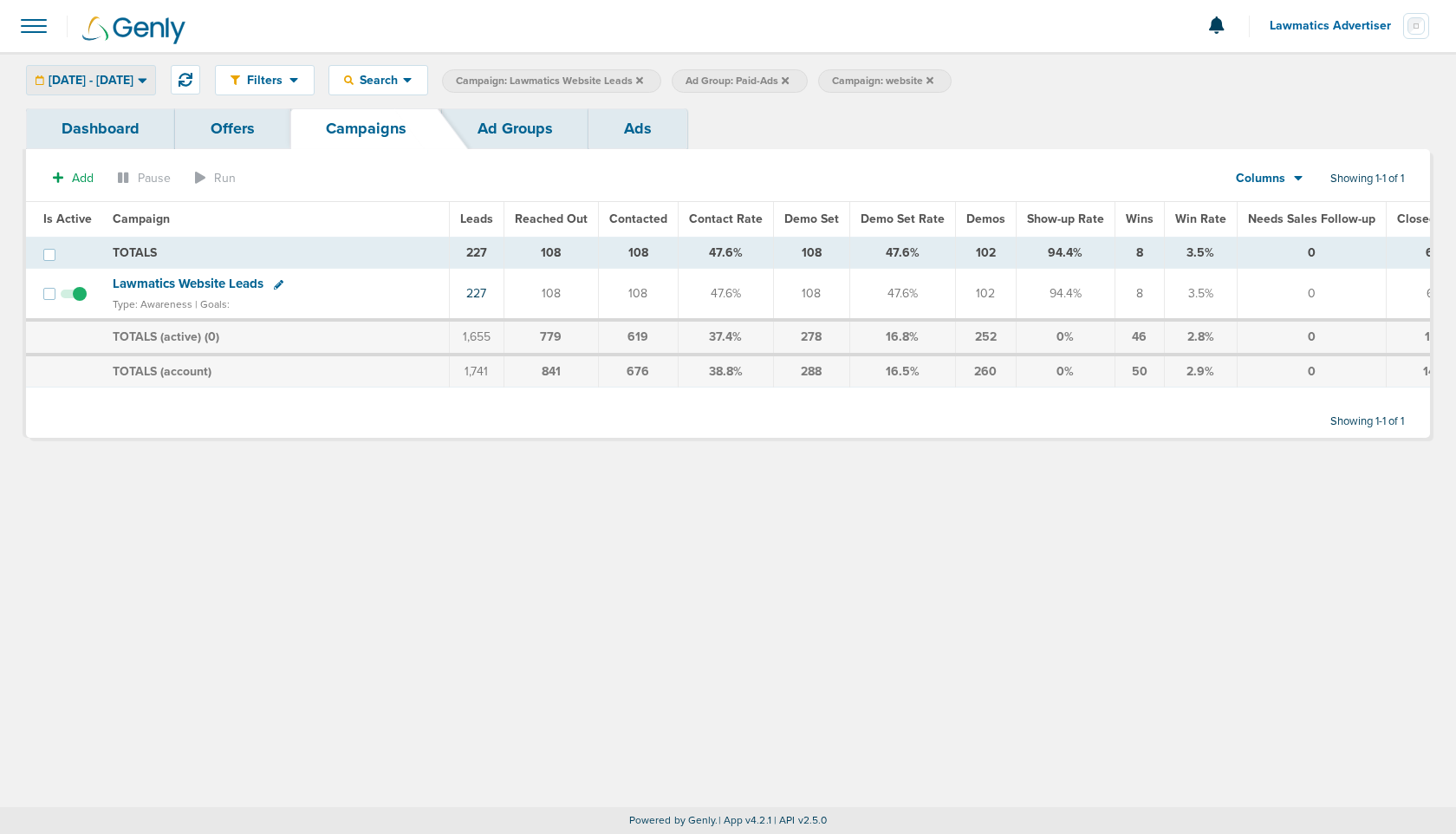
click at [111, 79] on span "[DATE] - [DATE]" at bounding box center [91, 80] width 85 height 12
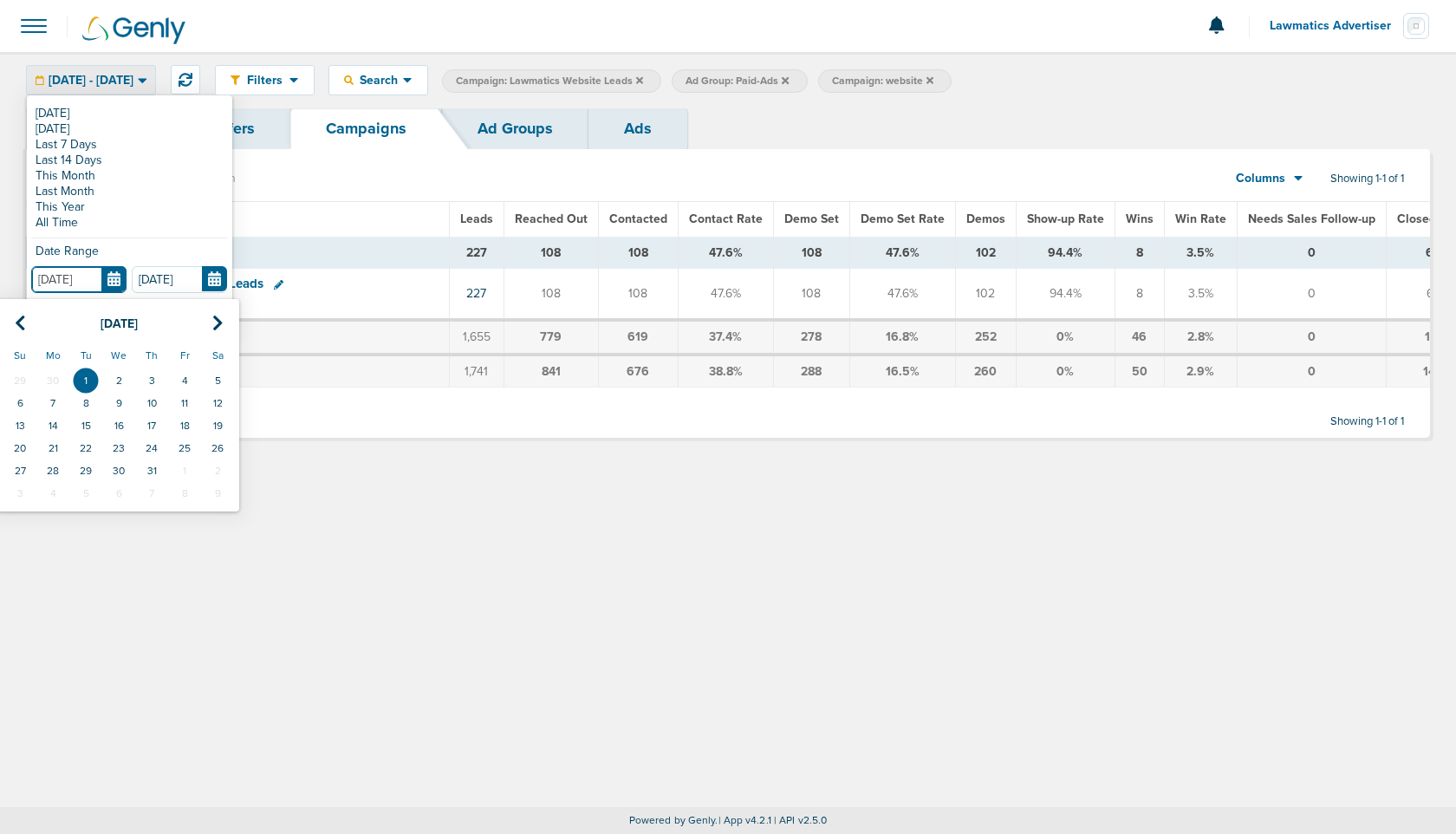
click at [113, 289] on input "[DATE]" at bounding box center [79, 280] width 95 height 26
click at [11, 322] on th at bounding box center [19, 324] width 33 height 35
click at [25, 372] on td "1" at bounding box center [19, 380] width 33 height 23
type input "[DATE]"
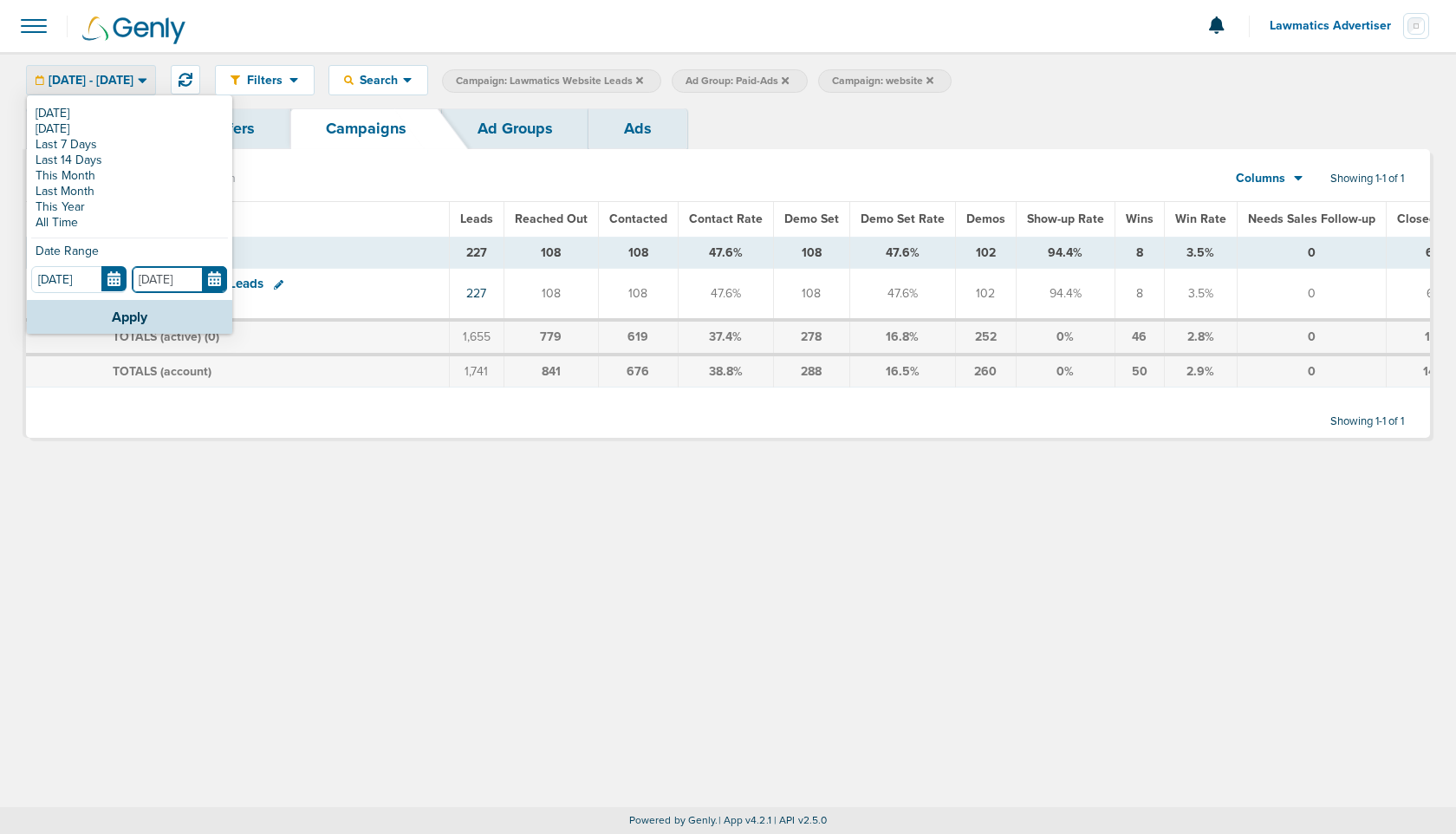
click at [208, 273] on input "[DATE]" at bounding box center [179, 280] width 95 height 26
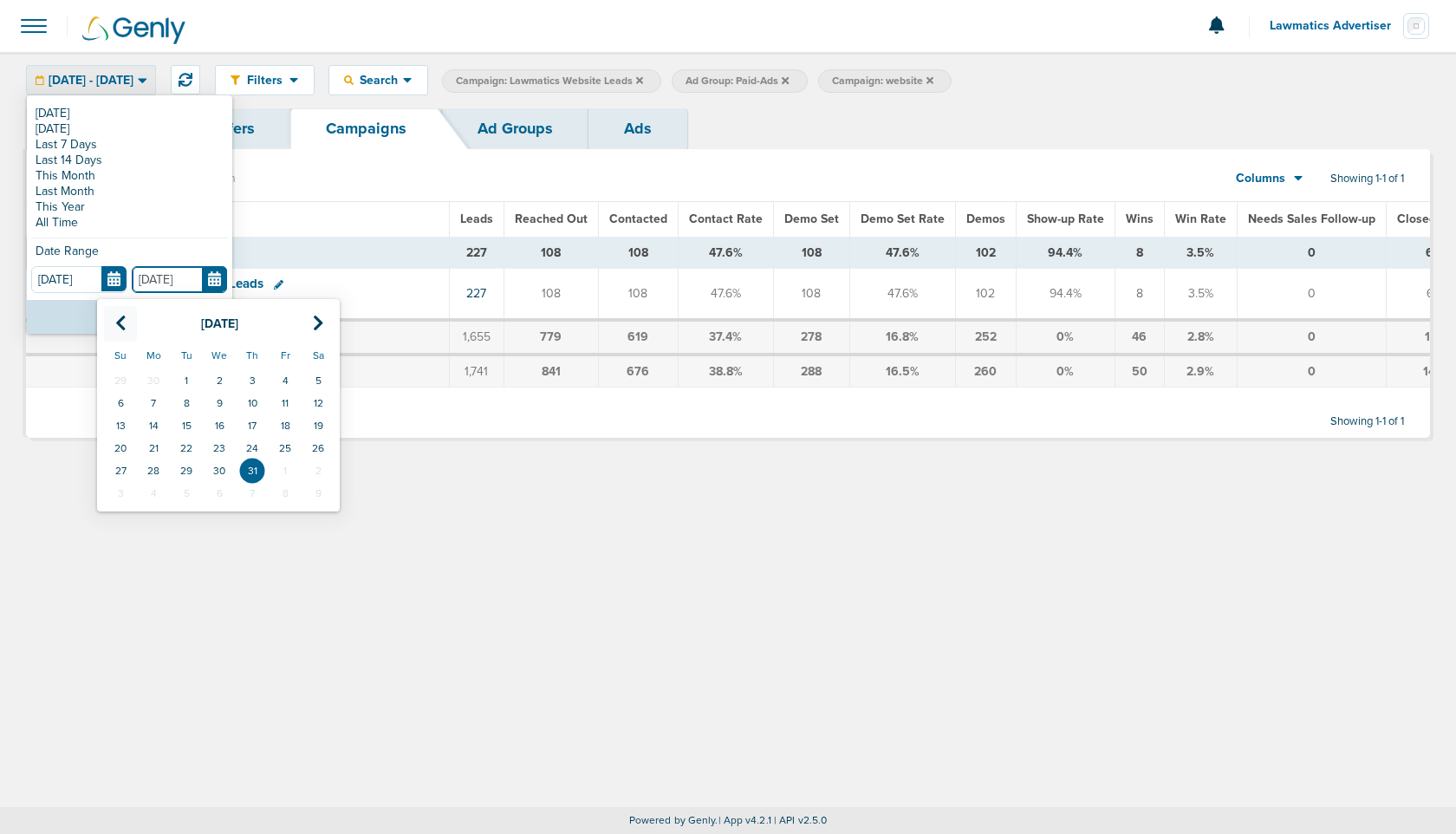
click at [117, 317] on icon at bounding box center [121, 324] width 11 height 18
click at [161, 466] on td "30" at bounding box center [153, 471] width 33 height 23
type input "[DATE]"
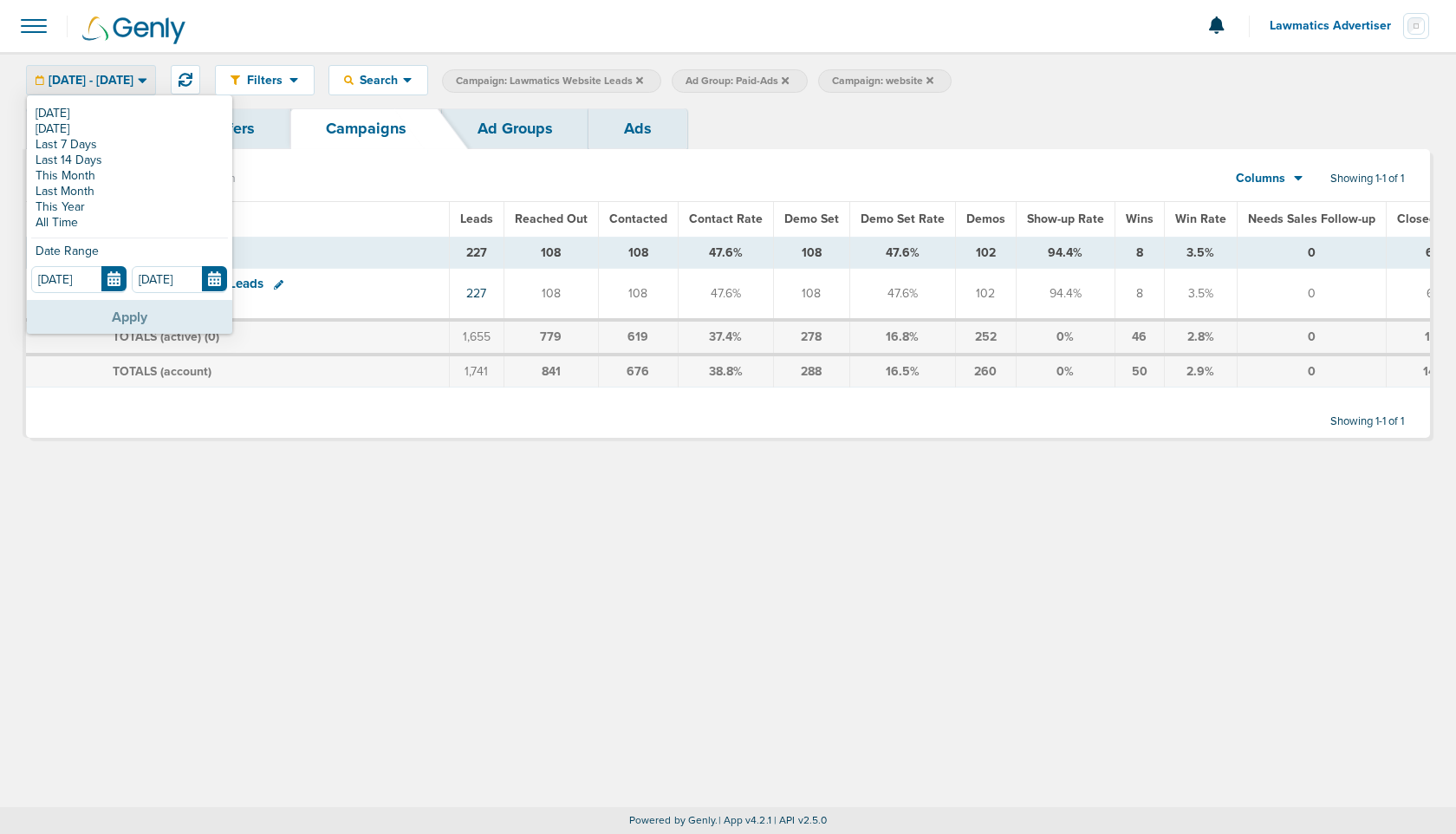
click at [139, 317] on button "Apply" at bounding box center [129, 317] width 206 height 34
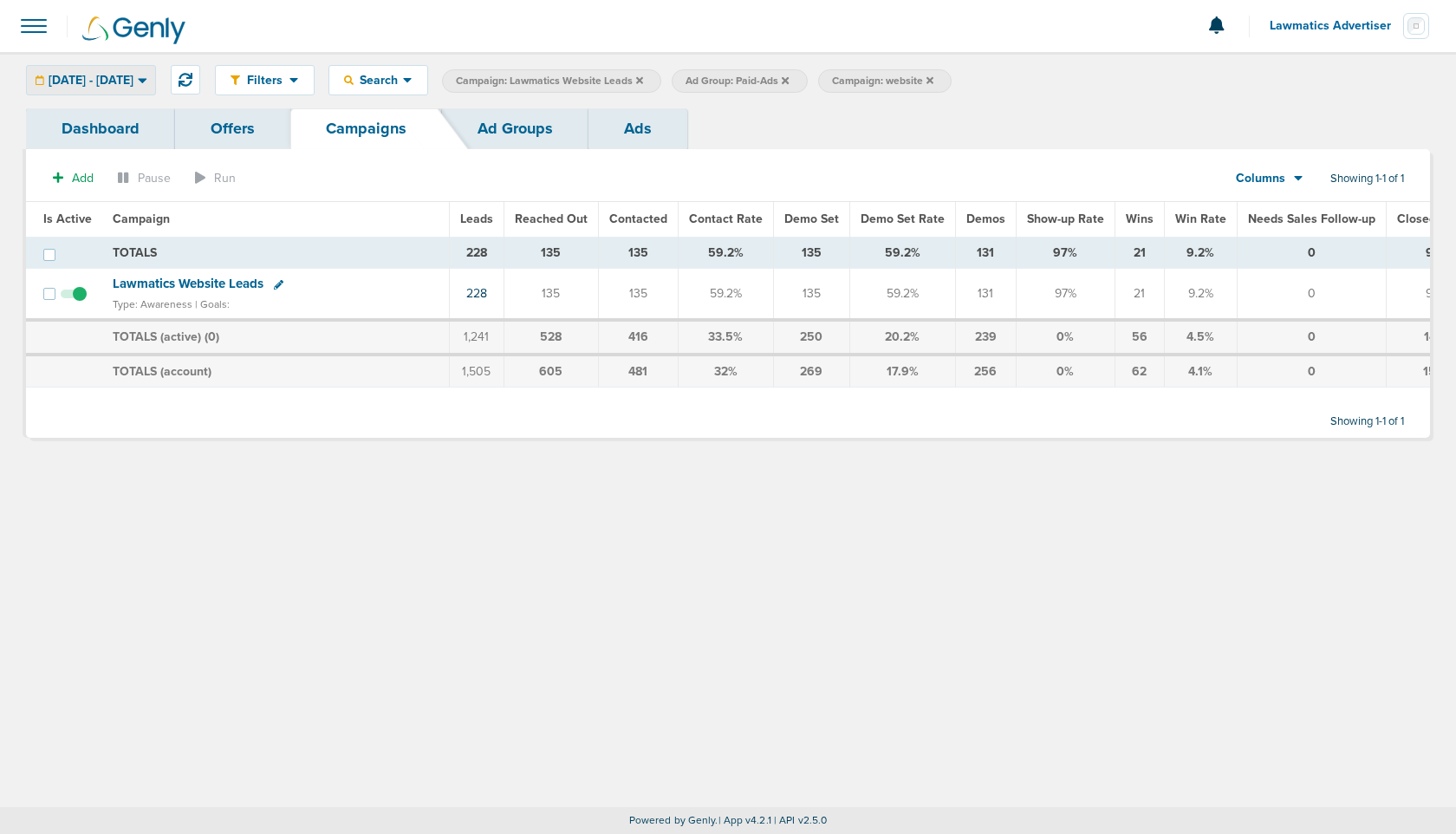
click at [111, 71] on div "[DATE] - [DATE]" at bounding box center [90, 80] width 128 height 28
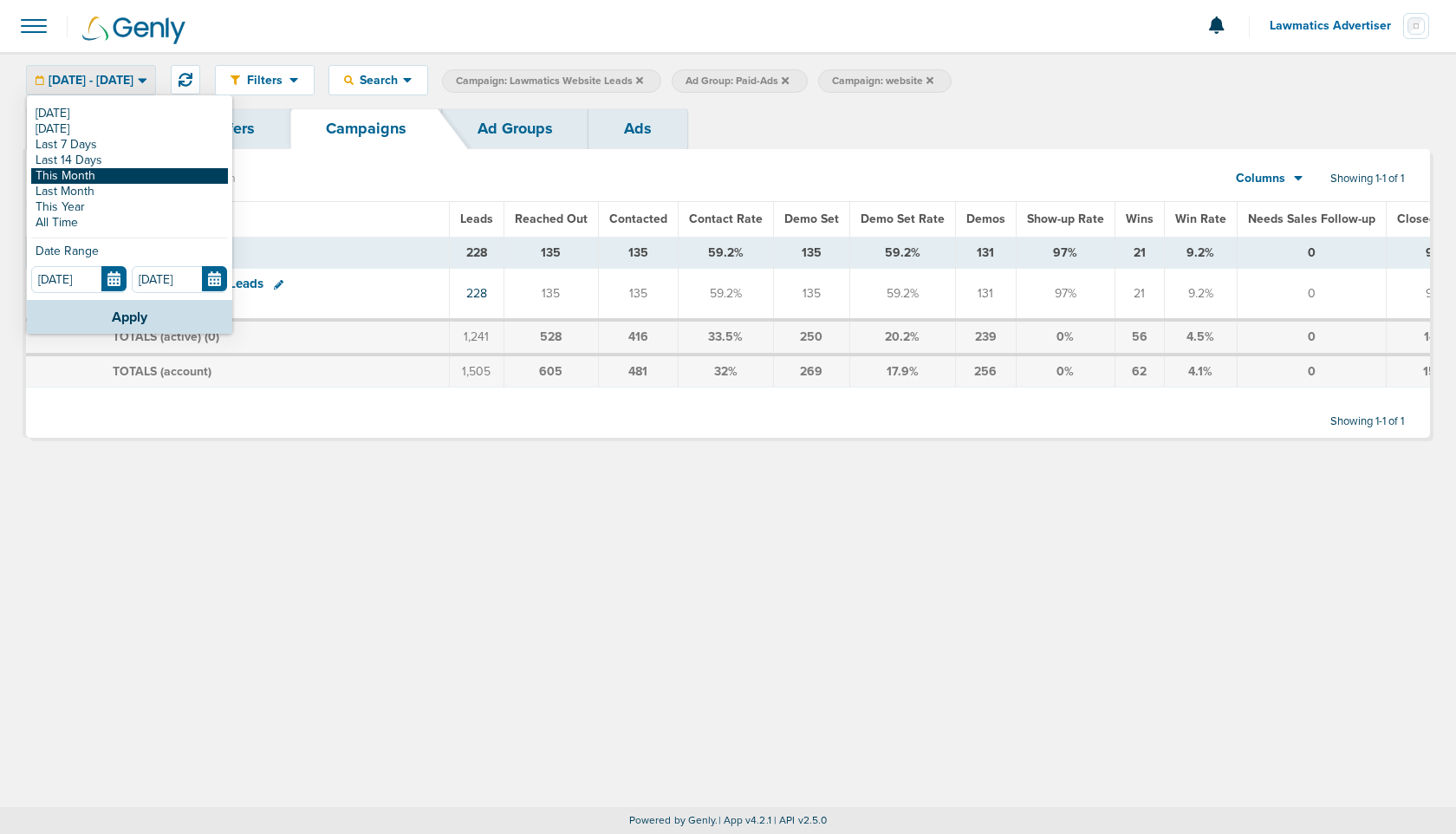
click at [109, 176] on link "This Month" at bounding box center [129, 177] width 197 height 16
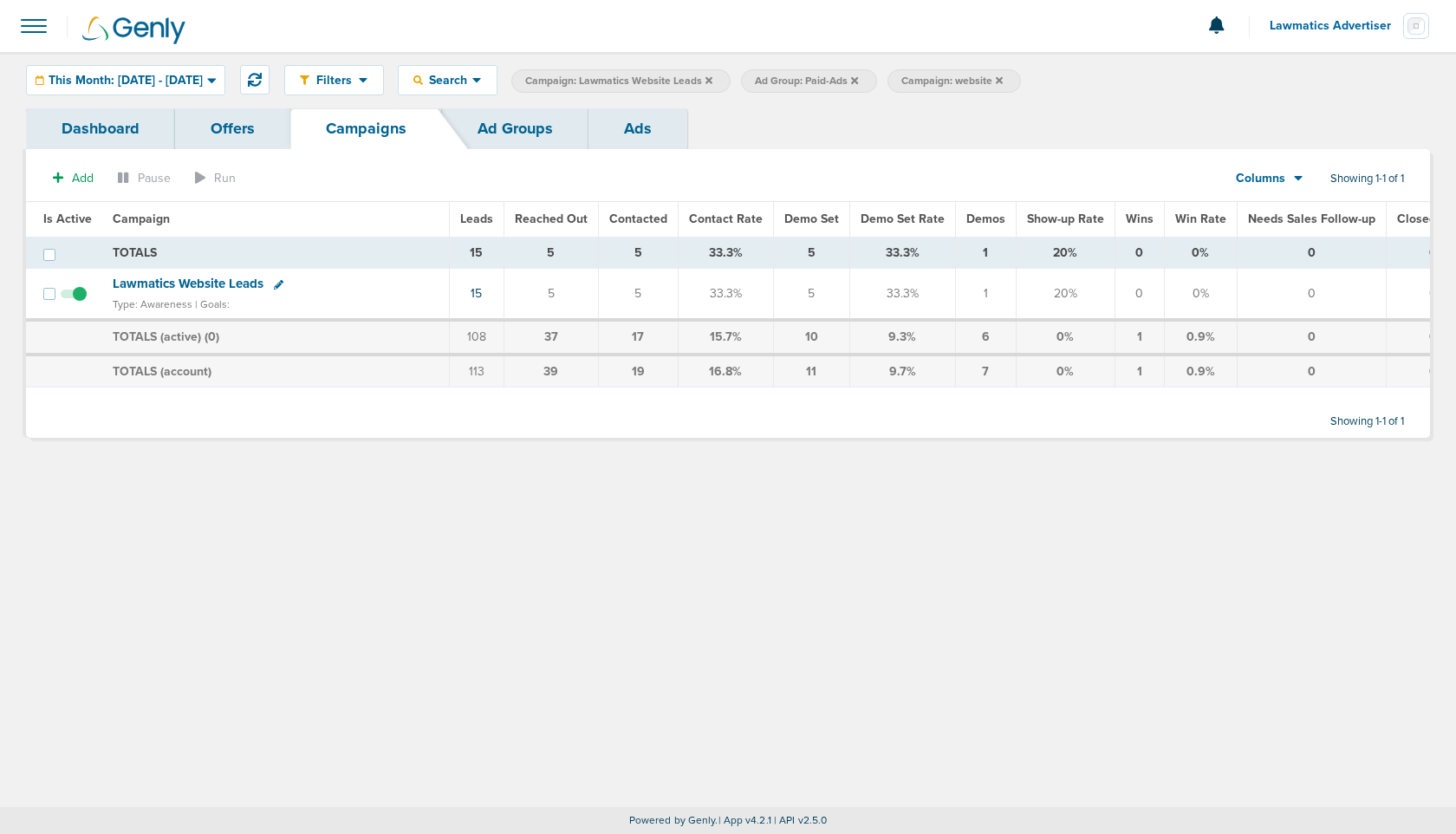
click at [203, 81] on span "This Month: [DATE] - [DATE]" at bounding box center [125, 80] width 154 height 12
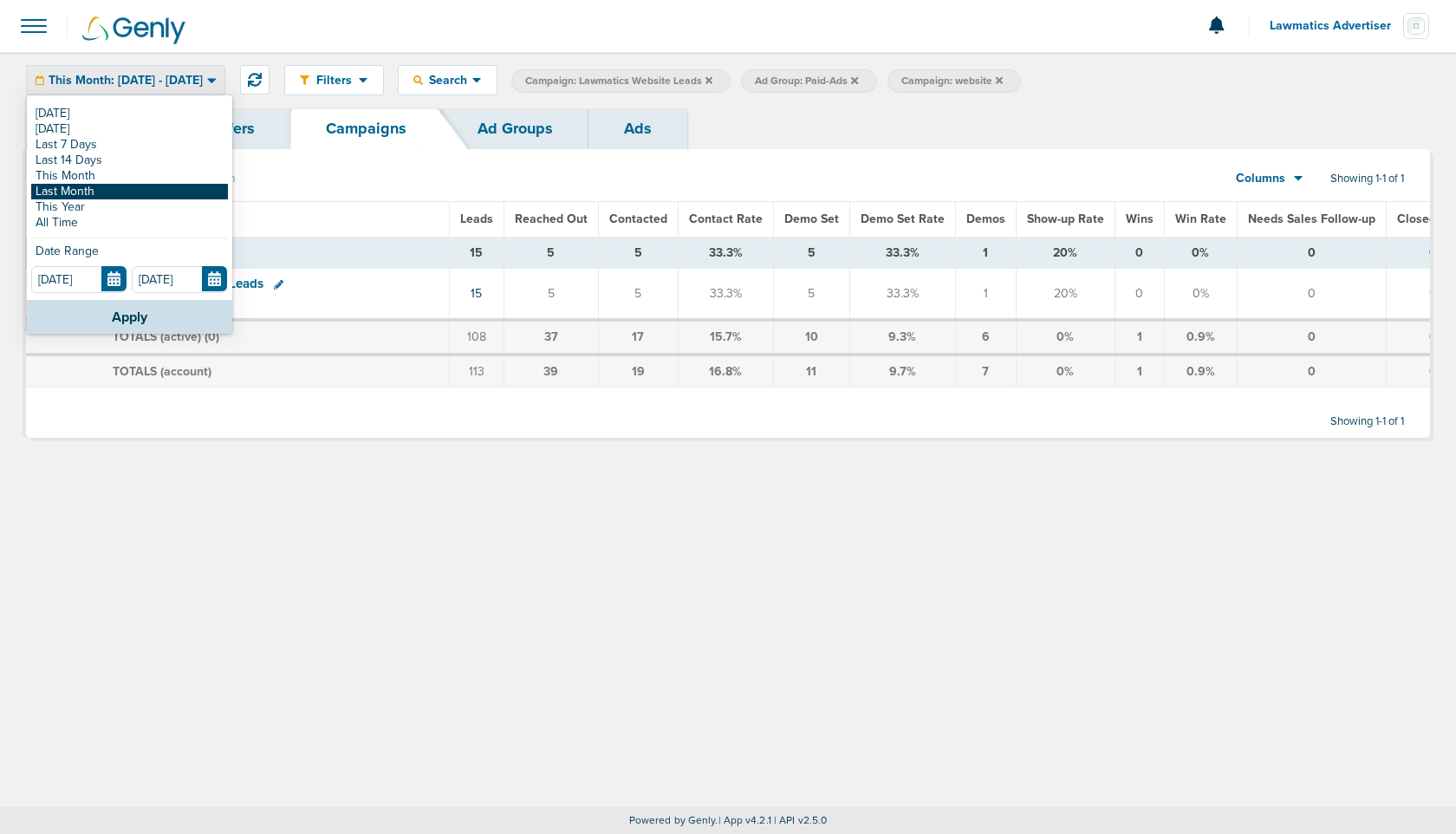
click at [122, 192] on link "Last Month" at bounding box center [129, 192] width 197 height 16
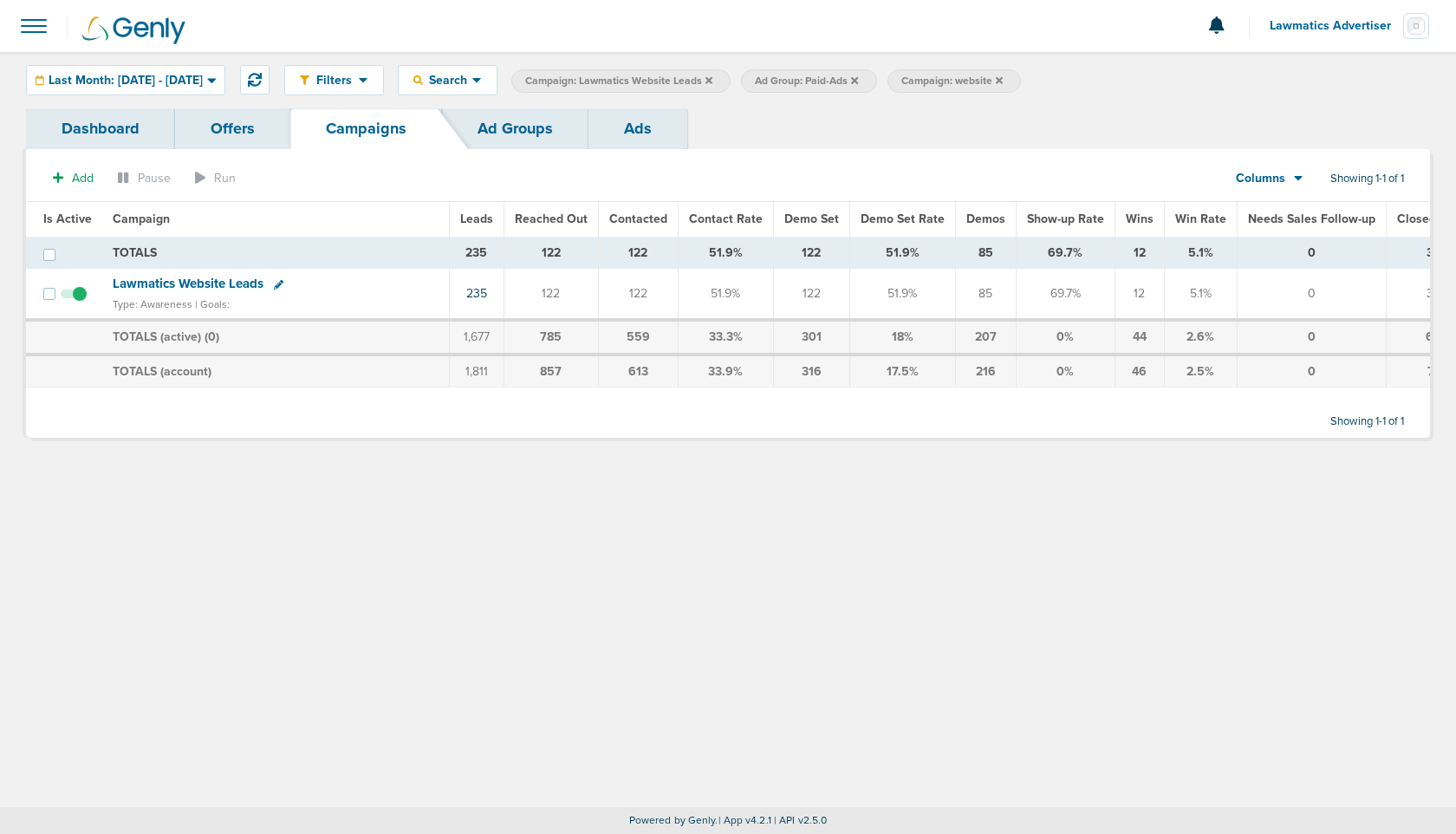
click at [195, 277] on span "Lawmatics Website Leads" at bounding box center [188, 283] width 151 height 16
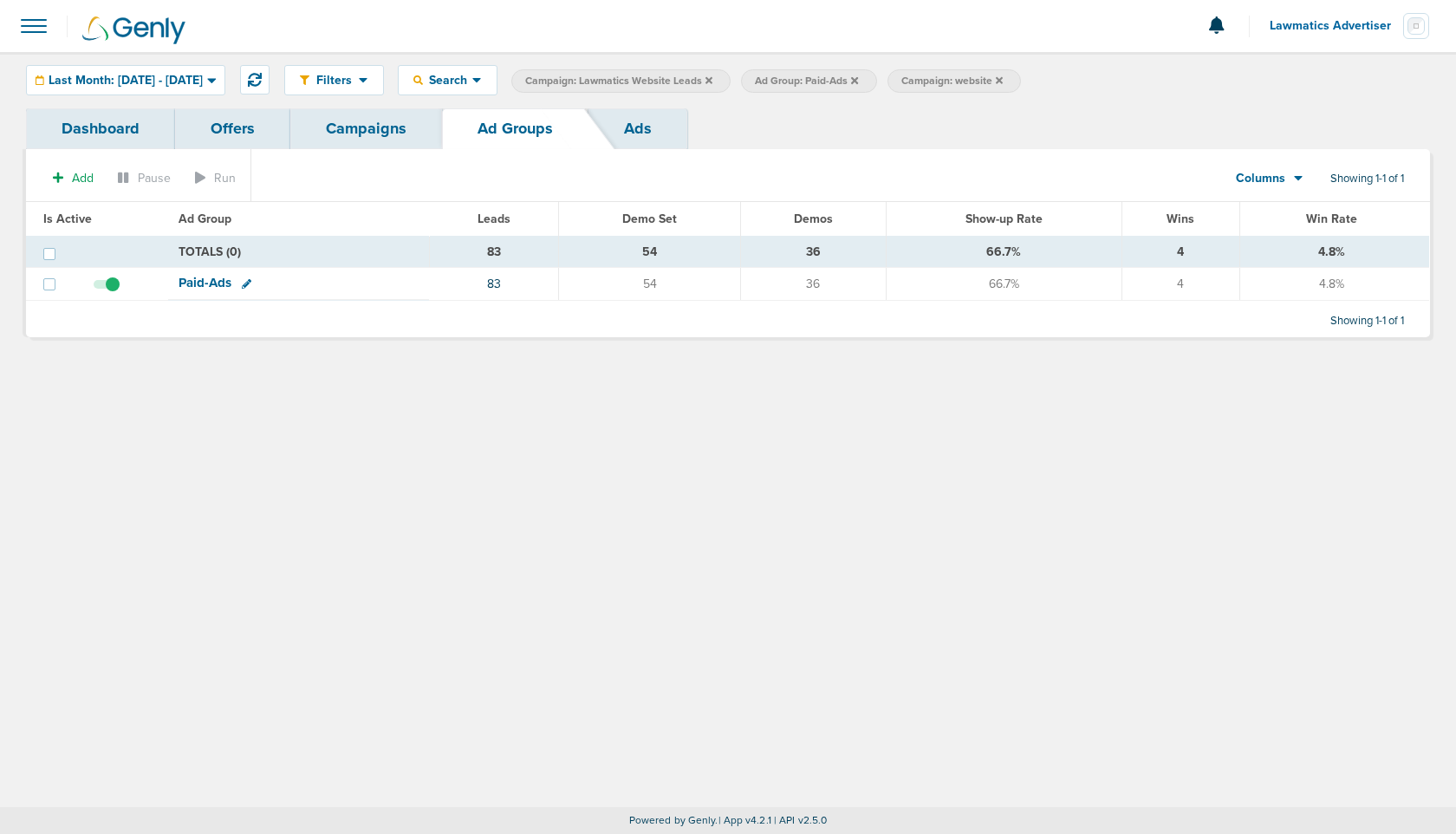
click at [1002, 79] on icon at bounding box center [1000, 80] width 7 height 11
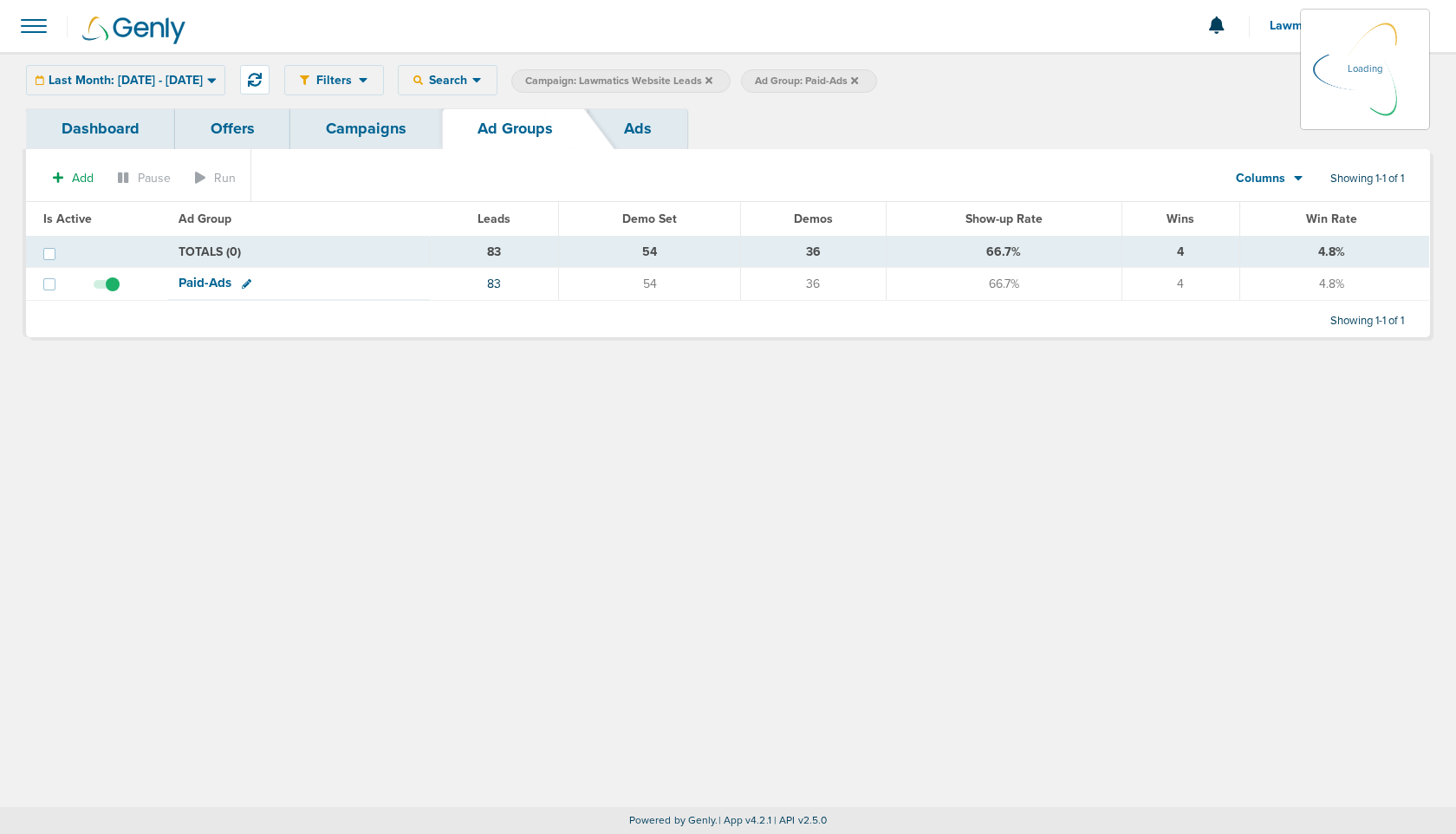
click at [858, 79] on icon at bounding box center [855, 80] width 7 height 11
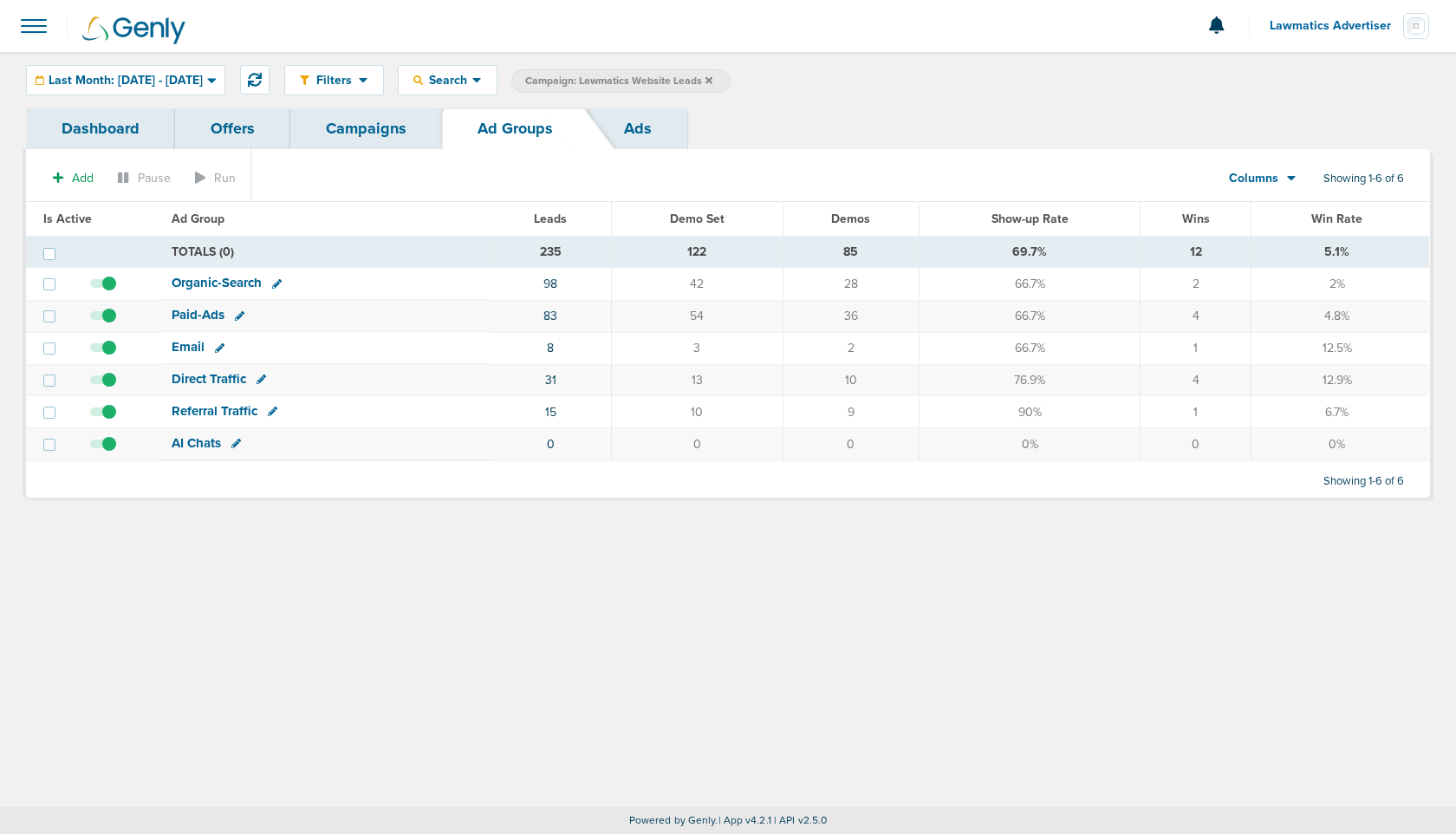
click at [731, 77] on label "Campaign: Lawmatics Website Leads" at bounding box center [620, 81] width 219 height 24
click at [712, 77] on icon at bounding box center [709, 79] width 7 height 7
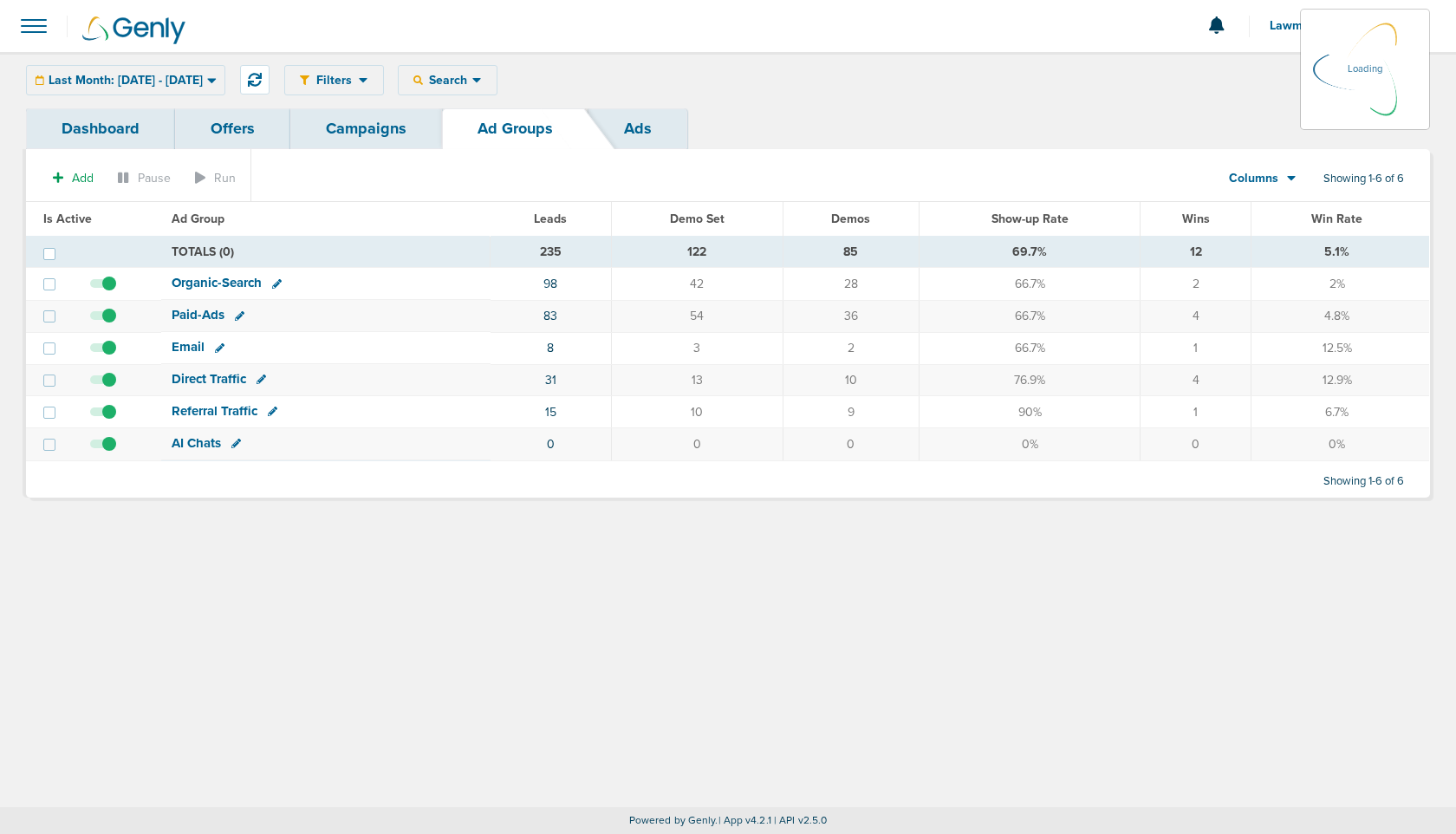
click at [1279, 25] on span "Lawmatics Advertiser" at bounding box center [1336, 26] width 133 height 12
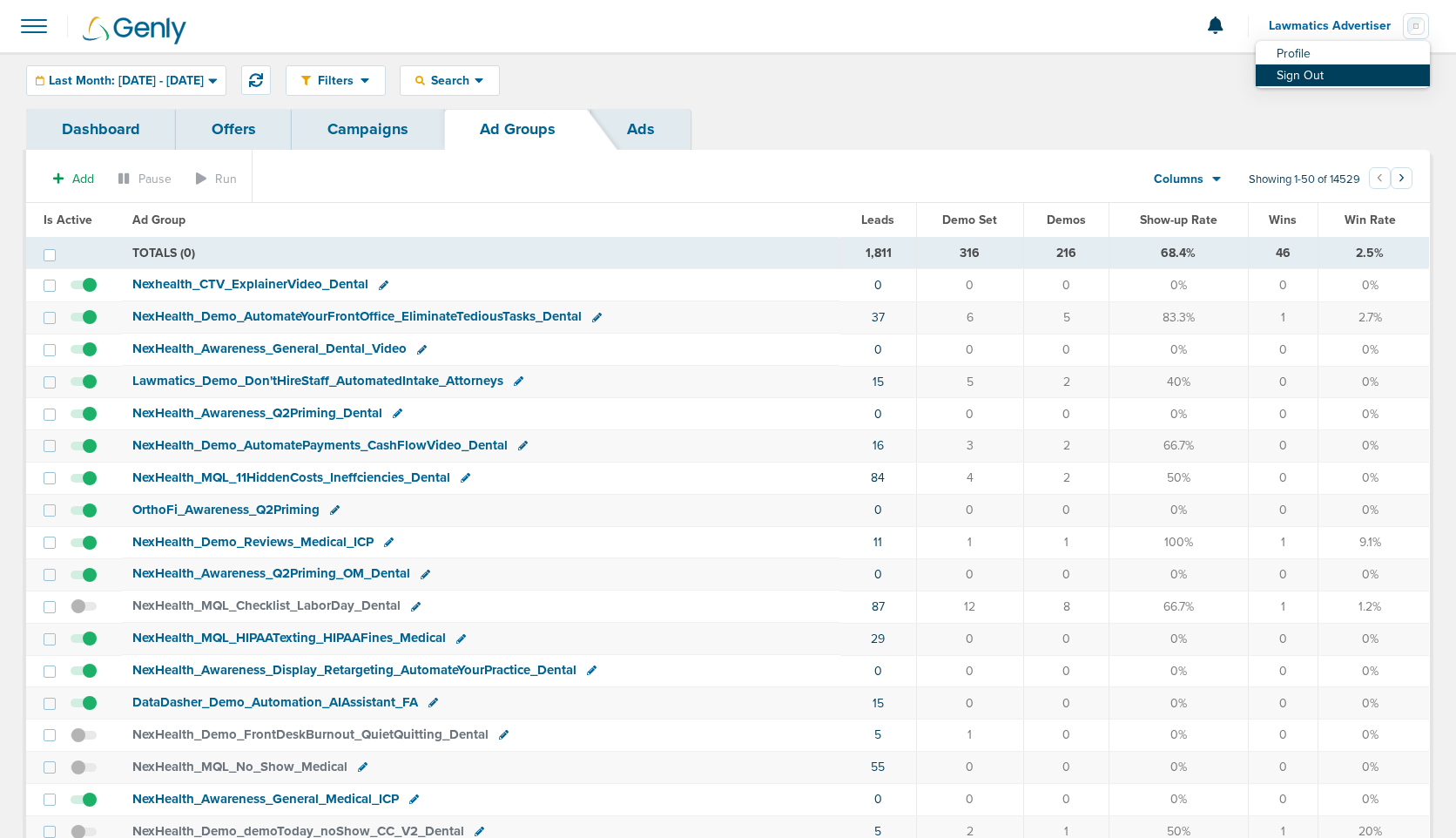
click at [1287, 76] on link "Sign Out" at bounding box center [1342, 75] width 174 height 22
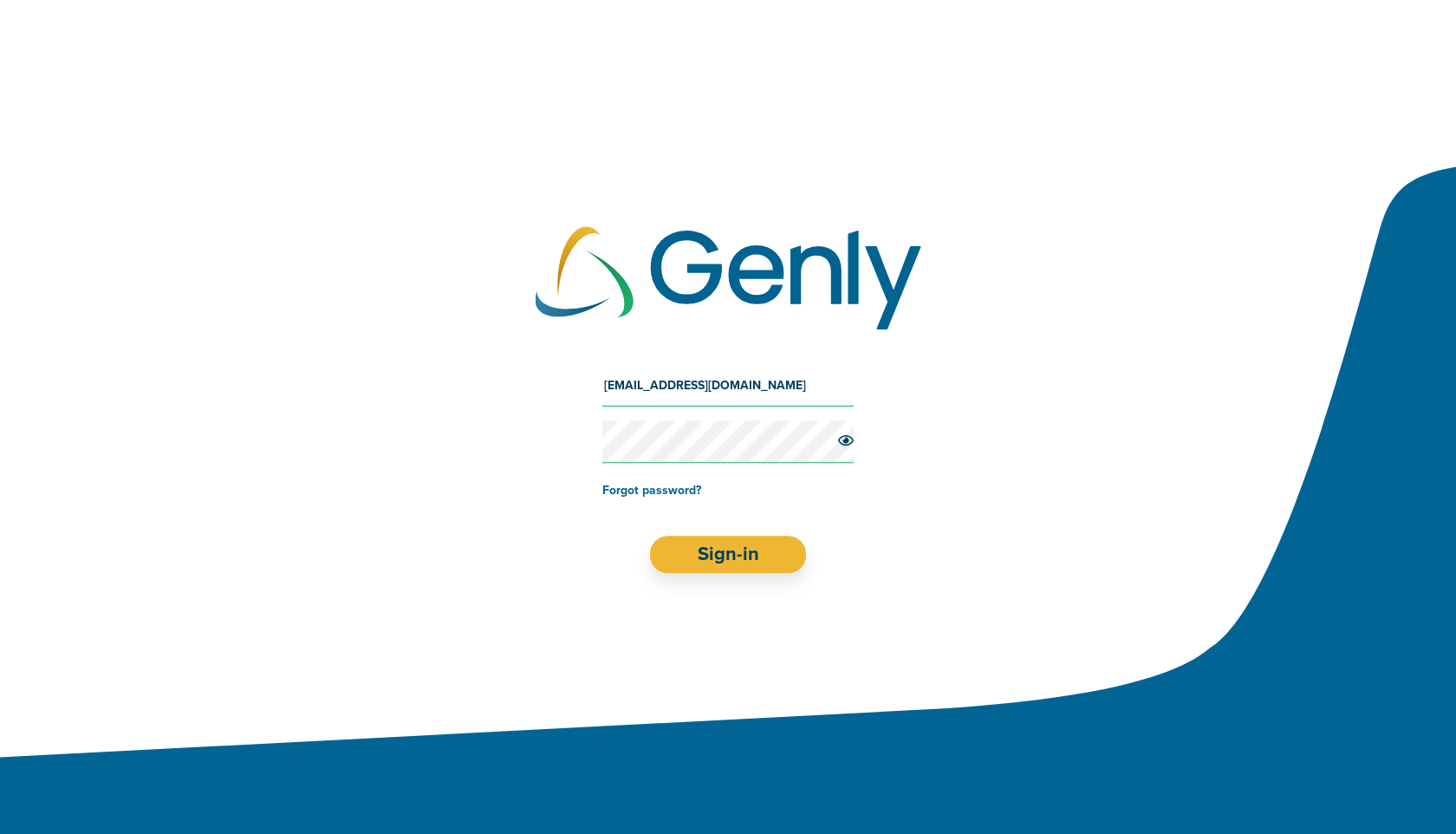
click at [754, 387] on input "[EMAIL_ADDRESS][DOMAIN_NAME]" at bounding box center [728, 385] width 251 height 41
type input "o"
click at [762, 387] on input "kel" at bounding box center [728, 385] width 251 height 41
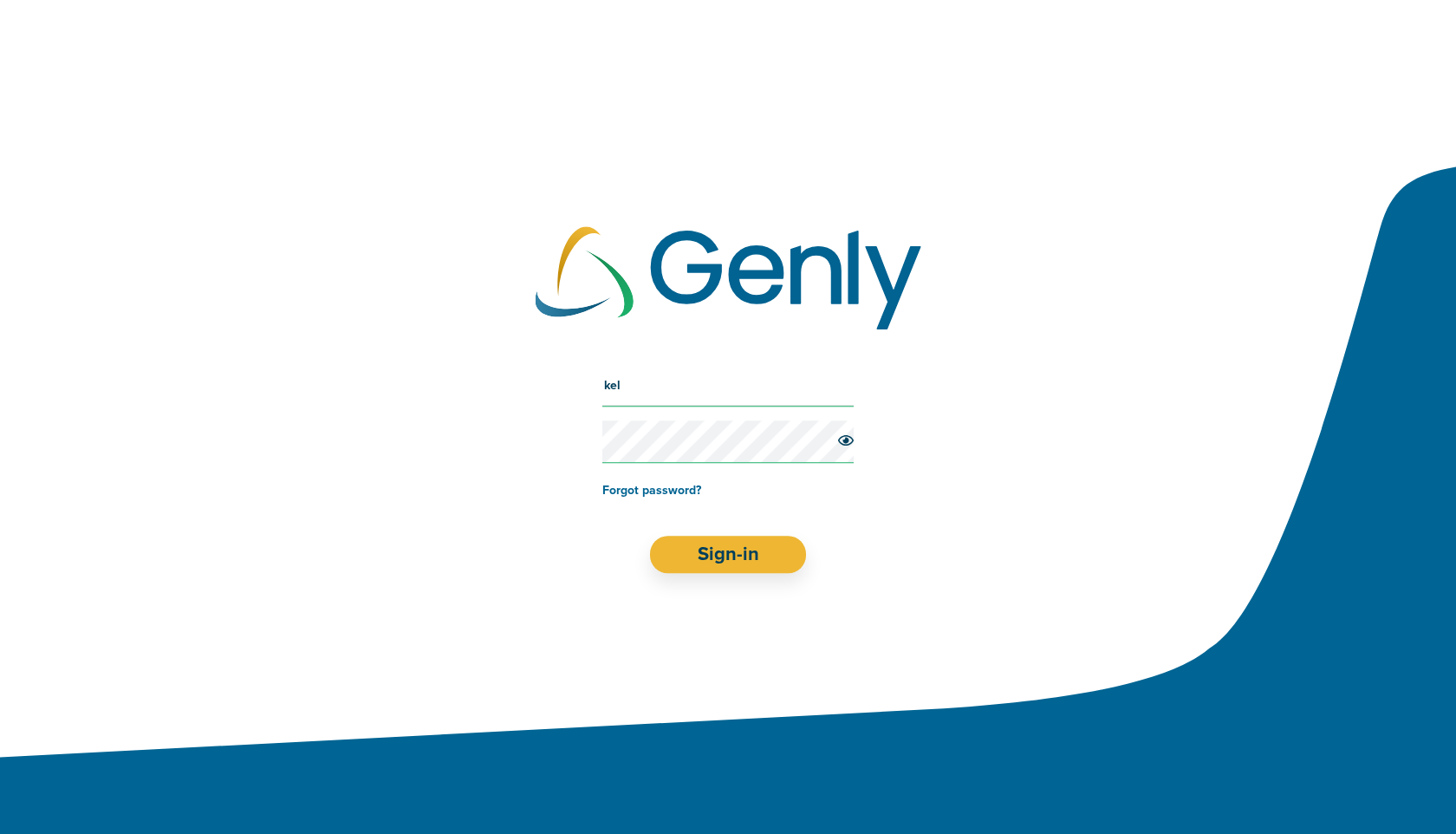
click at [762, 387] on input "kel" at bounding box center [728, 385] width 251 height 41
type input "[EMAIL_ADDRESS][DOMAIN_NAME]"
click at [726, 552] on button "Sign-in" at bounding box center [729, 554] width 157 height 37
